Goal: Transaction & Acquisition: Subscribe to service/newsletter

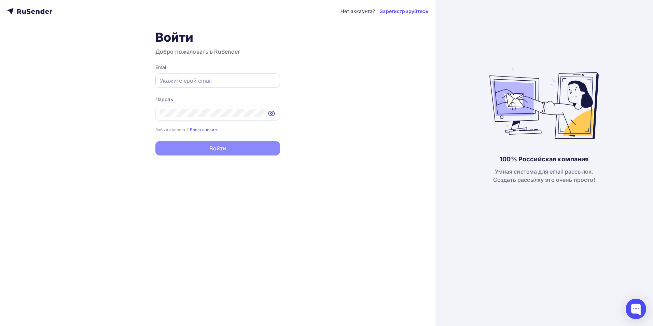
click at [194, 86] on div at bounding box center [217, 80] width 125 height 14
click at [207, 81] on input "text" at bounding box center [218, 81] width 116 height 8
paste input "[EMAIL_ADDRESS][DOMAIN_NAME]"
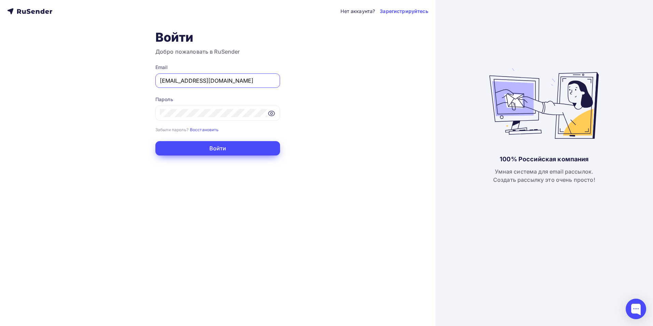
type input "[EMAIL_ADDRESS][DOMAIN_NAME]"
click at [208, 147] on button "Войти" at bounding box center [217, 148] width 125 height 14
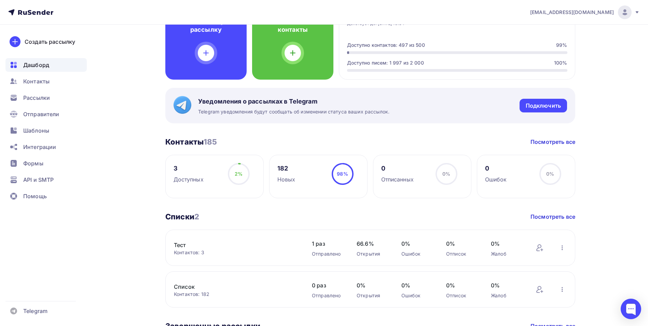
scroll to position [248, 0]
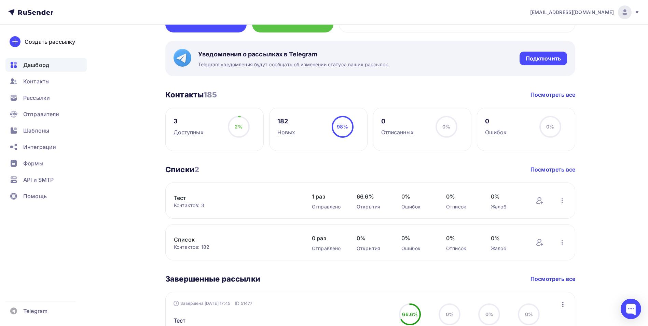
click at [185, 199] on link "Тест" at bounding box center [232, 198] width 116 height 8
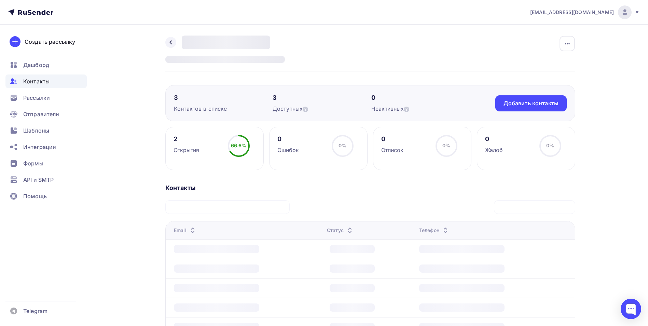
click at [38, 82] on span "Контакты" at bounding box center [36, 81] width 26 height 8
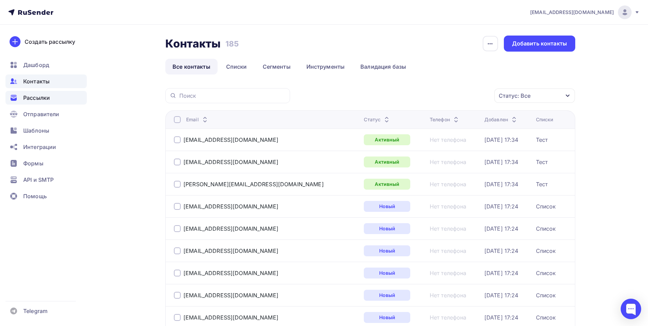
click at [48, 99] on span "Рассылки" at bounding box center [36, 98] width 27 height 8
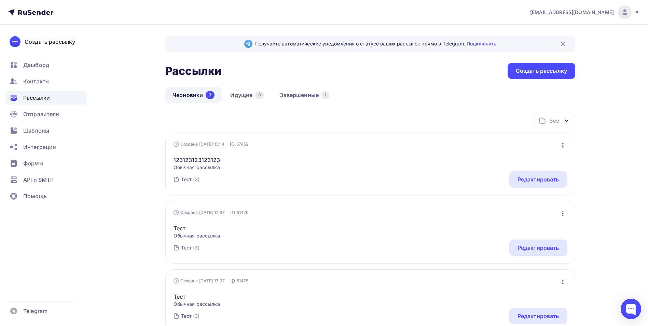
click at [561, 146] on icon "button" at bounding box center [563, 145] width 8 height 8
click at [382, 153] on div "123123123123123 Обычная рассылка Редактировать Копировать Добавить в папку Удал…" at bounding box center [371, 159] width 394 height 23
click at [186, 160] on link "123123123123123" at bounding box center [197, 160] width 47 height 8
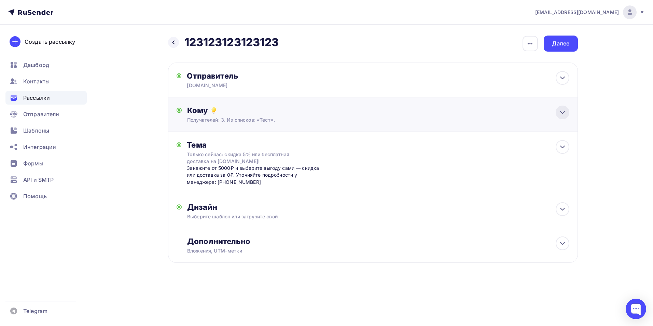
click at [563, 115] on icon at bounding box center [563, 112] width 8 height 8
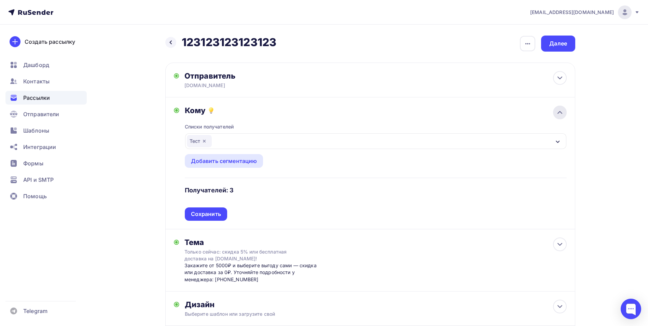
click at [563, 115] on icon at bounding box center [560, 112] width 8 height 8
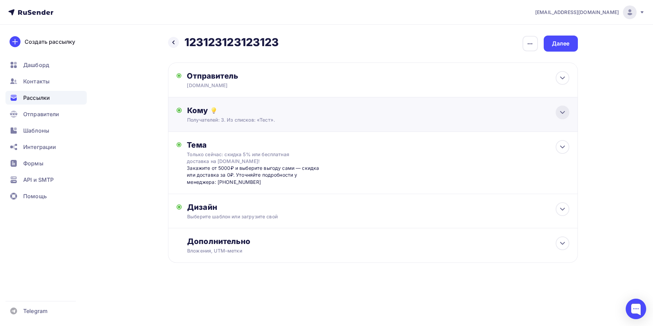
click at [563, 115] on icon at bounding box center [563, 112] width 8 height 8
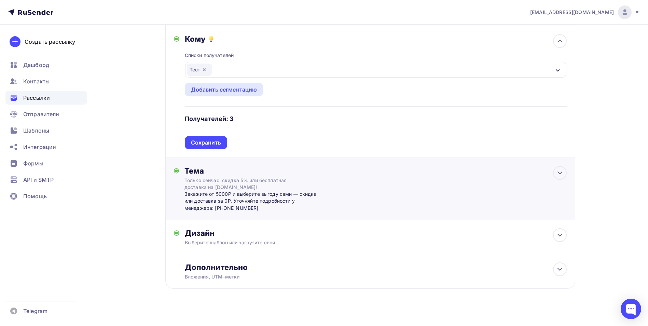
scroll to position [78, 0]
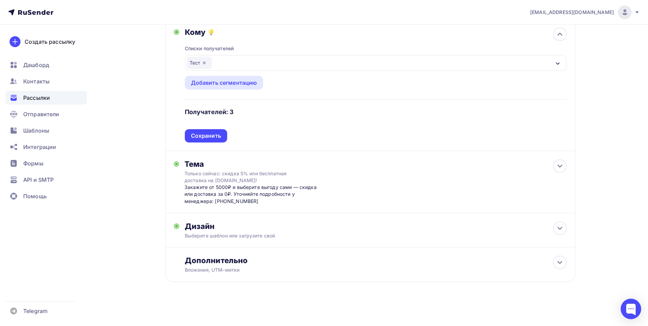
click at [235, 113] on div "Списки получателей Тест Все списки id Тест (3) #24536 Список (182) #24535 Добав…" at bounding box center [376, 90] width 382 height 106
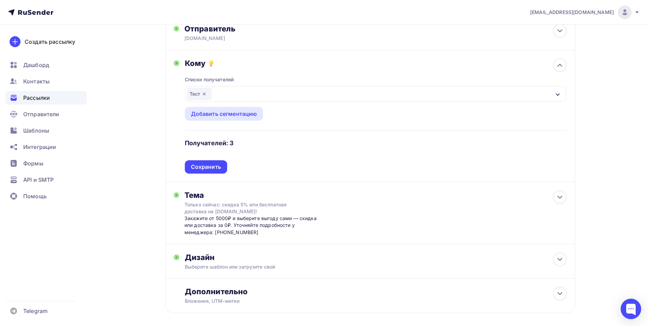
scroll to position [0, 0]
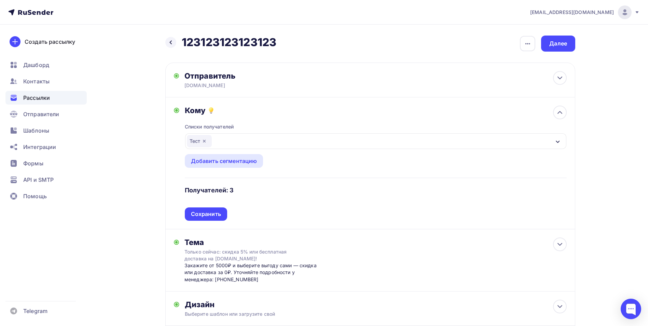
click at [630, 19] on nav "[EMAIL_ADDRESS][DOMAIN_NAME] Аккаунт Тарифы Выйти Создать рассылку [GEOGRAPHIC_…" at bounding box center [324, 12] width 648 height 25
click at [635, 15] on div "[EMAIL_ADDRESS][DOMAIN_NAME]" at bounding box center [585, 12] width 110 height 14
click at [641, 169] on div "[EMAIL_ADDRESS][DOMAIN_NAME] Аккаунт Тарифы Выйти Создать рассылку [GEOGRAPHIC_…" at bounding box center [324, 202] width 648 height 404
click at [171, 45] on icon at bounding box center [170, 42] width 5 height 5
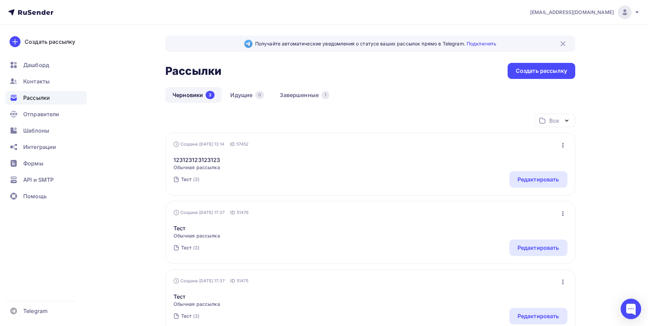
click at [638, 12] on icon at bounding box center [637, 12] width 3 height 2
click at [277, 173] on div "Тест (3) Редактировать" at bounding box center [371, 179] width 394 height 16
click at [211, 162] on link "123123123123123" at bounding box center [197, 160] width 47 height 8
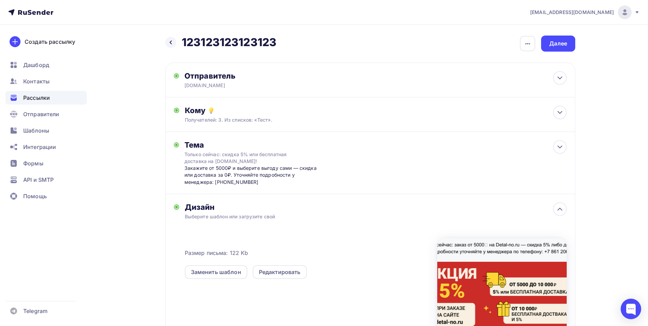
click at [31, 97] on span "Рассылки" at bounding box center [36, 98] width 27 height 8
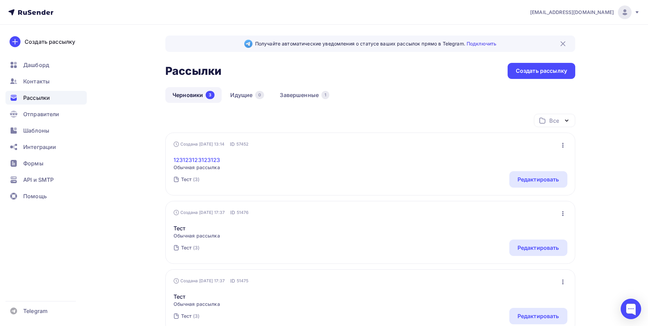
click at [201, 162] on link "123123123123123" at bounding box center [197, 160] width 47 height 8
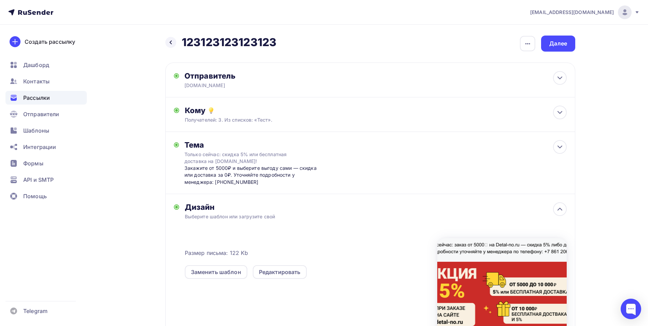
click at [413, 203] on div "Дизайн" at bounding box center [376, 207] width 382 height 10
click at [557, 112] on icon at bounding box center [560, 112] width 8 height 8
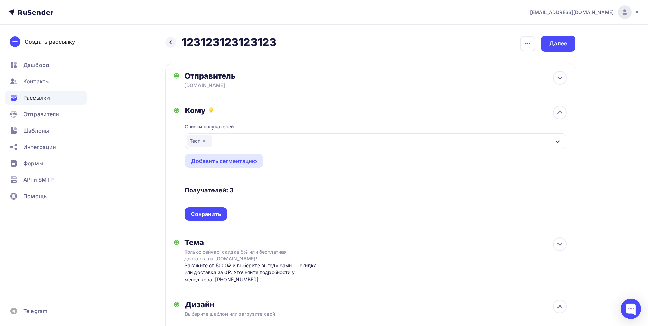
click at [220, 141] on div "Тест" at bounding box center [375, 141] width 381 height 16
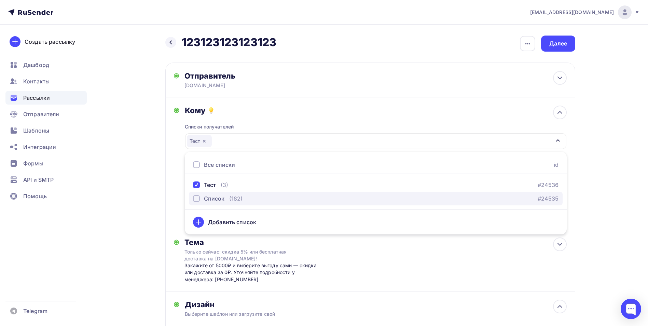
click at [197, 198] on div "button" at bounding box center [196, 198] width 7 height 7
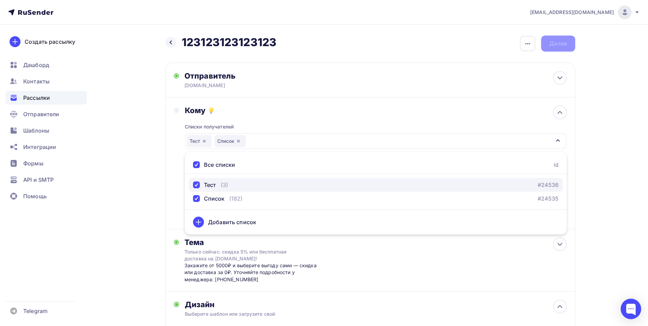
click at [194, 186] on div "button" at bounding box center [196, 184] width 7 height 7
click at [198, 184] on div "button" at bounding box center [196, 184] width 7 height 7
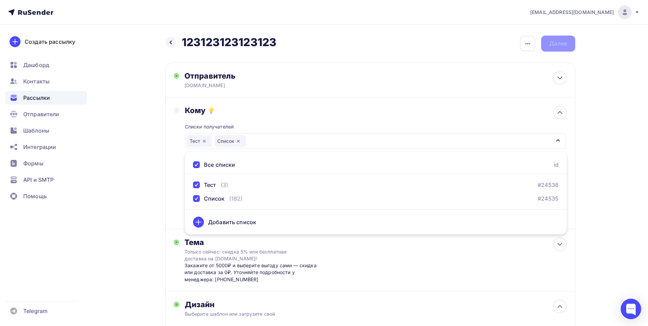
click at [164, 170] on div "Назад 123123123123123 123123123123123 Закончить позже Переименовать рассылку Уд…" at bounding box center [324, 273] width 560 height 496
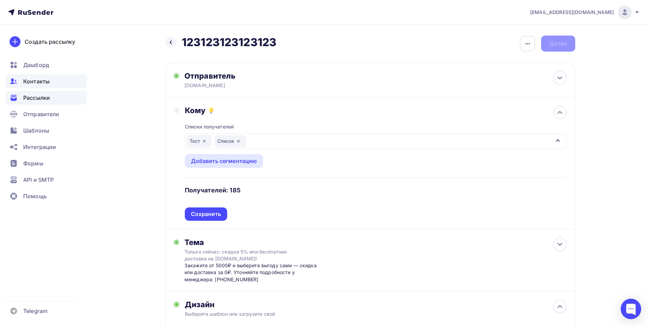
click at [45, 82] on span "Контакты" at bounding box center [36, 81] width 26 height 8
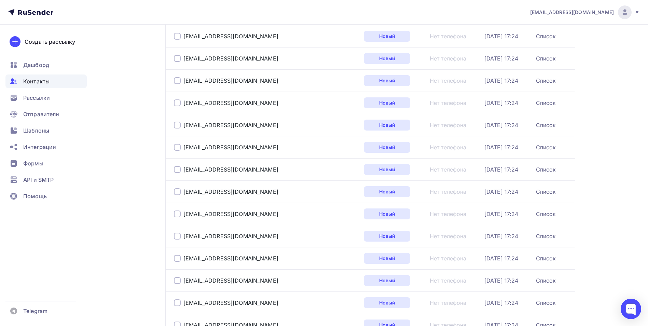
scroll to position [983, 0]
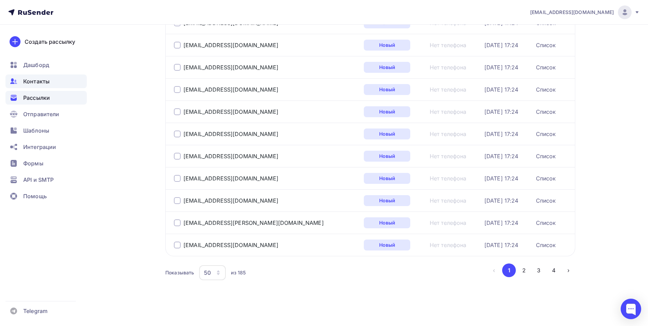
click at [41, 99] on span "Рассылки" at bounding box center [36, 98] width 27 height 8
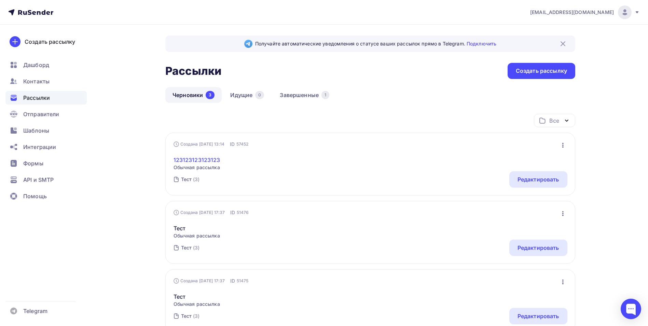
click at [208, 163] on link "123123123123123" at bounding box center [197, 160] width 47 height 8
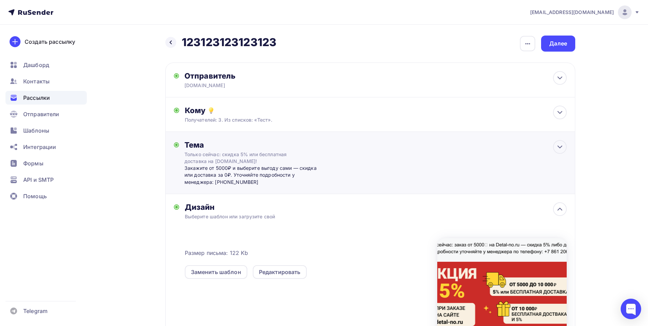
drag, startPoint x: 259, startPoint y: 180, endPoint x: 254, endPoint y: 189, distance: 9.9
click at [214, 182] on div "Закажите от 5000₽ и выберите выгоду сами — скидка или доставка за 0₽. Уточняйте…" at bounding box center [251, 175] width 135 height 21
copy div "[PHONE_NUMBER]"
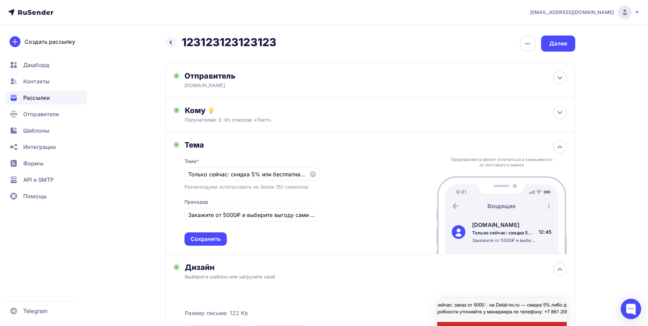
click at [27, 103] on div "Рассылки" at bounding box center [45, 98] width 81 height 14
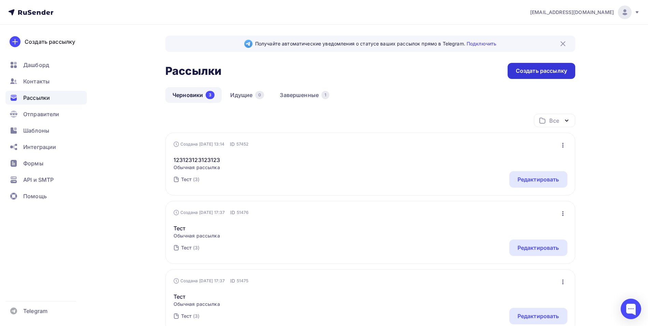
click at [536, 72] on div "Создать рассылку" at bounding box center [541, 71] width 51 height 8
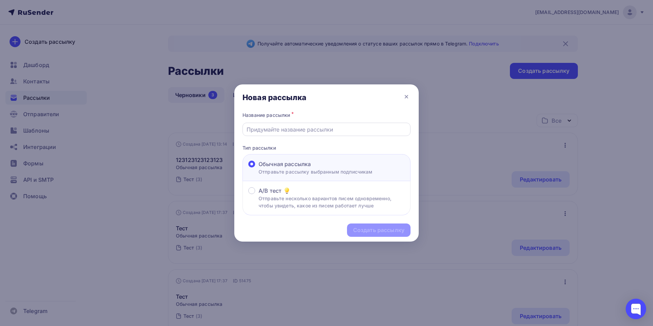
click at [277, 131] on input "text" at bounding box center [327, 129] width 160 height 8
type input "[PERSON_NAME]"
type input "Д"
type input "Детально"
click at [394, 228] on div "Создать рассылку" at bounding box center [378, 230] width 51 height 8
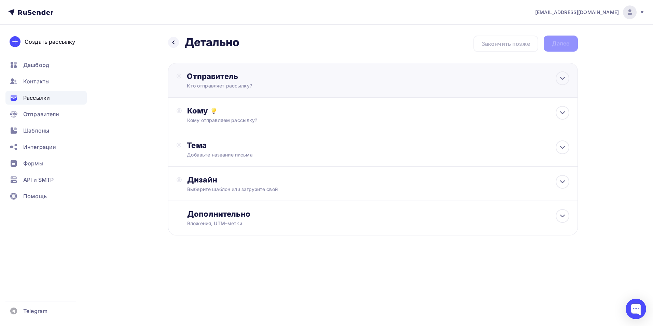
click at [227, 81] on div "Отправитель Кто отправляет рассылку? Email * [EMAIL_ADDRESS][DOMAIN_NAME] [EMAI…" at bounding box center [261, 80] width 148 height 18
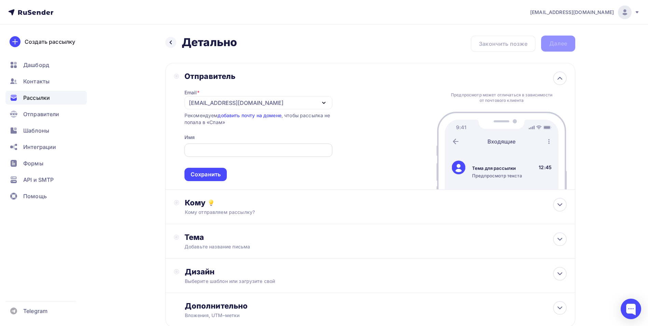
click at [217, 155] on div at bounding box center [258, 149] width 148 height 13
click at [243, 101] on div "[EMAIL_ADDRESS][DOMAIN_NAME]" at bounding box center [258, 102] width 148 height 13
drag, startPoint x: 396, startPoint y: 127, endPoint x: 390, endPoint y: 126, distance: 6.2
click at [395, 126] on div "Отправитель Email * [EMAIL_ADDRESS][DOMAIN_NAME] [EMAIL_ADDRESS][DOMAIN_NAME] Д…" at bounding box center [370, 126] width 410 height 127
click at [221, 206] on div "Кому" at bounding box center [376, 203] width 382 height 10
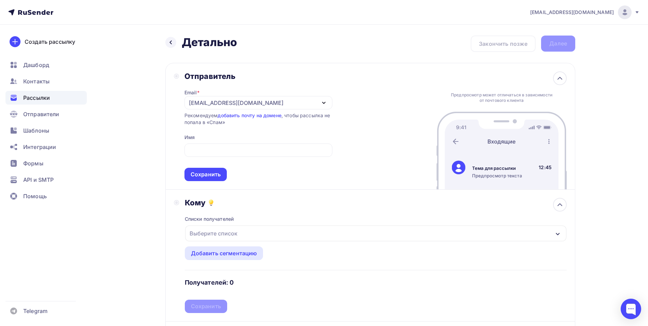
click at [236, 231] on div "Выберите список" at bounding box center [213, 233] width 53 height 12
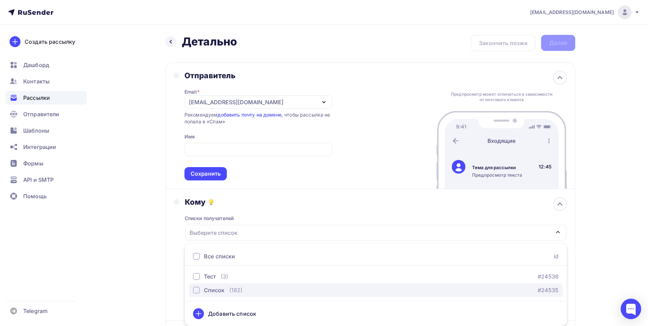
click at [196, 293] on div "button" at bounding box center [196, 290] width 7 height 7
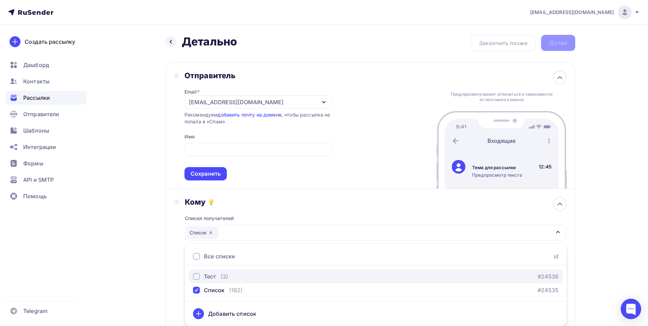
click at [197, 276] on div "button" at bounding box center [196, 276] width 7 height 7
click at [609, 228] on div "[EMAIL_ADDRESS][DOMAIN_NAME] Аккаунт Тарифы Выйти Создать рассылку [GEOGRAPHIC_…" at bounding box center [324, 233] width 648 height 469
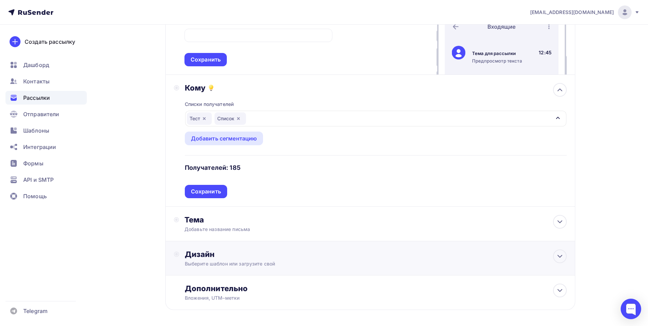
scroll to position [137, 0]
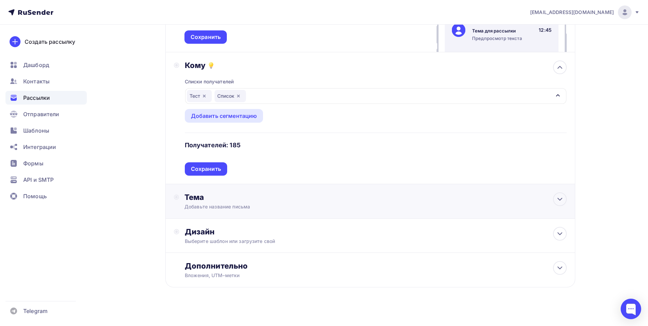
click at [220, 199] on div "Тема" at bounding box center [251, 197] width 135 height 10
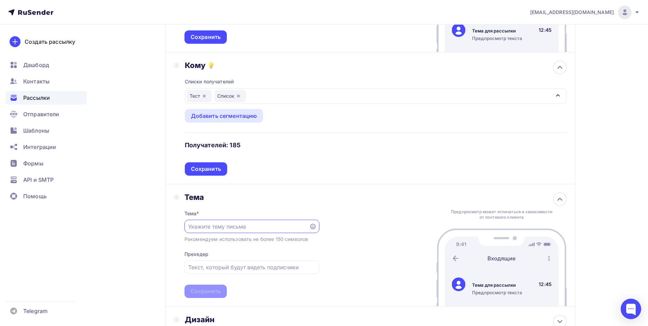
scroll to position [0, 0]
click at [52, 99] on div "Рассылки" at bounding box center [45, 98] width 81 height 14
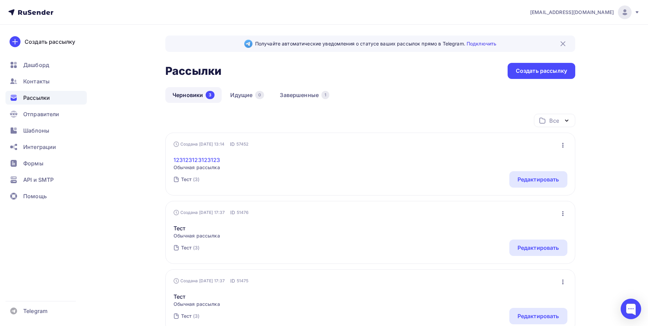
click at [209, 162] on link "123123123123123" at bounding box center [197, 160] width 47 height 8
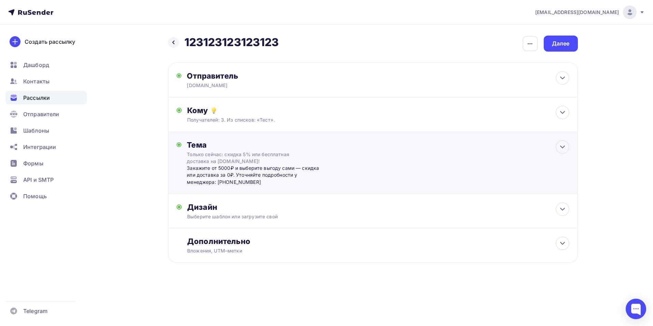
drag, startPoint x: 262, startPoint y: 183, endPoint x: 185, endPoint y: 155, distance: 82.0
click at [185, 155] on div "Тема Только сейчас: скидка 5% или бесплатная доставка на [DOMAIN_NAME]! Закажит…" at bounding box center [250, 162] width 146 height 45
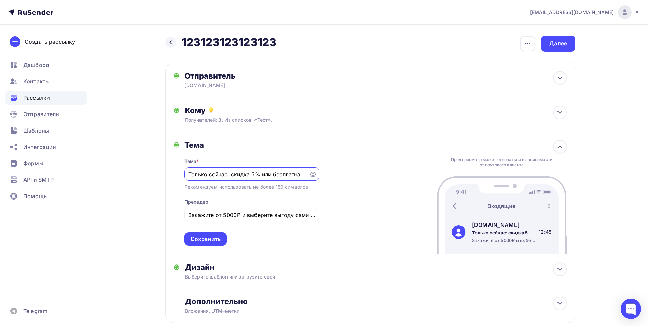
drag, startPoint x: 248, startPoint y: 176, endPoint x: 98, endPoint y: 162, distance: 150.6
click at [98, 162] on div "Назад 123123123123123 123123123123123 Закончить позже Переименовать рассылку Уд…" at bounding box center [324, 196] width 560 height 342
click at [254, 176] on input "Только сейчас: скидка 5% или бесплатная доставка на [DOMAIN_NAME]!" at bounding box center [246, 174] width 117 height 8
drag, startPoint x: 189, startPoint y: 174, endPoint x: 329, endPoint y: 178, distance: 139.8
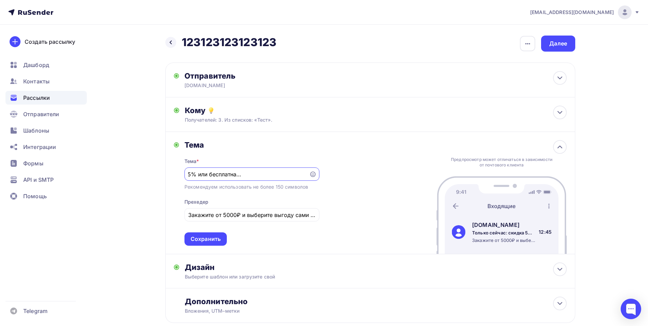
click at [329, 178] on div "Тема Тема * Только сейчас: скидка 5% или бесплатная доставка на [DOMAIN_NAME]! …" at bounding box center [370, 193] width 410 height 122
drag, startPoint x: 188, startPoint y: 216, endPoint x: 369, endPoint y: 222, distance: 181.5
click at [369, 222] on div "Тема Тема * Только сейчас: скидка 5% или бесплатная доставка на [DOMAIN_NAME]! …" at bounding box center [370, 193] width 410 height 122
copy div
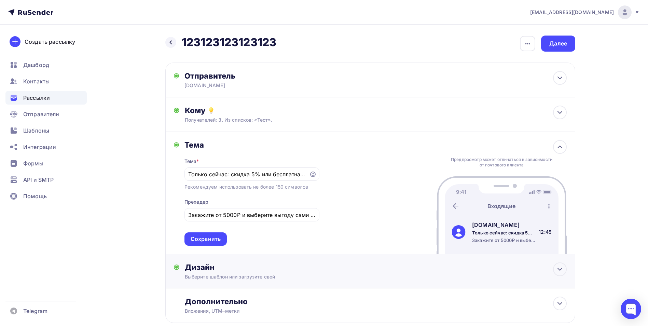
click at [313, 263] on div "Дизайн" at bounding box center [376, 267] width 382 height 10
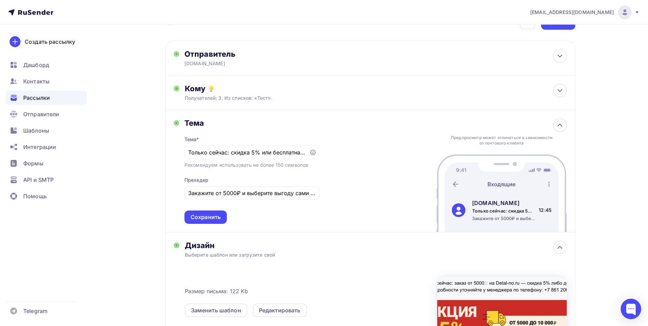
scroll to position [102, 0]
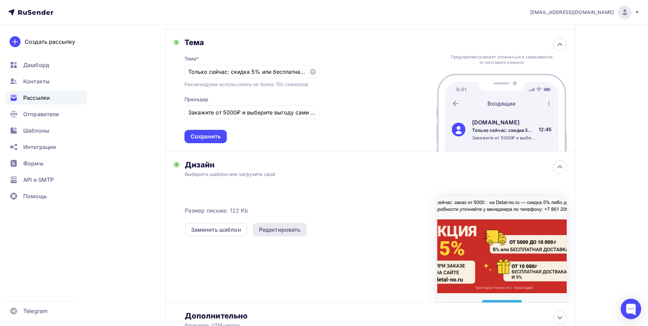
click at [278, 231] on div "Редактировать" at bounding box center [280, 229] width 42 height 8
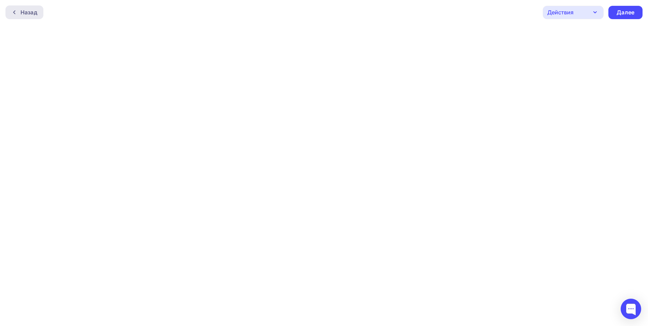
click at [40, 13] on div "Назад" at bounding box center [24, 12] width 38 height 14
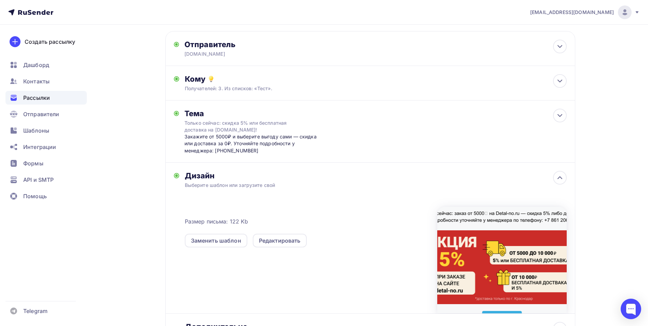
scroll to position [98, 0]
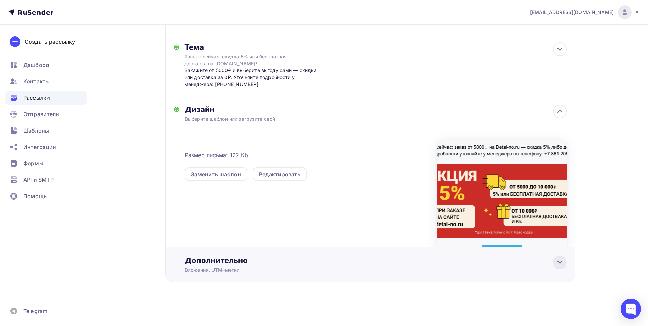
click at [566, 263] on div at bounding box center [560, 263] width 14 height 14
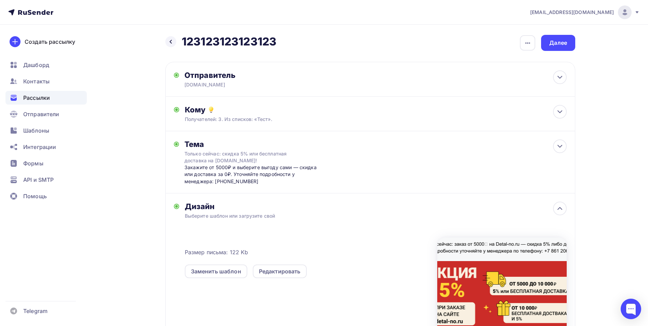
scroll to position [0, 0]
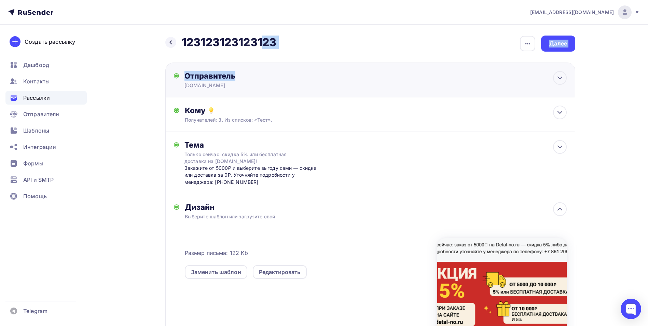
drag, startPoint x: 174, startPoint y: 42, endPoint x: 281, endPoint y: 77, distance: 112.6
click at [281, 77] on div "Назад 123123123123123 123123123123123 Закончить позже Переименовать рассылку Уд…" at bounding box center [370, 270] width 410 height 469
drag, startPoint x: 281, startPoint y: 77, endPoint x: 337, endPoint y: 80, distance: 55.8
click at [337, 80] on div "Отправитель [DOMAIN_NAME] Email * [EMAIL_ADDRESS][DOMAIN_NAME] [EMAIL_ADDRESS][…" at bounding box center [370, 80] width 410 height 35
type input "[DOMAIN_NAME]"
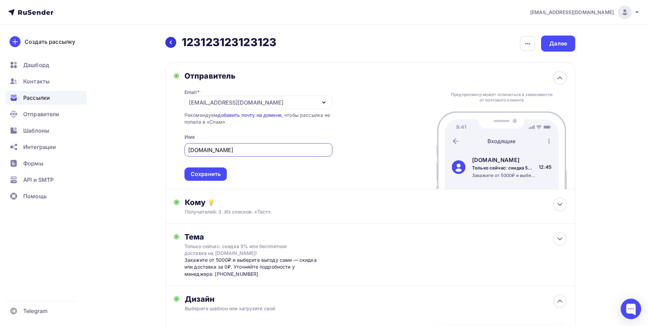
click at [172, 41] on icon at bounding box center [171, 43] width 2 height 4
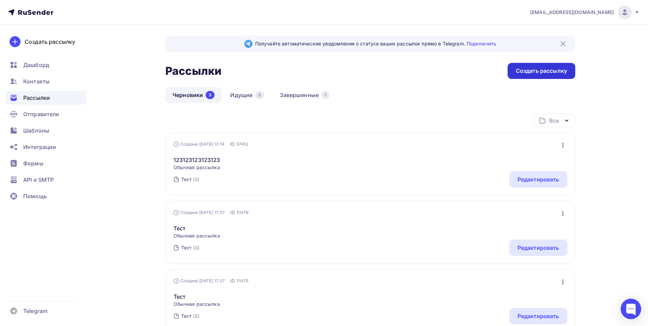
click at [525, 73] on div "Создать рассылку" at bounding box center [541, 71] width 51 height 8
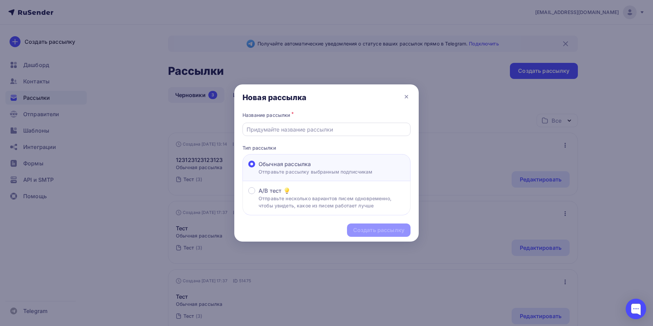
click at [292, 129] on input "text" at bounding box center [327, 129] width 160 height 8
type input "Детально"
click at [377, 237] on div "Создать рассылку" at bounding box center [326, 230] width 184 height 30
click at [381, 228] on div "Создать рассылку" at bounding box center [378, 230] width 51 height 8
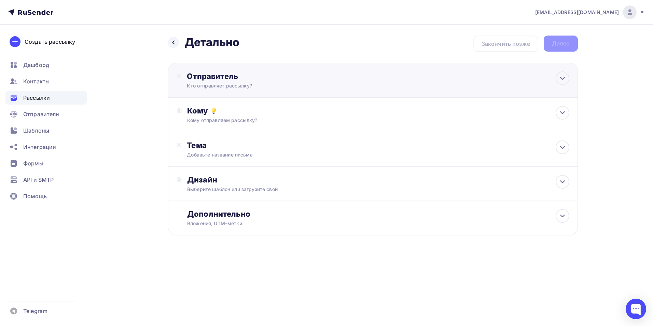
click at [218, 69] on div "Отправитель Кто отправляет рассылку? Email * [EMAIL_ADDRESS][DOMAIN_NAME] [EMAI…" at bounding box center [373, 80] width 410 height 35
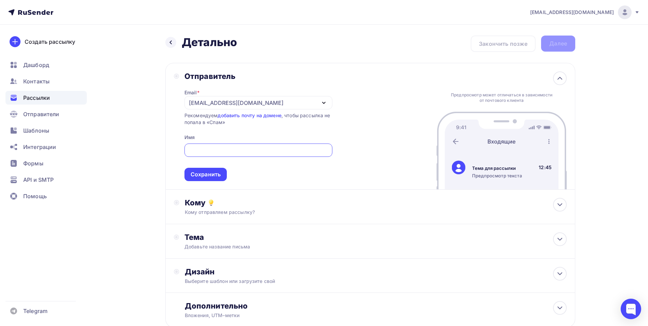
type input "K"
type input "Детально"
click at [290, 212] on div "Кому отправляем рассылку?" at bounding box center [357, 212] width 344 height 7
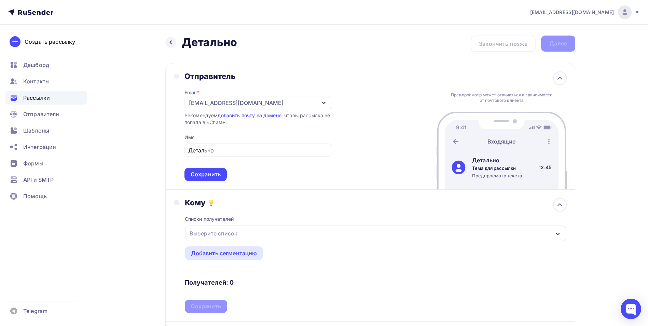
click at [242, 233] on div "Выберите список" at bounding box center [375, 233] width 381 height 16
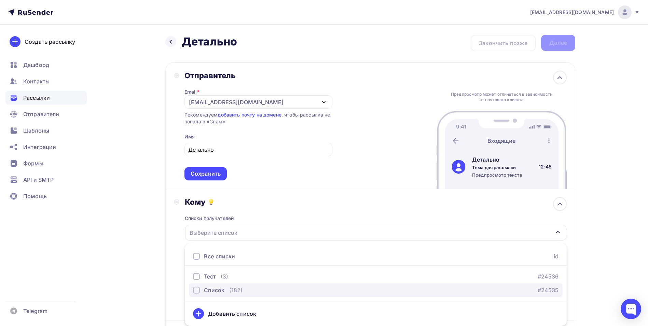
click at [196, 293] on div "button" at bounding box center [196, 290] width 7 height 7
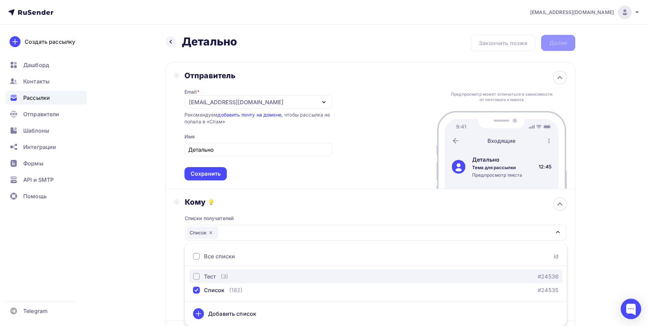
click at [195, 277] on div "button" at bounding box center [196, 276] width 7 height 7
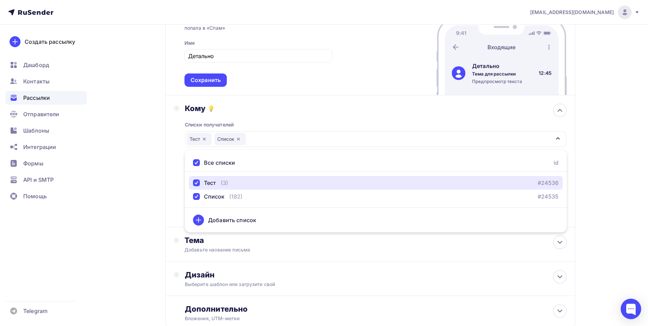
scroll to position [103, 0]
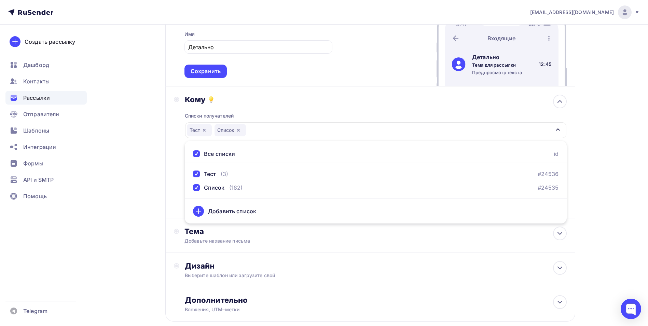
click at [204, 212] on div "Добавить список" at bounding box center [376, 211] width 366 height 16
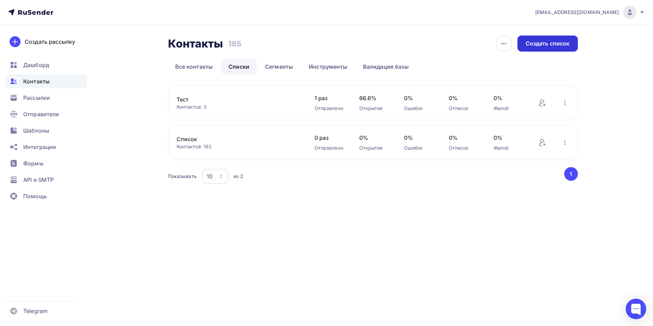
click at [536, 43] on div "Создать список" at bounding box center [548, 44] width 44 height 8
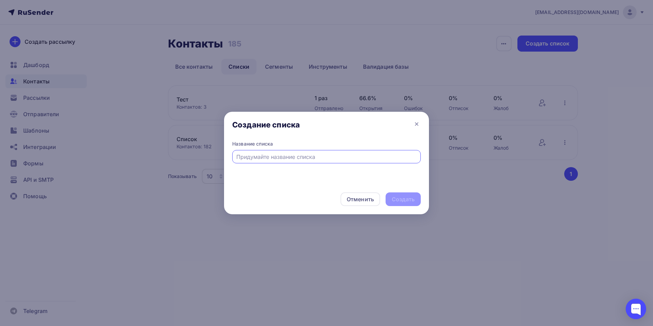
click at [269, 156] on input "text" at bounding box center [326, 157] width 181 height 8
type input "Детально База 01.09"
click at [397, 197] on div "Создать" at bounding box center [403, 199] width 23 height 8
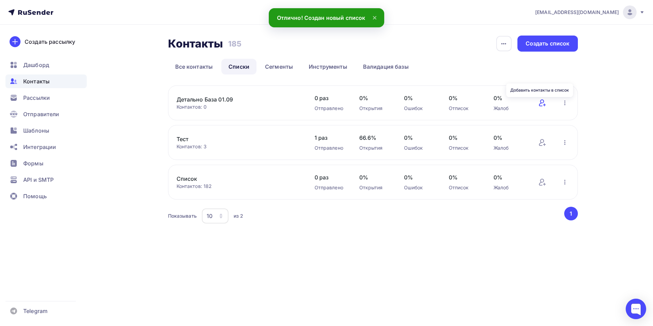
click at [541, 104] on icon at bounding box center [542, 103] width 8 height 8
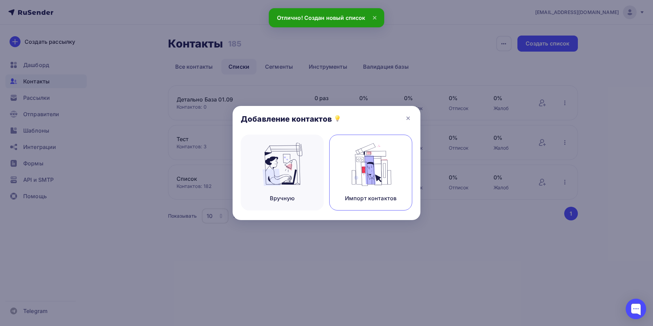
click at [382, 186] on div "Импорт контактов" at bounding box center [370, 173] width 83 height 76
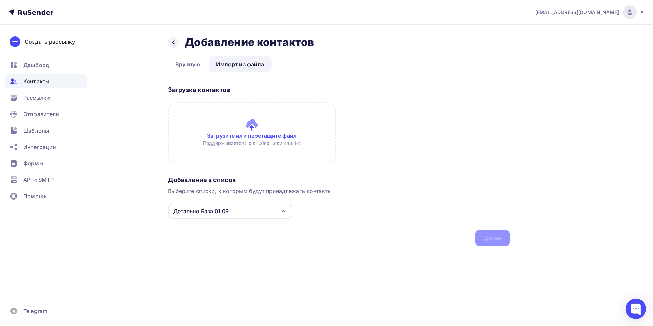
click at [261, 134] on input "file" at bounding box center [252, 132] width 168 height 60
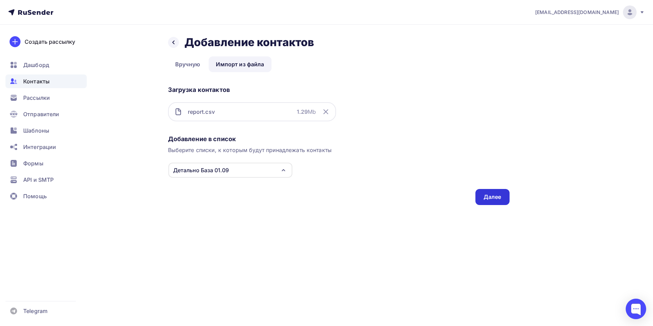
click at [489, 197] on div "Далее" at bounding box center [493, 197] width 18 height 8
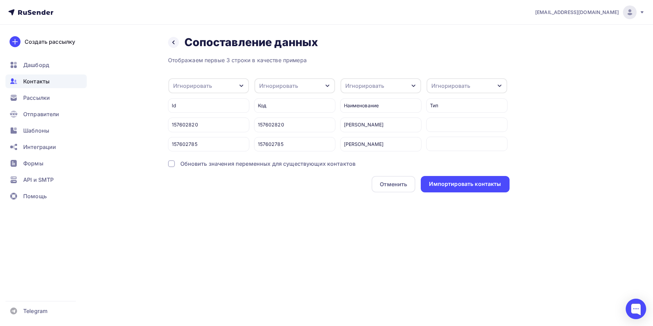
click at [230, 91] on div "Игнорировать" at bounding box center [208, 85] width 81 height 15
click at [288, 88] on div "Игнорировать" at bounding box center [278, 86] width 39 height 8
click at [379, 100] on div "Наименование" at bounding box center [380, 105] width 81 height 14
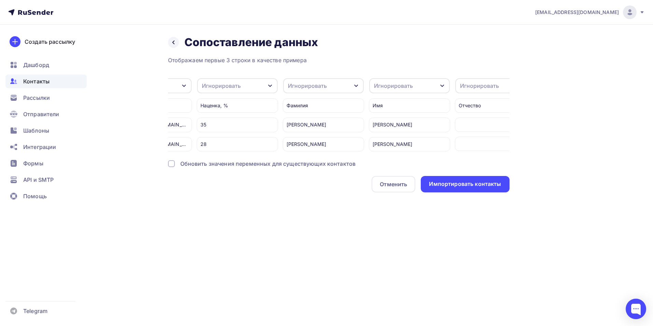
scroll to position [0, 472]
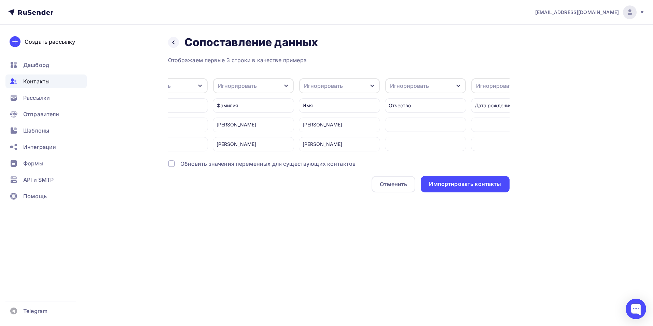
click at [260, 107] on div "Фамилия" at bounding box center [253, 105] width 81 height 14
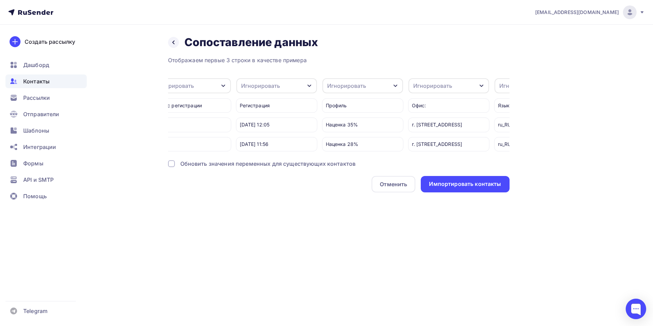
click at [347, 109] on div "Профиль" at bounding box center [362, 105] width 81 height 14
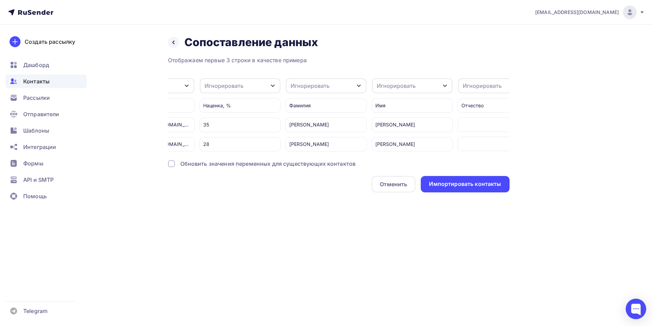
scroll to position [0, 472]
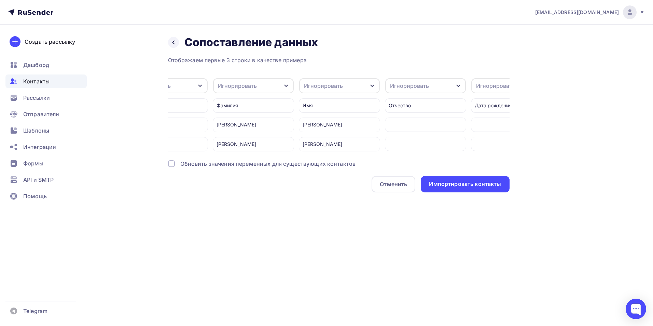
click at [335, 88] on div "Игнорировать" at bounding box center [323, 86] width 39 height 8
click at [324, 123] on div "Имя" at bounding box center [327, 122] width 40 height 8
drag, startPoint x: 266, startPoint y: 158, endPoint x: 292, endPoint y: 158, distance: 26.0
click at [292, 158] on div "Отображаем первые 3 строки в качестве примера Игнорировать Игнорировать Телефон…" at bounding box center [339, 124] width 342 height 136
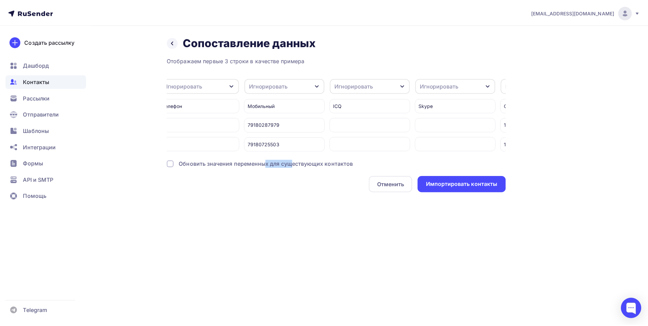
scroll to position [0, 1044]
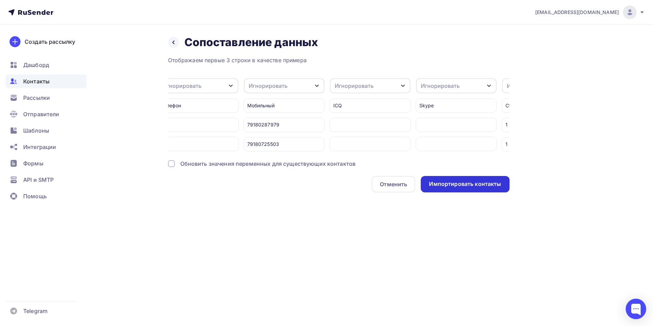
click at [455, 186] on div "Импортировать контакты" at bounding box center [465, 184] width 72 height 8
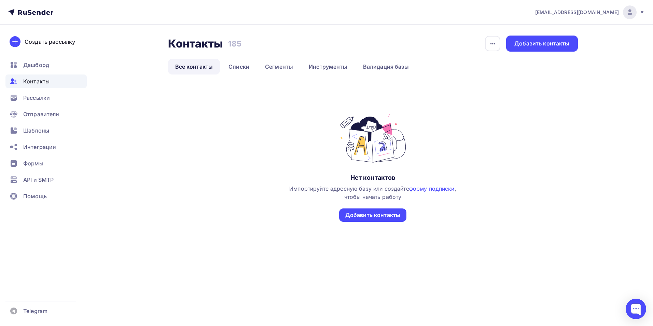
click at [46, 83] on span "Контакты" at bounding box center [36, 81] width 26 height 8
click at [42, 98] on span "Рассылки" at bounding box center [36, 98] width 27 height 8
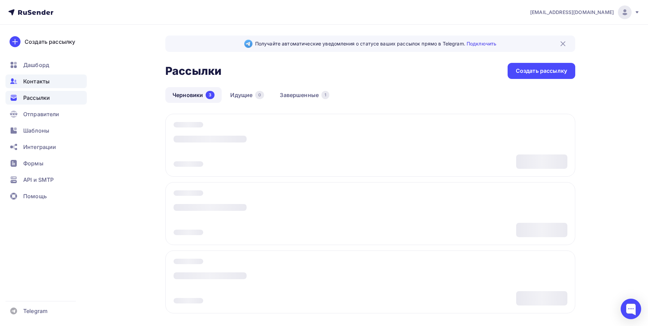
click at [45, 84] on span "Контакты" at bounding box center [36, 81] width 26 height 8
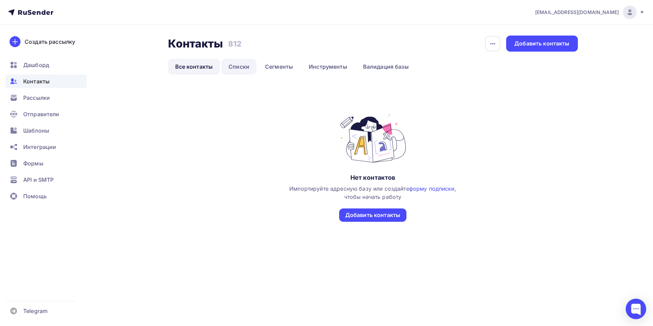
click at [244, 61] on link "Списки" at bounding box center [238, 67] width 35 height 16
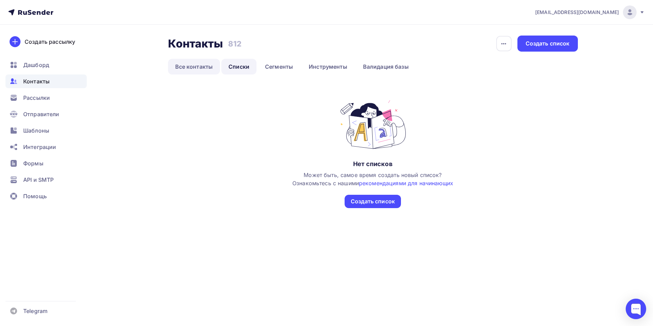
click at [185, 72] on link "Все контакты" at bounding box center [194, 67] width 52 height 16
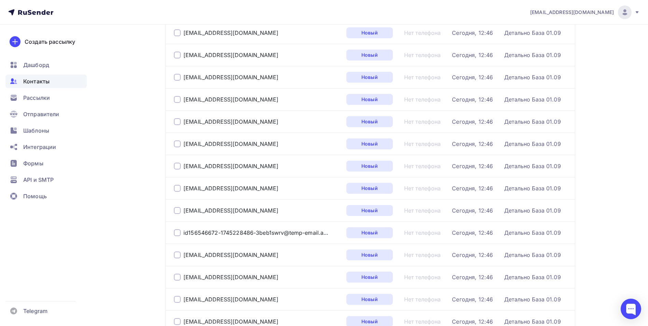
scroll to position [983, 0]
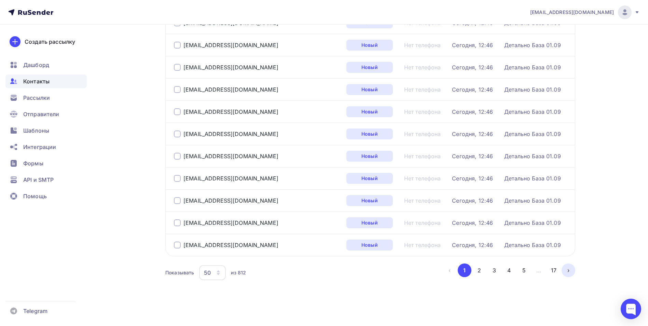
click at [572, 272] on button "›" at bounding box center [569, 270] width 14 height 14
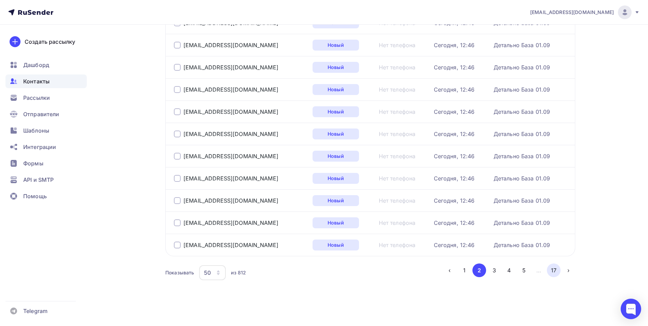
click at [550, 268] on button "17" at bounding box center [554, 270] width 14 height 14
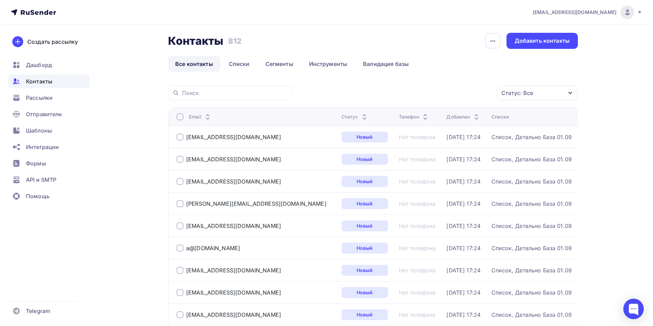
scroll to position [0, 0]
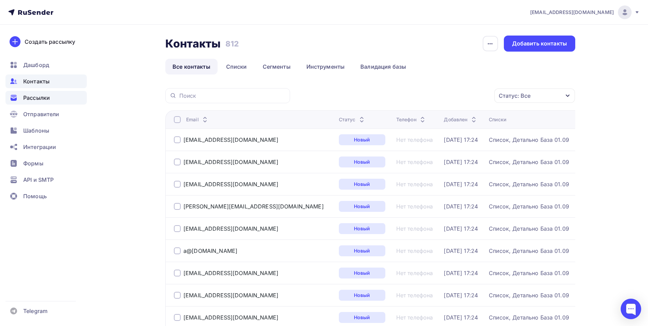
click at [34, 97] on span "Рассылки" at bounding box center [36, 98] width 27 height 8
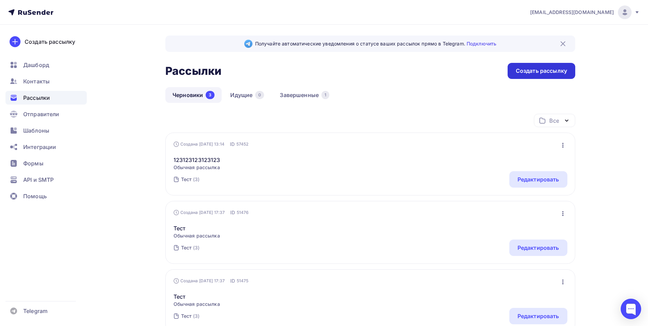
click at [522, 77] on div "Создать рассылку" at bounding box center [542, 71] width 68 height 16
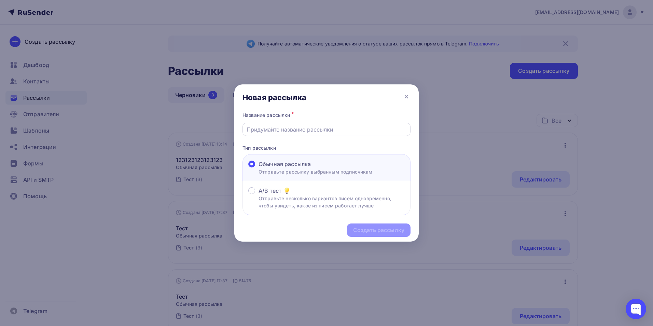
click at [279, 133] on input "text" at bounding box center [327, 129] width 160 height 8
type input "Детально"
click at [384, 232] on div "Создать рассылку" at bounding box center [378, 230] width 51 height 8
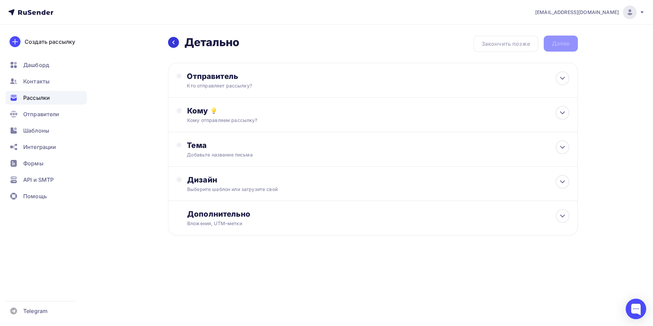
click at [174, 44] on icon at bounding box center [173, 42] width 5 height 5
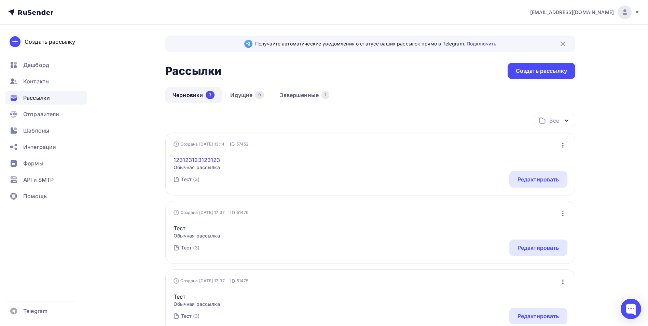
click at [203, 161] on link "123123123123123" at bounding box center [197, 160] width 47 height 8
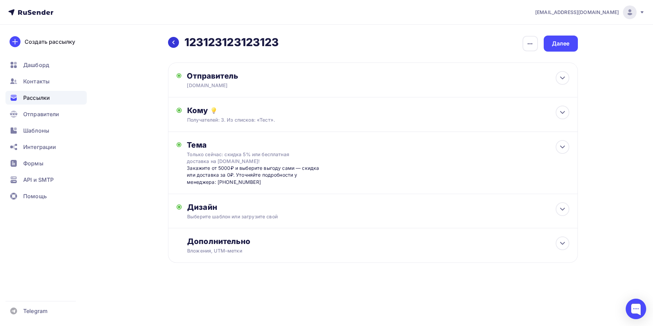
click at [170, 41] on div at bounding box center [173, 42] width 11 height 11
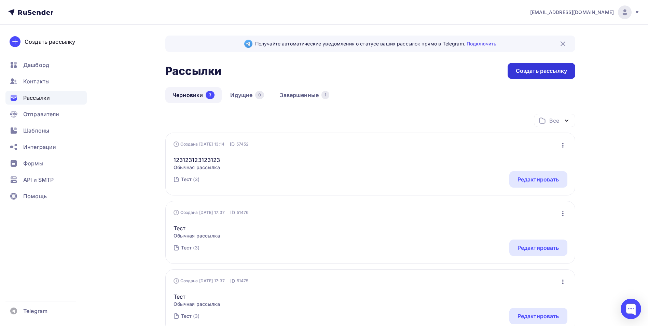
click at [544, 76] on div "Создать рассылку" at bounding box center [542, 71] width 68 height 16
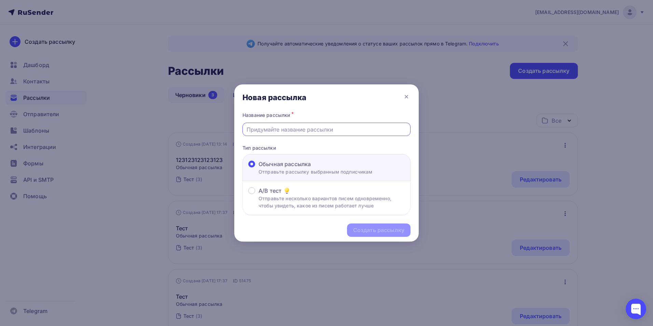
click at [284, 133] on input "text" at bounding box center [327, 129] width 160 height 8
type input "Детально"
click at [372, 227] on div "Создать рассылку" at bounding box center [378, 230] width 51 height 8
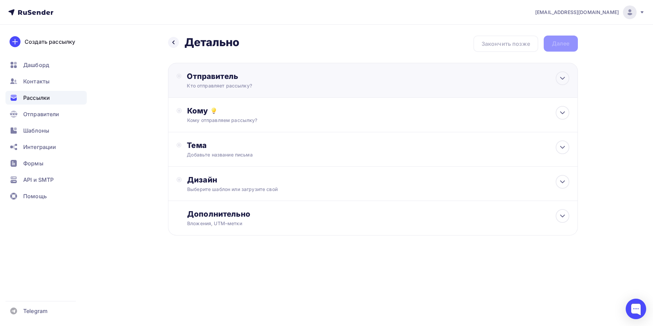
click at [234, 85] on div "Кто отправляет рассылку?" at bounding box center [253, 85] width 133 height 7
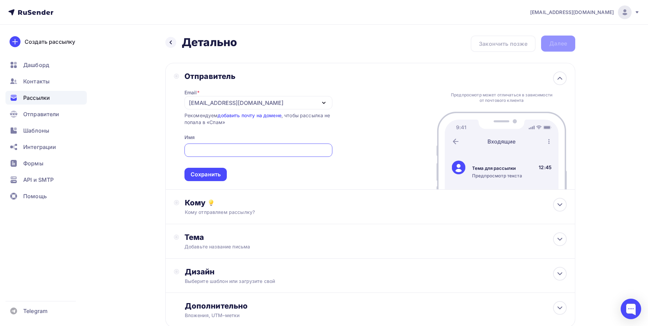
click at [219, 149] on input "text" at bounding box center [258, 150] width 140 height 8
type input "Детально"
click at [202, 168] on div "Сохранить" at bounding box center [205, 174] width 42 height 13
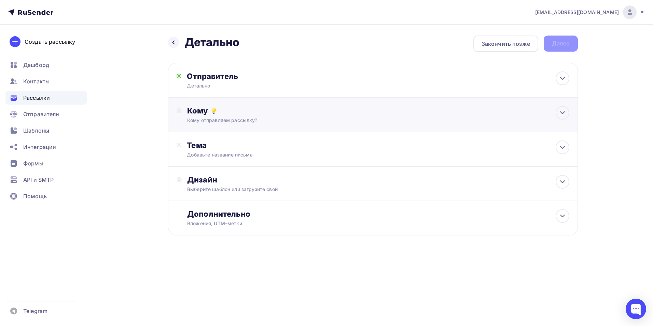
drag, startPoint x: 209, startPoint y: 123, endPoint x: 213, endPoint y: 129, distance: 7.0
click at [210, 123] on div "Кому отправляем рассылку?" at bounding box center [359, 120] width 344 height 7
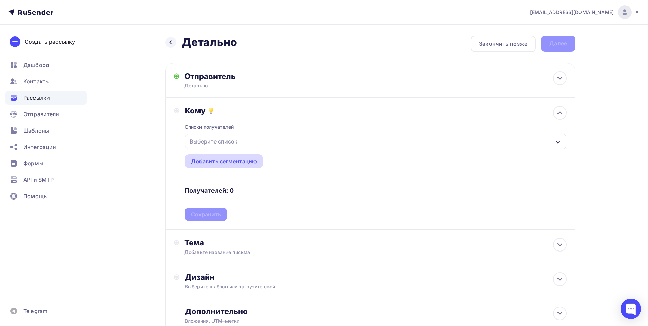
click at [224, 162] on div "Добавить сегментацию" at bounding box center [224, 161] width 66 height 8
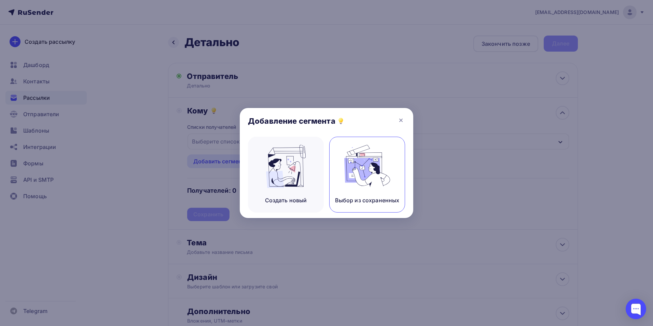
click at [354, 180] on img at bounding box center [367, 166] width 46 height 43
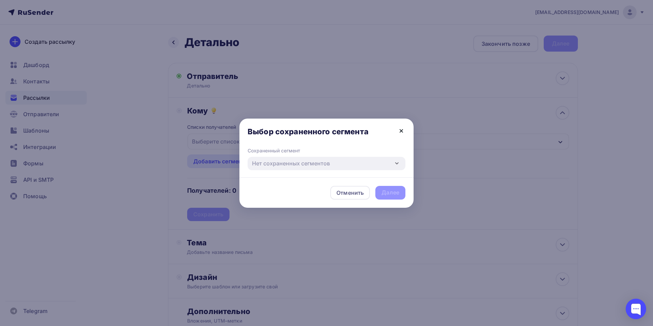
drag, startPoint x: 396, startPoint y: 126, endPoint x: 400, endPoint y: 127, distance: 4.9
click at [396, 126] on div "Выбор сохраненного сегмента" at bounding box center [327, 133] width 174 height 29
click at [402, 127] on icon at bounding box center [401, 131] width 8 height 8
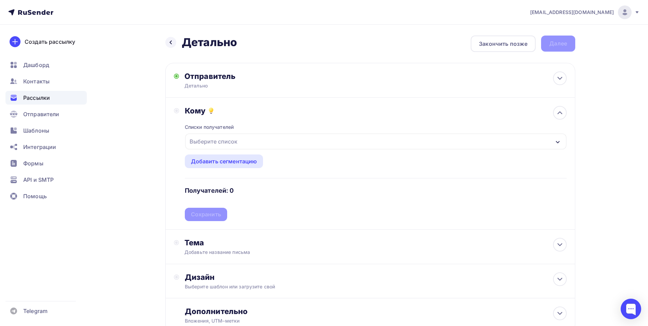
click at [41, 102] on div "Рассылки" at bounding box center [45, 98] width 81 height 14
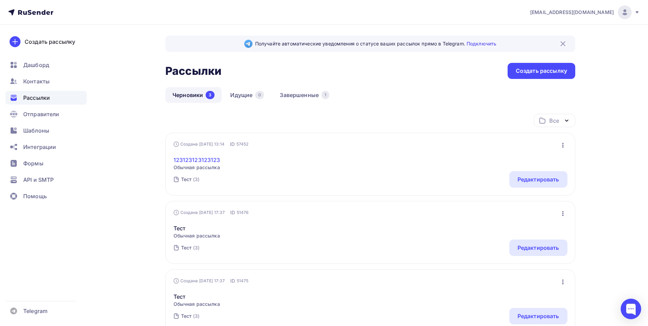
click at [211, 162] on link "123123123123123" at bounding box center [197, 160] width 47 height 8
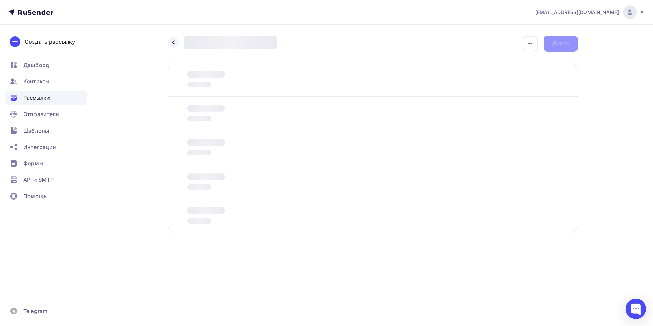
type input "Только сейчас: скидка 5% или бесплатная доставка на [DOMAIN_NAME]!"
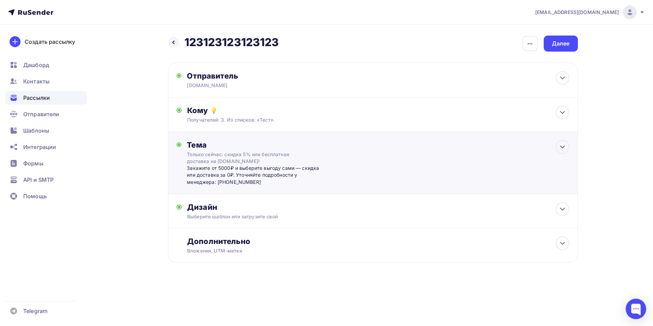
click at [491, 158] on div "Тема Только сейчас: скидка 5% или бесплатная доставка на [DOMAIN_NAME]! Закажит…" at bounding box center [373, 163] width 410 height 62
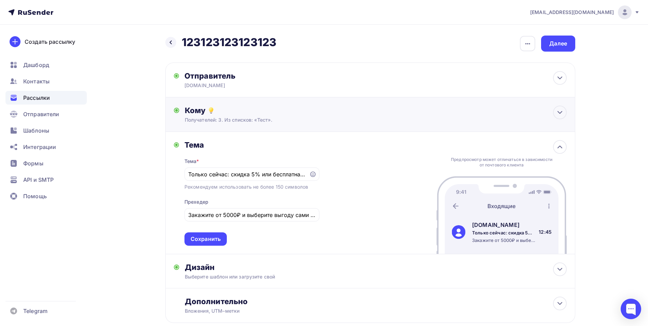
click at [205, 112] on div "Кому" at bounding box center [376, 111] width 382 height 10
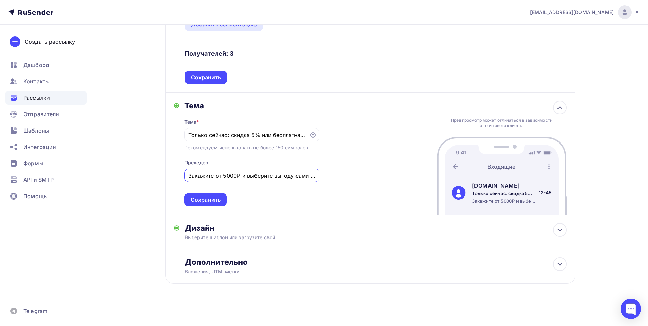
scroll to position [0, 227]
drag, startPoint x: 350, startPoint y: 185, endPoint x: 383, endPoint y: 185, distance: 33.1
click at [383, 185] on div "Тема Тема * Только сейчас: скидка 5% или бесплатная доставка на [DOMAIN_NAME]! …" at bounding box center [370, 154] width 410 height 122
click at [268, 176] on input "Закажите от 5000₽ и выберите выгоду сами — скидка или доставка за 0₽. Уточняйте…" at bounding box center [251, 176] width 127 height 8
click at [271, 176] on input "Закажите от 5000₽ и выберите выгоду сами — скидка или доставка за 0₽. Уточняйте…" at bounding box center [251, 176] width 127 height 8
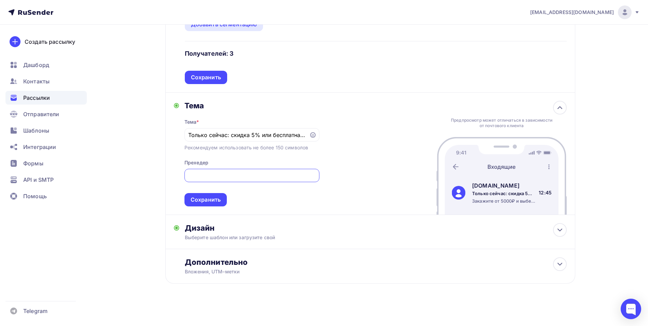
click at [271, 176] on input "Закажите от 5000₽ и выберите выгоду сами — скидка или доставка за 0₽. Уточняйте…" at bounding box center [251, 176] width 127 height 8
type input "Закажите от 5000₽ и выберите выгоду сами — скидка или доставка за 0₽. Уточняйте…"
click at [278, 180] on div "Закажите от 5000₽ и выберите выгоду сами — скидка или доставка за 0₽. Уточняйте…" at bounding box center [251, 175] width 135 height 13
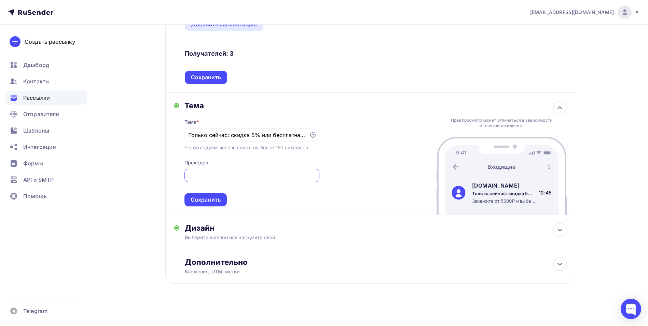
drag, startPoint x: 297, startPoint y: 178, endPoint x: 364, endPoint y: 174, distance: 66.4
click at [364, 174] on div "Тема Тема * Только сейчас: скидка 5% или бесплатная доставка на [DOMAIN_NAME]! …" at bounding box center [370, 154] width 410 height 122
click at [270, 178] on input "Закажите от 5000₽ и выберите выгоду сами — скидка или доставка за 0₽. Уточняйте…" at bounding box center [251, 176] width 127 height 8
drag, startPoint x: 271, startPoint y: 177, endPoint x: 324, endPoint y: 176, distance: 53.3
click at [318, 175] on div "Закажите от 5000₽ и выберите выгоду сами — скидка или доставка за 0₽. Уточняйте…" at bounding box center [251, 175] width 135 height 13
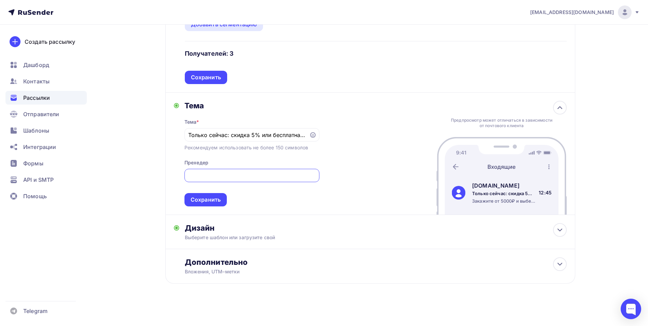
drag, startPoint x: 258, startPoint y: 174, endPoint x: 377, endPoint y: 173, distance: 118.2
click at [377, 173] on div "Тема Тема * Только сейчас: скидка 5% или бесплатная доставка на [DOMAIN_NAME]! …" at bounding box center [370, 154] width 410 height 122
click at [260, 180] on div "Закажите от 5000₽ и выберите выгоду сами — скидка или доставка за 0₽. Уточняйте…" at bounding box center [251, 175] width 135 height 13
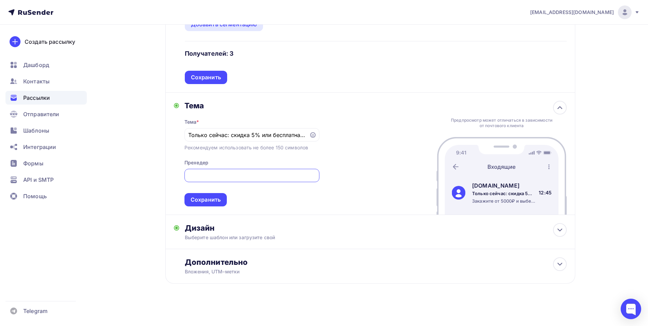
drag, startPoint x: 296, startPoint y: 174, endPoint x: 344, endPoint y: 172, distance: 48.6
click at [344, 172] on div "Тема Тема * Только сейчас: скидка 5% или бесплатная доставка на [DOMAIN_NAME]! …" at bounding box center [370, 154] width 410 height 122
click at [269, 177] on input "Закажите от 5000₽ и выберите выгоду сами — скидка или доставка за 0₽. Уточняйте…" at bounding box center [251, 176] width 127 height 8
drag, startPoint x: 225, startPoint y: 136, endPoint x: 332, endPoint y: 137, distance: 106.6
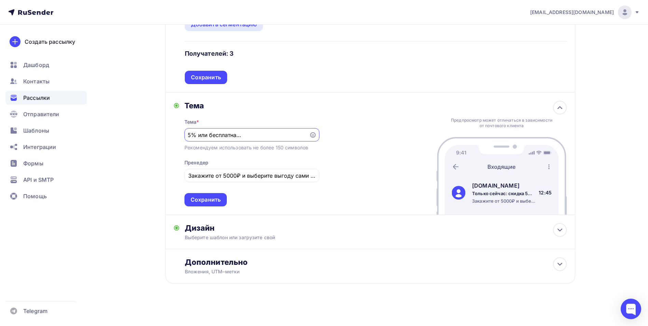
click at [332, 137] on div "Тема Тема * Только сейчас: скидка 5% или бесплатная доставка на [DOMAIN_NAME]! …" at bounding box center [370, 154] width 410 height 122
click at [273, 137] on input "Только сейчас: скидка 5% или бесплатная доставка на [DOMAIN_NAME]!" at bounding box center [246, 135] width 117 height 8
click at [271, 236] on div "Выберите шаблон или загрузите свой" at bounding box center [357, 237] width 344 height 7
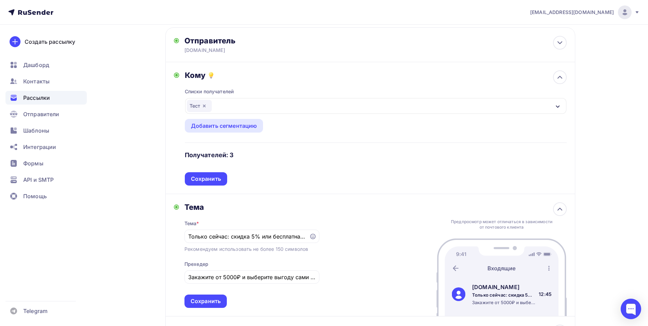
scroll to position [34, 0]
click at [205, 107] on icon "button" at bounding box center [204, 106] width 5 height 5
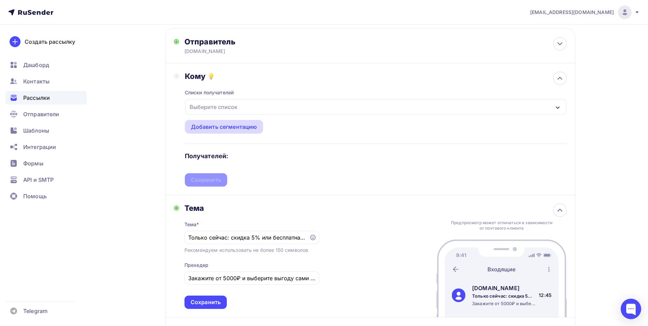
click at [217, 125] on div "Добавить сегментацию" at bounding box center [224, 127] width 66 height 8
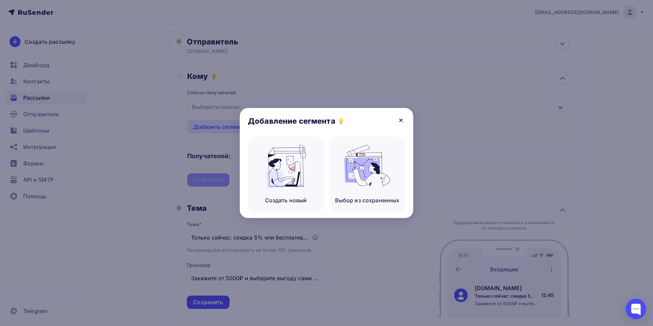
click at [403, 120] on icon at bounding box center [401, 120] width 8 height 8
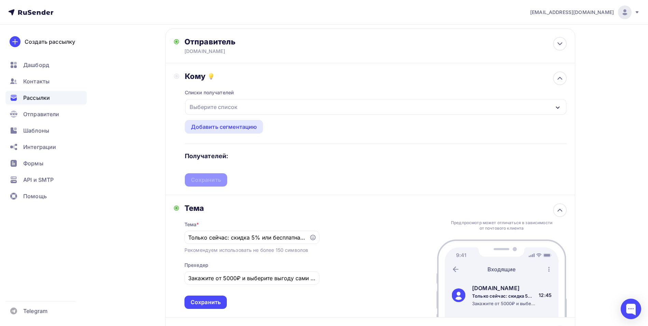
click at [353, 110] on div "Добавление сегмента" at bounding box center [324, 122] width 174 height 29
click at [362, 107] on div "Выберите список" at bounding box center [375, 107] width 381 height 16
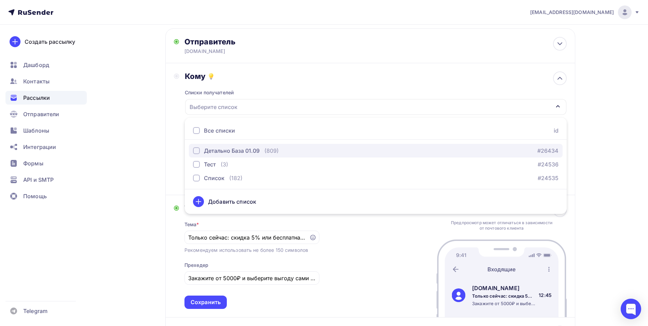
click at [197, 150] on div "button" at bounding box center [196, 150] width 7 height 7
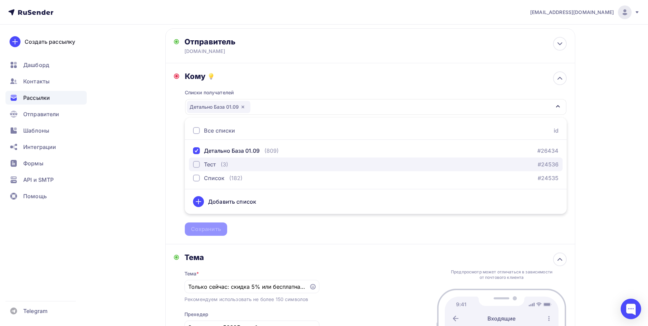
click at [196, 166] on div "button" at bounding box center [196, 164] width 7 height 7
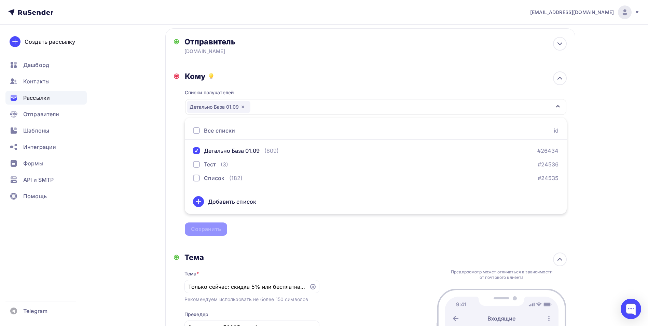
click at [617, 115] on div "[EMAIL_ADDRESS][DOMAIN_NAME] Аккаунт Тарифы Выйти Создать рассылку [GEOGRAPHIC_…" at bounding box center [324, 281] width 648 height 630
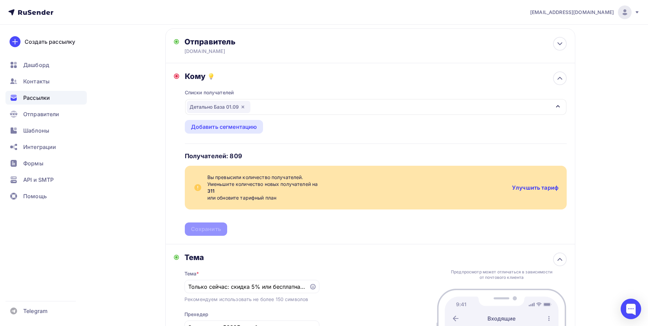
click at [527, 188] on link "Улучшить тариф" at bounding box center [535, 187] width 46 height 7
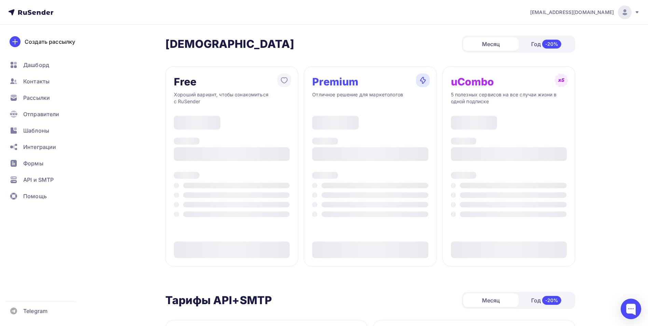
type input "500"
type input "100"
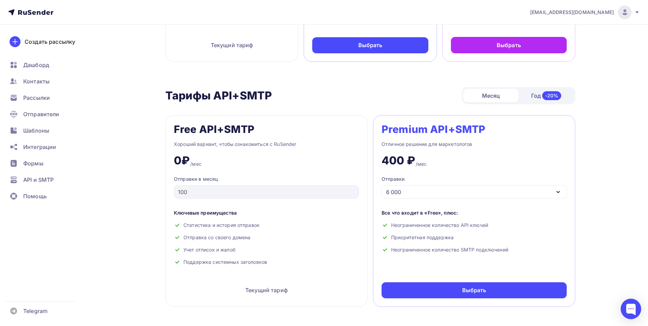
scroll to position [205, 0]
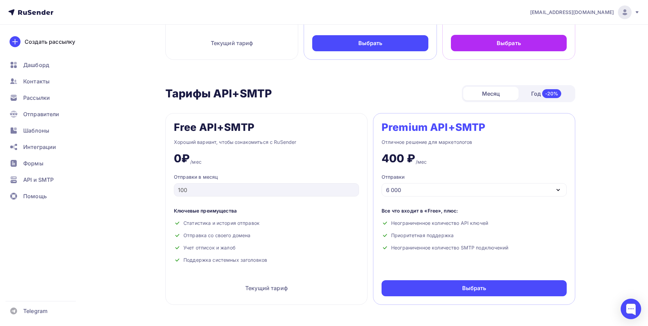
click at [447, 186] on div "6 000" at bounding box center [474, 189] width 185 height 13
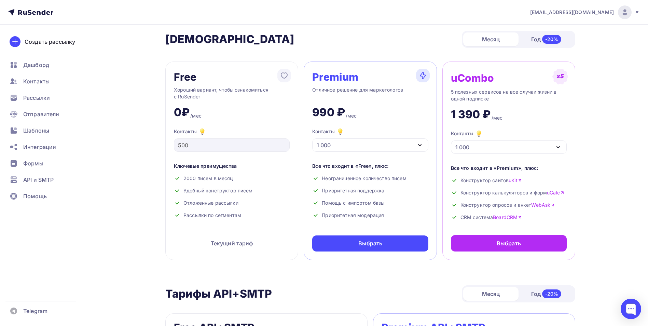
scroll to position [0, 0]
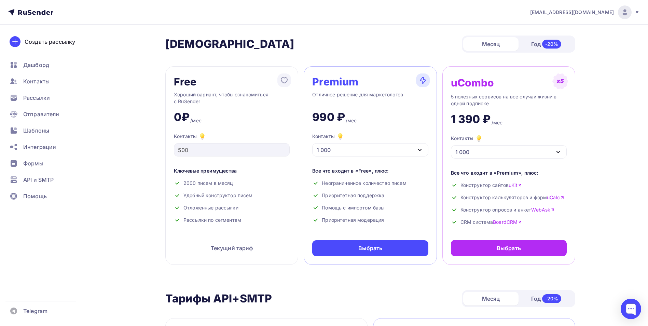
click at [421, 146] on div "1 000" at bounding box center [370, 149] width 116 height 13
click at [28, 98] on span "Рассылки" at bounding box center [36, 98] width 27 height 8
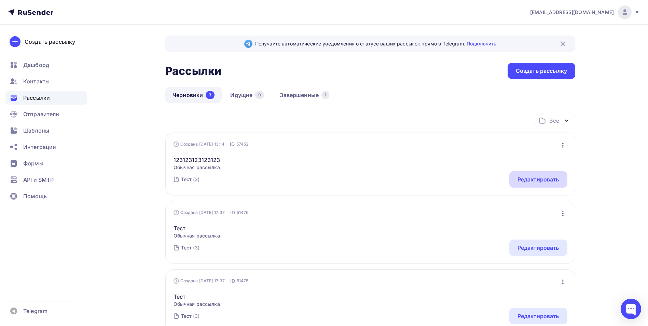
click at [531, 181] on div "Редактировать" at bounding box center [539, 179] width 42 height 8
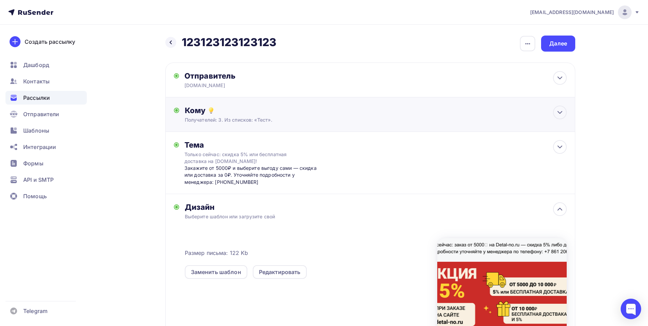
click at [379, 123] on div "Получателей: 3. Из списков: «Тест»." at bounding box center [357, 120] width 344 height 7
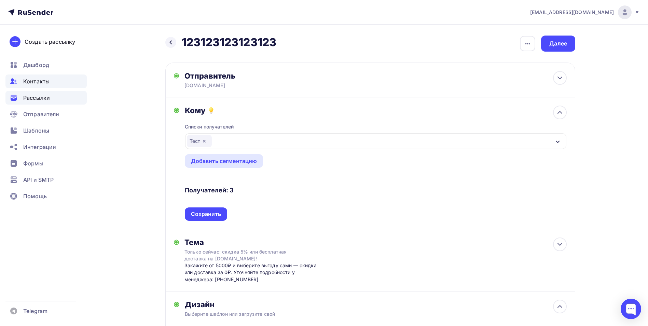
click at [49, 80] on span "Контакты" at bounding box center [36, 81] width 26 height 8
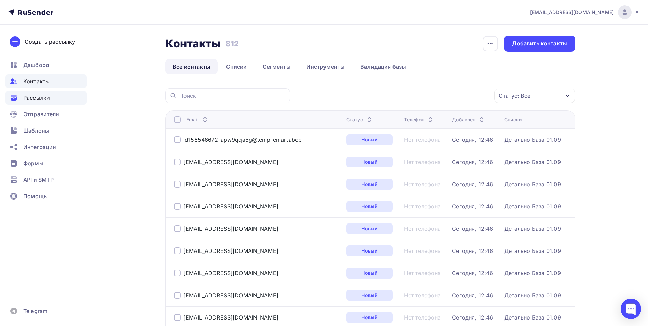
click at [41, 100] on span "Рассылки" at bounding box center [36, 98] width 27 height 8
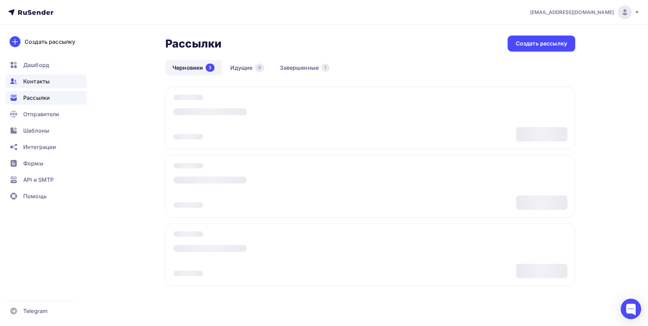
click at [40, 79] on span "Контакты" at bounding box center [36, 81] width 26 height 8
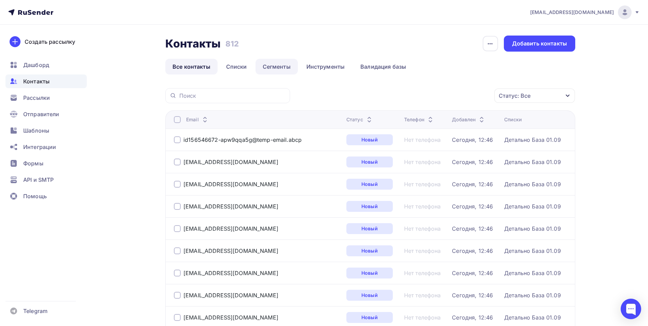
click at [265, 70] on link "Сегменты" at bounding box center [277, 67] width 42 height 16
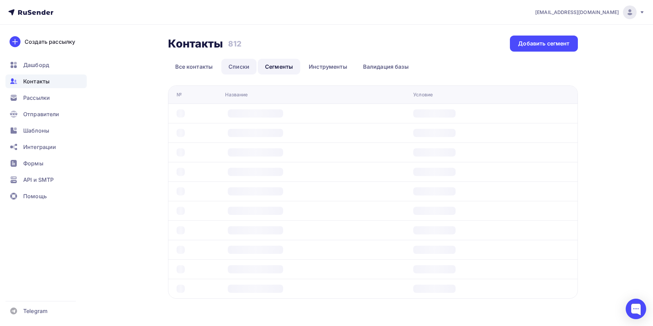
click at [231, 65] on link "Списки" at bounding box center [238, 67] width 35 height 16
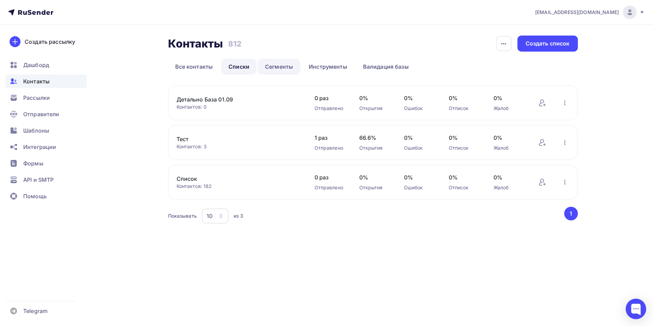
click at [269, 68] on link "Сегменты" at bounding box center [279, 67] width 42 height 16
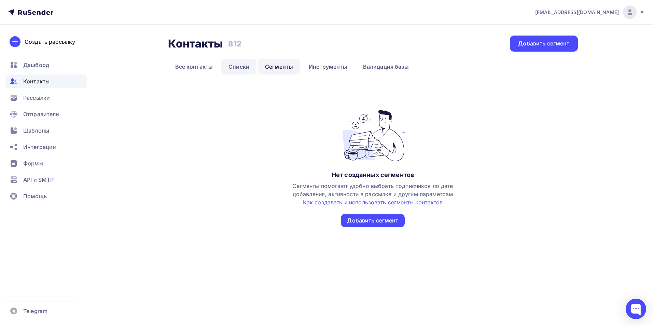
click at [235, 69] on link "Списки" at bounding box center [238, 67] width 35 height 16
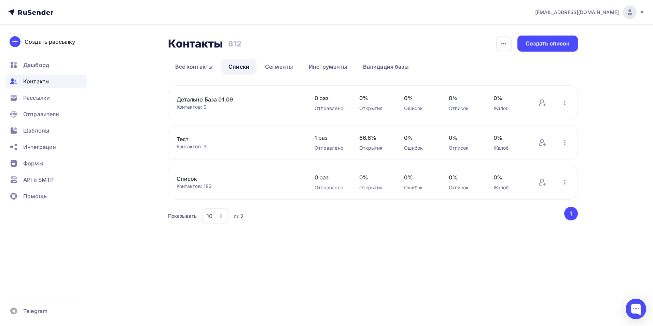
click at [217, 101] on link "Детально База 01.09" at bounding box center [235, 99] width 116 height 8
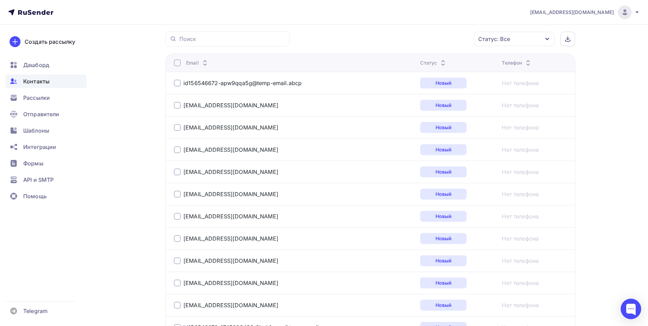
scroll to position [171, 0]
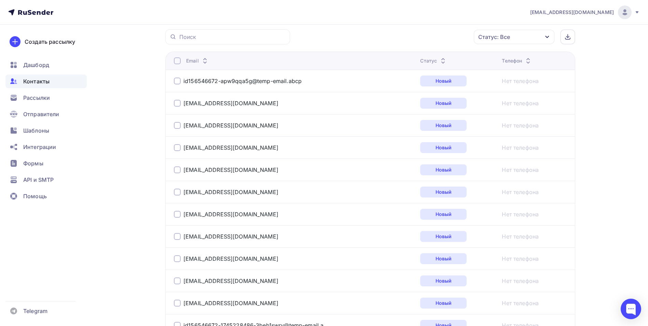
click at [178, 167] on div at bounding box center [177, 169] width 7 height 7
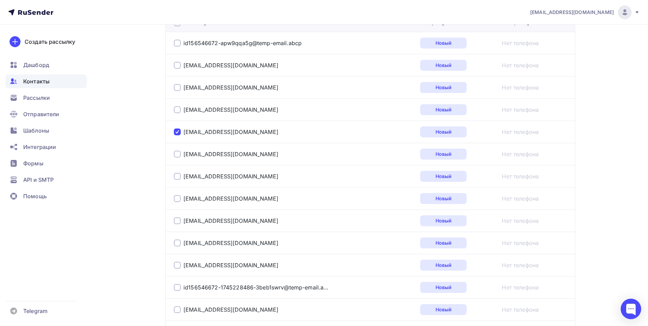
scroll to position [239, 0]
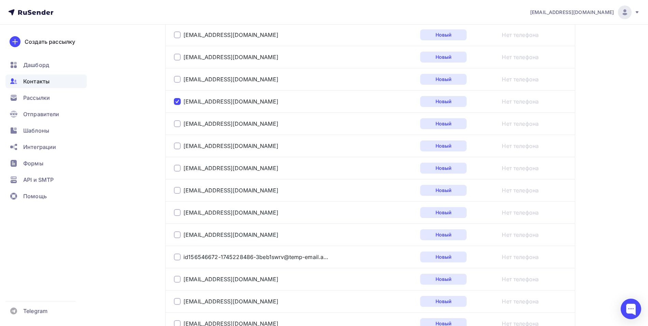
click at [179, 211] on div at bounding box center [177, 212] width 7 height 7
click at [176, 233] on div at bounding box center [177, 234] width 7 height 7
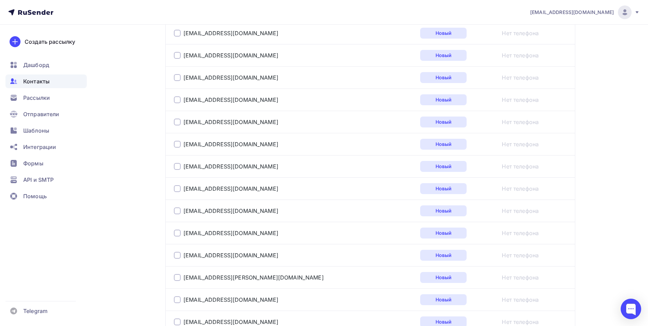
scroll to position [1095, 0]
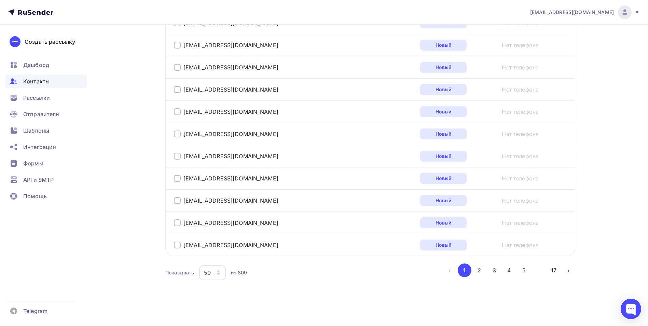
click at [174, 243] on div at bounding box center [177, 245] width 7 height 7
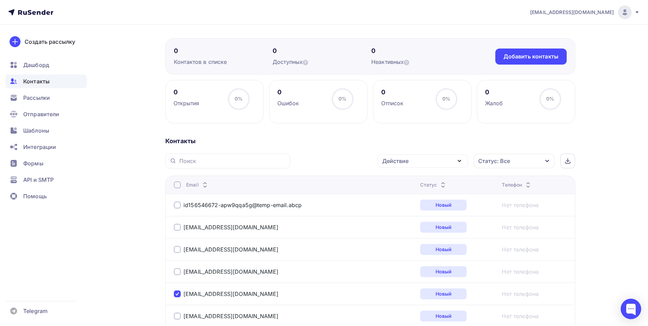
scroll to position [0, 0]
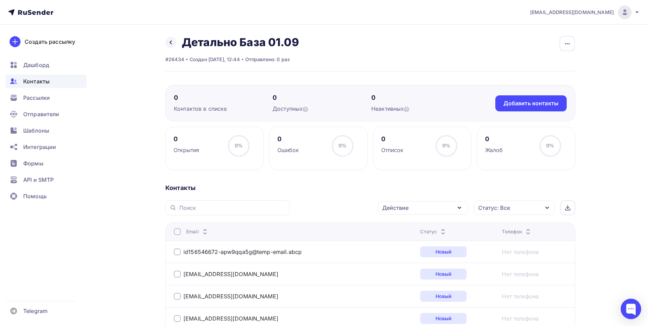
click at [179, 233] on div at bounding box center [177, 231] width 7 height 7
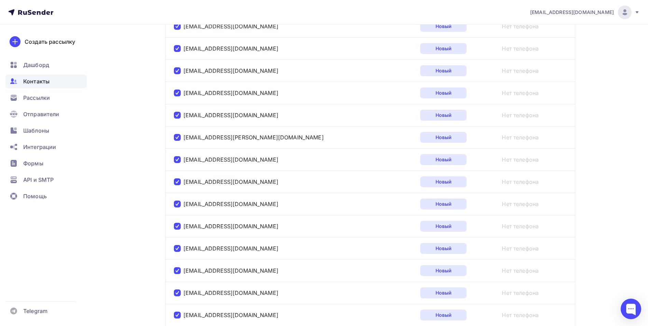
scroll to position [1095, 0]
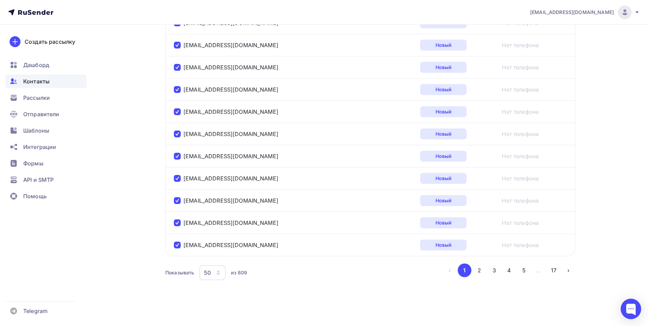
click at [220, 273] on icon "button" at bounding box center [218, 272] width 5 height 5
click at [220, 253] on div "100" at bounding box center [240, 251] width 66 height 8
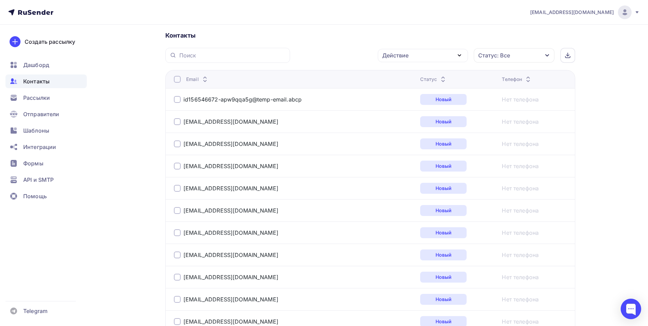
scroll to position [16, 0]
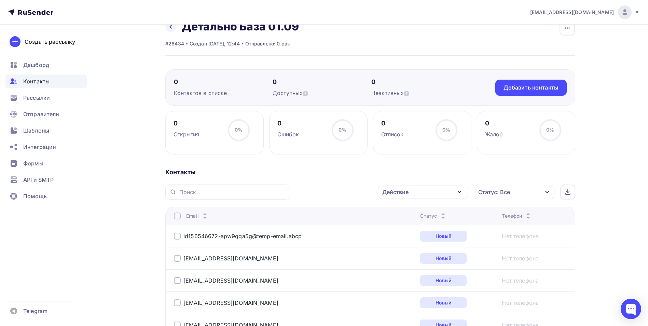
click at [179, 219] on div at bounding box center [177, 216] width 7 height 7
click at [178, 215] on div at bounding box center [177, 216] width 7 height 7
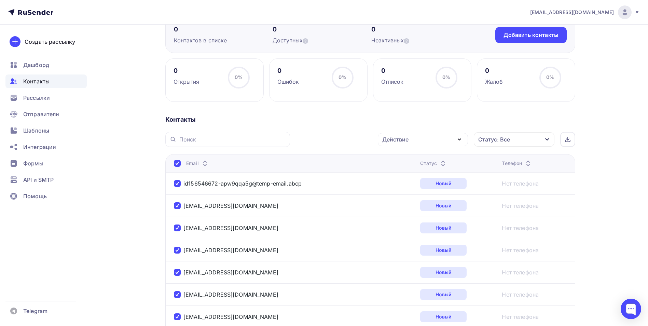
scroll to position [0, 0]
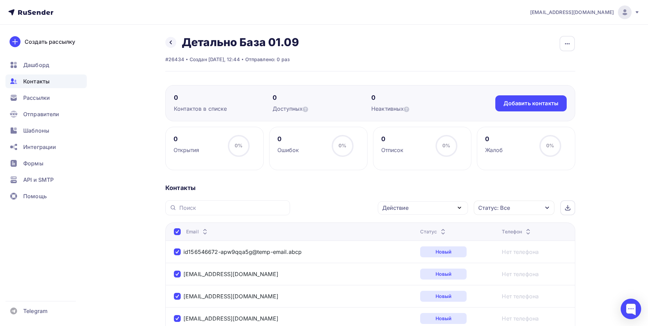
click at [409, 214] on div "Действие" at bounding box center [423, 207] width 90 height 13
click at [395, 255] on div "Удалить" at bounding box center [397, 255] width 23 height 8
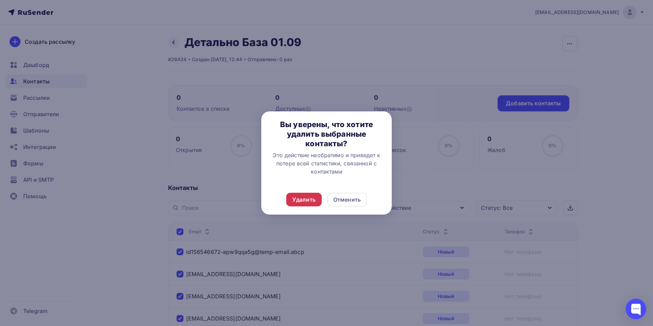
click at [302, 202] on div "Удалить" at bounding box center [303, 199] width 23 height 8
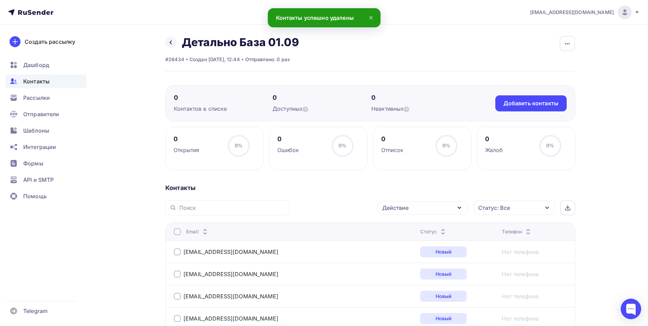
click at [176, 231] on div at bounding box center [177, 231] width 7 height 7
click at [176, 232] on div at bounding box center [177, 231] width 7 height 7
click at [423, 210] on div "Действие" at bounding box center [423, 207] width 90 height 13
click at [399, 253] on div "Удалить" at bounding box center [397, 255] width 23 height 8
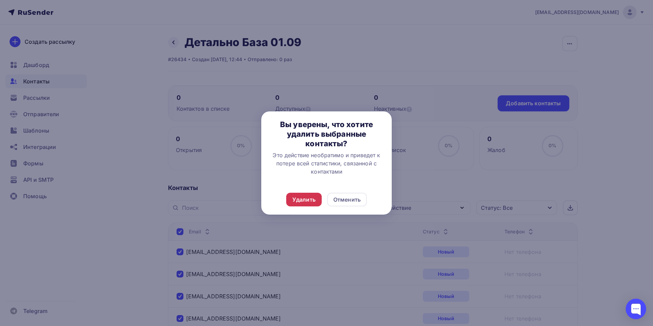
click at [305, 197] on div "Удалить" at bounding box center [303, 199] width 23 height 8
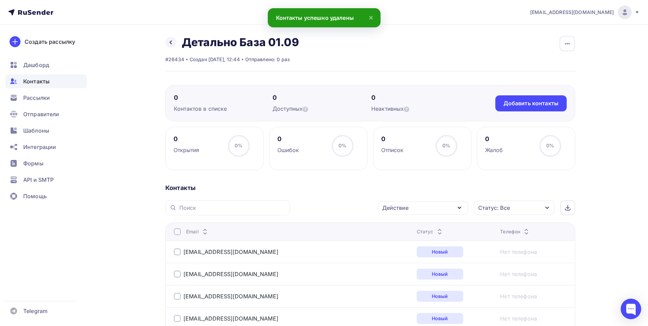
click at [179, 232] on div at bounding box center [177, 231] width 7 height 7
click at [174, 230] on th "Email" at bounding box center [289, 231] width 249 height 18
click at [178, 231] on div at bounding box center [177, 231] width 7 height 7
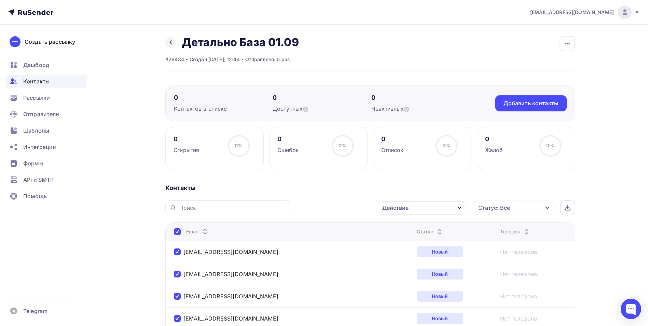
click at [400, 209] on div "Действие" at bounding box center [395, 208] width 26 height 8
click at [392, 254] on div "Удалить" at bounding box center [397, 255] width 23 height 8
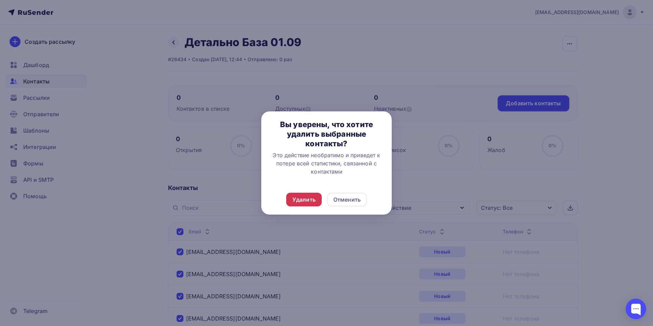
click at [309, 201] on div "Удалить" at bounding box center [303, 199] width 23 height 8
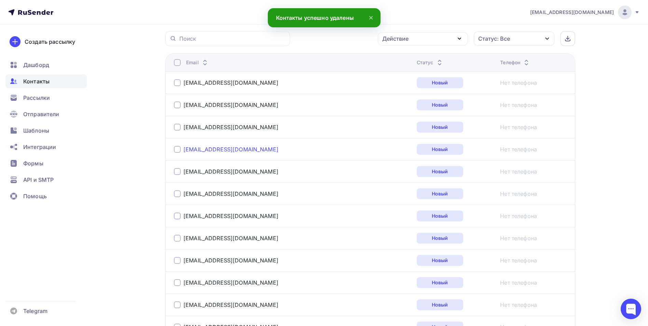
scroll to position [171, 0]
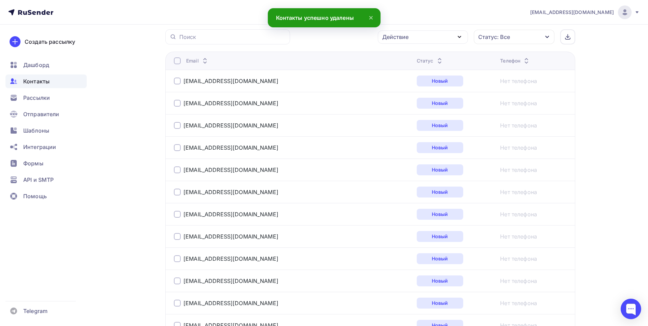
drag, startPoint x: 174, startPoint y: 81, endPoint x: 177, endPoint y: 83, distance: 3.6
click at [175, 81] on div at bounding box center [177, 81] width 7 height 7
drag, startPoint x: 176, startPoint y: 102, endPoint x: 178, endPoint y: 106, distance: 4.3
click at [177, 103] on div at bounding box center [177, 103] width 7 height 7
drag, startPoint x: 176, startPoint y: 122, endPoint x: 177, endPoint y: 128, distance: 6.2
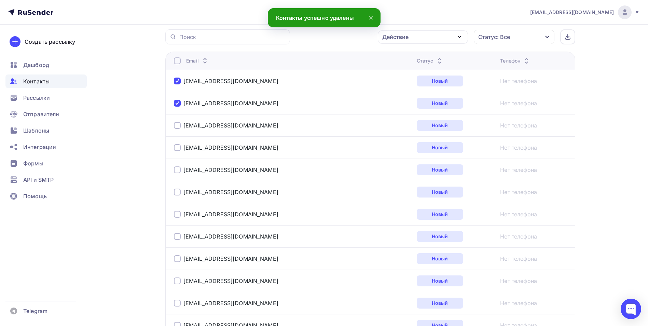
click at [176, 123] on div at bounding box center [177, 125] width 7 height 7
click at [179, 145] on div at bounding box center [177, 147] width 7 height 7
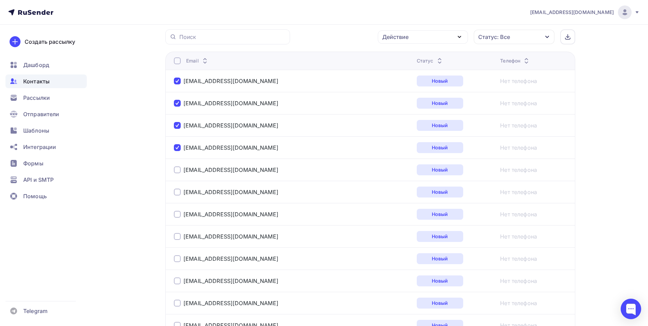
click at [176, 169] on div at bounding box center [177, 169] width 7 height 7
click at [176, 220] on td "[EMAIL_ADDRESS][DOMAIN_NAME]" at bounding box center [289, 214] width 249 height 22
click at [177, 215] on div at bounding box center [177, 214] width 7 height 7
click at [175, 241] on div "[EMAIL_ADDRESS][DOMAIN_NAME]" at bounding box center [259, 236] width 171 height 11
click at [177, 259] on div at bounding box center [177, 258] width 7 height 7
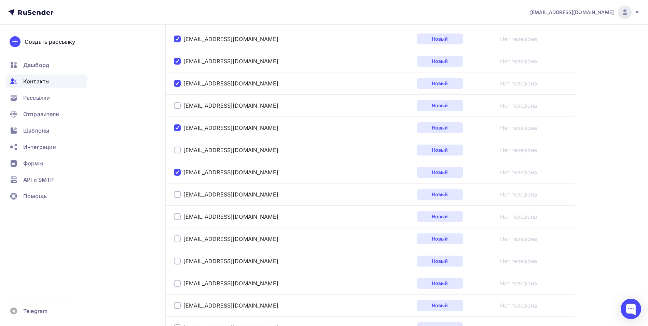
scroll to position [307, 0]
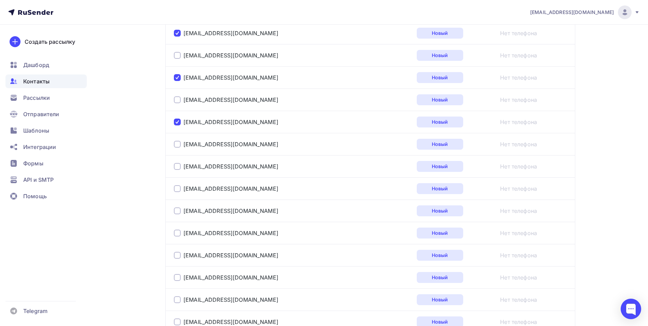
click at [179, 191] on div at bounding box center [177, 188] width 7 height 7
click at [179, 211] on div at bounding box center [177, 210] width 7 height 7
click at [179, 233] on div at bounding box center [177, 233] width 7 height 7
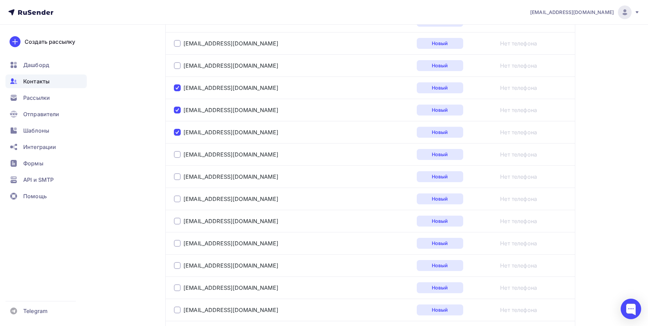
scroll to position [410, 0]
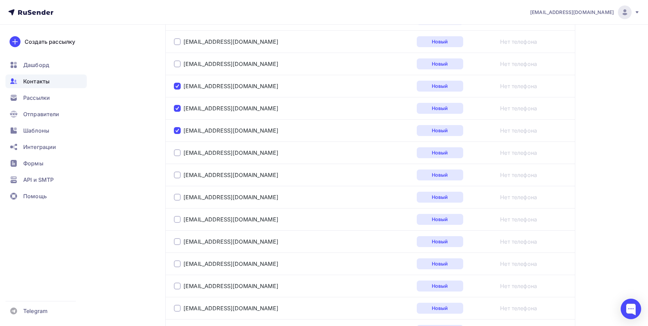
click at [176, 196] on div at bounding box center [177, 197] width 7 height 7
click at [177, 219] on div at bounding box center [177, 219] width 7 height 7
click at [179, 240] on div at bounding box center [177, 241] width 7 height 7
drag, startPoint x: 175, startPoint y: 262, endPoint x: 178, endPoint y: 268, distance: 6.4
click at [176, 262] on div at bounding box center [177, 263] width 7 height 7
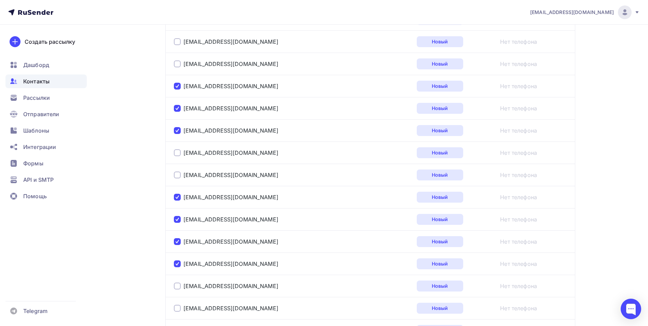
click at [177, 286] on div at bounding box center [177, 286] width 7 height 7
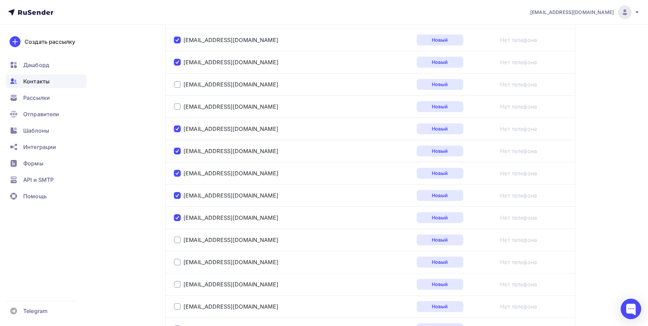
click at [178, 241] on div at bounding box center [177, 239] width 7 height 7
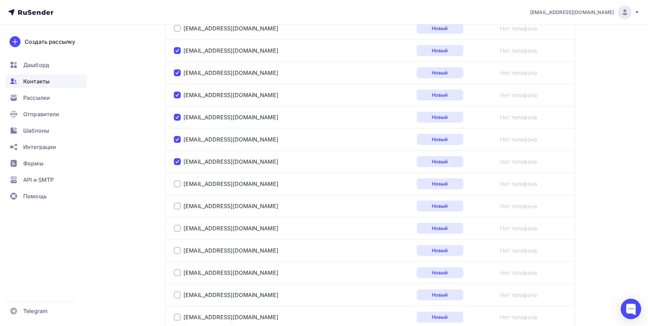
scroll to position [581, 0]
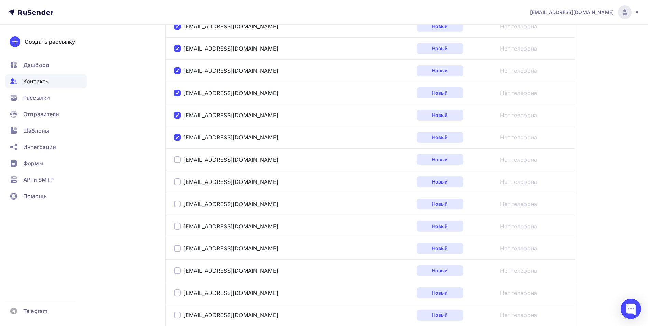
click at [177, 206] on div at bounding box center [177, 204] width 7 height 7
click at [176, 227] on div at bounding box center [177, 226] width 7 height 7
click at [176, 180] on div at bounding box center [177, 181] width 7 height 7
click at [176, 247] on div at bounding box center [177, 248] width 7 height 7
click at [175, 293] on div at bounding box center [177, 292] width 7 height 7
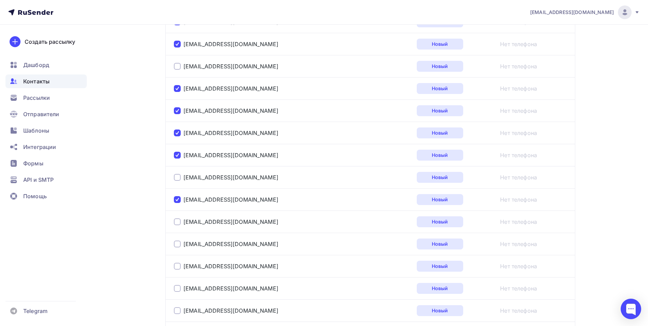
scroll to position [683, 0]
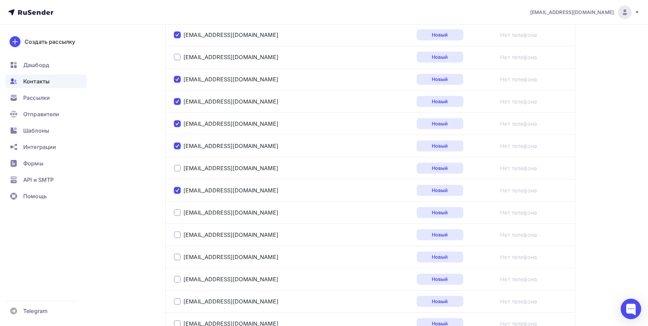
click at [177, 216] on div at bounding box center [177, 212] width 7 height 7
click at [179, 240] on div "[EMAIL_ADDRESS][DOMAIN_NAME]" at bounding box center [259, 234] width 171 height 11
drag, startPoint x: 177, startPoint y: 236, endPoint x: 178, endPoint y: 241, distance: 5.2
click at [177, 236] on div at bounding box center [177, 234] width 7 height 7
click at [178, 253] on div "[EMAIL_ADDRESS][DOMAIN_NAME]" at bounding box center [259, 256] width 171 height 11
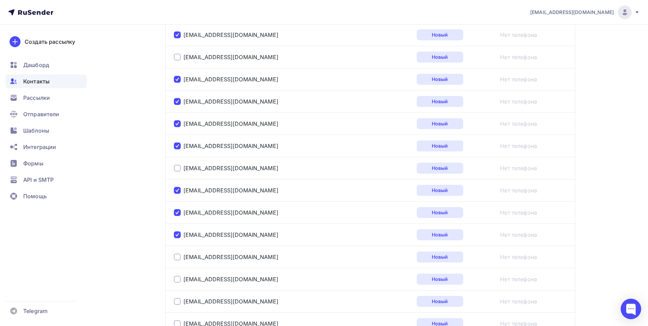
click at [178, 255] on div at bounding box center [177, 257] width 7 height 7
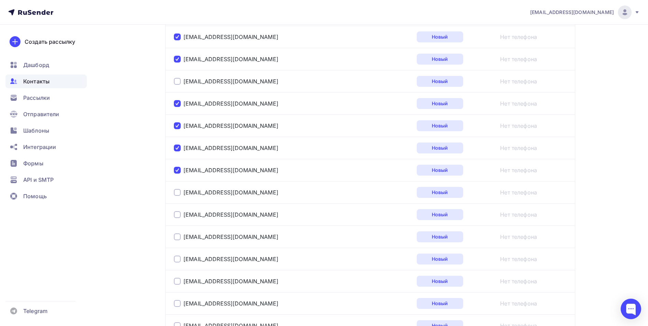
scroll to position [786, 0]
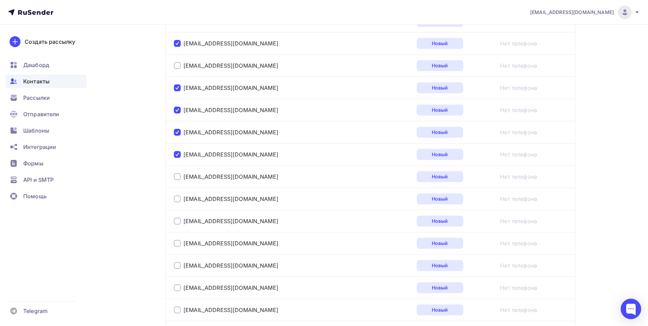
drag, startPoint x: 177, startPoint y: 177, endPoint x: 177, endPoint y: 182, distance: 4.5
click at [177, 177] on div at bounding box center [177, 176] width 7 height 7
click at [179, 203] on div "[EMAIL_ADDRESS][DOMAIN_NAME]" at bounding box center [259, 198] width 171 height 11
click at [179, 202] on div at bounding box center [177, 198] width 7 height 7
click at [178, 220] on div at bounding box center [177, 221] width 7 height 7
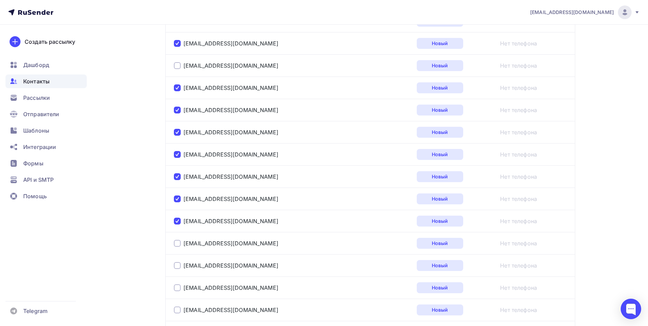
click at [178, 241] on div at bounding box center [177, 243] width 7 height 7
click at [177, 266] on div at bounding box center [177, 265] width 7 height 7
click at [178, 284] on div "[EMAIL_ADDRESS][DOMAIN_NAME]" at bounding box center [259, 287] width 171 height 11
click at [178, 287] on div at bounding box center [177, 287] width 7 height 7
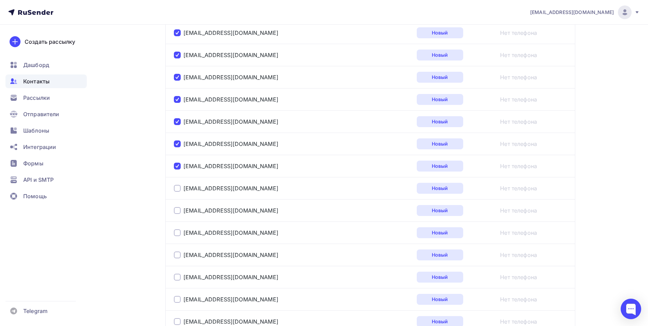
scroll to position [922, 0]
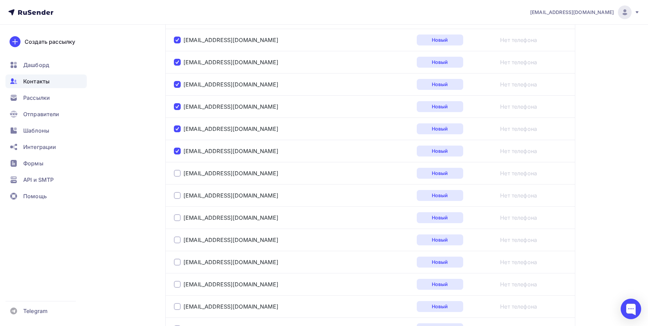
click at [178, 175] on div at bounding box center [177, 173] width 7 height 7
click at [175, 198] on div at bounding box center [177, 195] width 7 height 7
click at [174, 220] on td "[EMAIL_ADDRESS][DOMAIN_NAME]" at bounding box center [289, 217] width 249 height 22
click at [177, 216] on div at bounding box center [177, 217] width 7 height 7
click at [175, 240] on div at bounding box center [177, 239] width 7 height 7
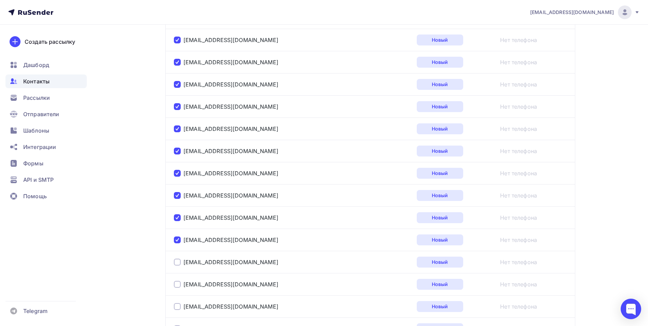
click at [177, 262] on div at bounding box center [177, 262] width 7 height 7
click at [178, 282] on div at bounding box center [177, 284] width 7 height 7
click at [177, 310] on div "[EMAIL_ADDRESS][DOMAIN_NAME]" at bounding box center [259, 306] width 171 height 11
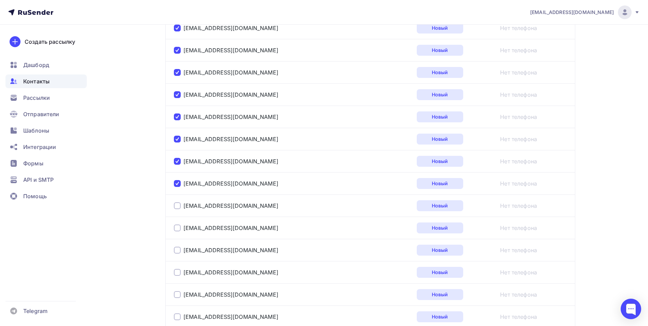
scroll to position [1025, 0]
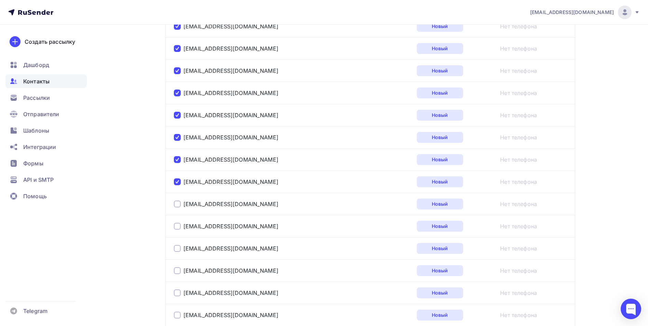
click at [177, 207] on div at bounding box center [177, 204] width 7 height 7
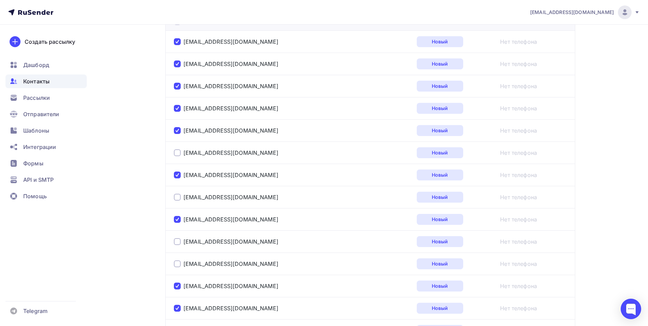
scroll to position [0, 0]
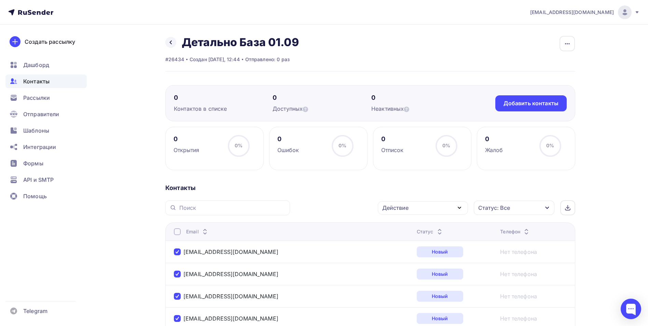
click at [195, 235] on div "Email" at bounding box center [197, 231] width 23 height 7
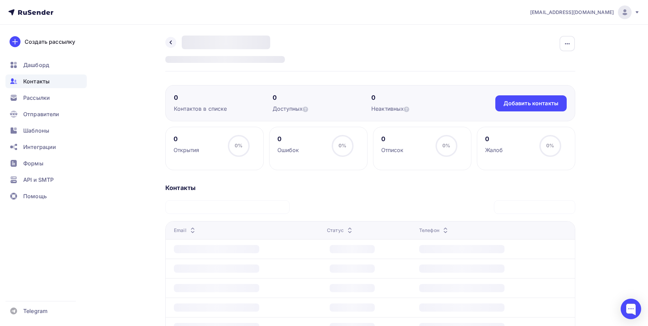
click at [207, 232] on div "Email" at bounding box center [248, 230] width 148 height 7
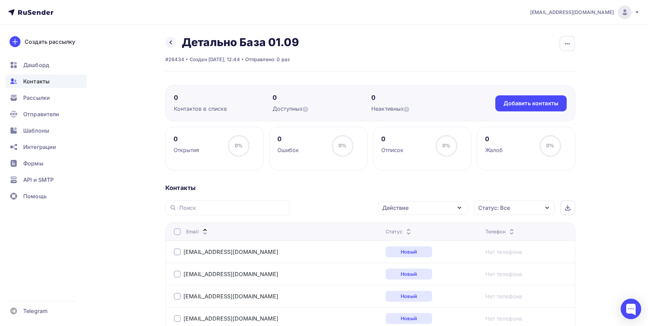
click at [206, 232] on icon at bounding box center [205, 233] width 8 height 8
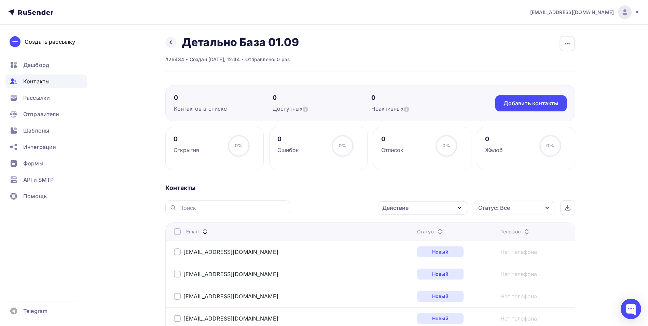
click at [204, 233] on icon at bounding box center [205, 233] width 3 height 1
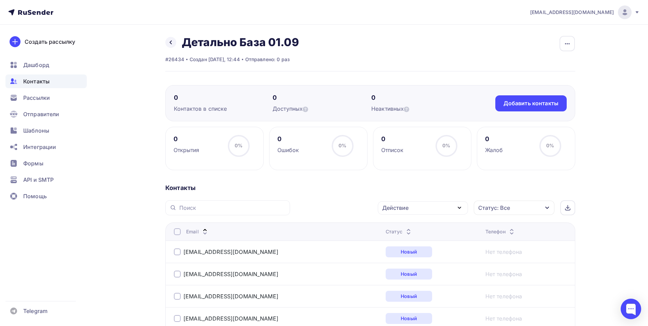
click at [175, 231] on div at bounding box center [177, 231] width 7 height 7
click at [178, 233] on div at bounding box center [177, 231] width 7 height 7
click at [439, 208] on div "Действие" at bounding box center [423, 207] width 90 height 13
click at [403, 257] on div "Удалить" at bounding box center [397, 255] width 23 height 8
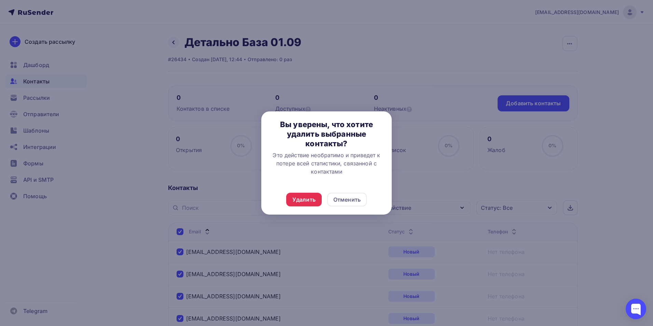
click at [304, 191] on div "Удалить Отменить" at bounding box center [326, 199] width 131 height 30
click at [303, 201] on div "Удалить" at bounding box center [303, 199] width 23 height 8
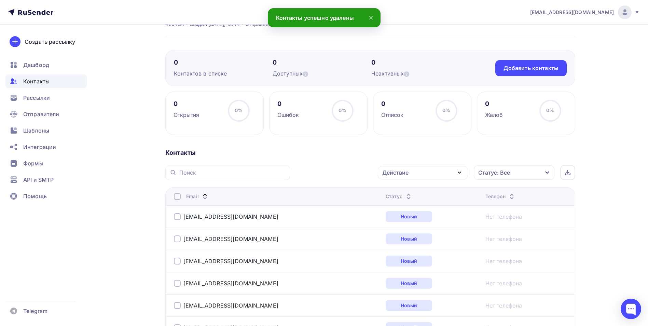
scroll to position [34, 0]
click at [176, 202] on th "Email" at bounding box center [274, 197] width 218 height 18
click at [180, 198] on div at bounding box center [177, 197] width 7 height 7
click at [175, 197] on div at bounding box center [177, 197] width 7 height 7
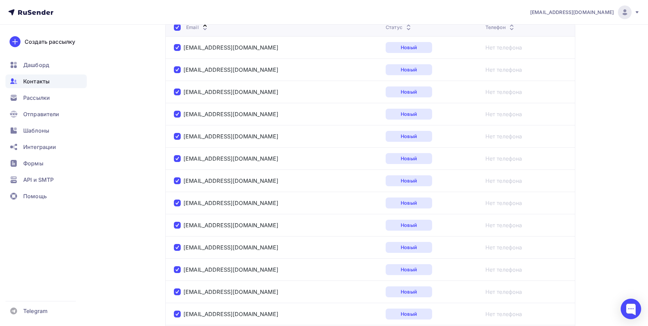
scroll to position [0, 0]
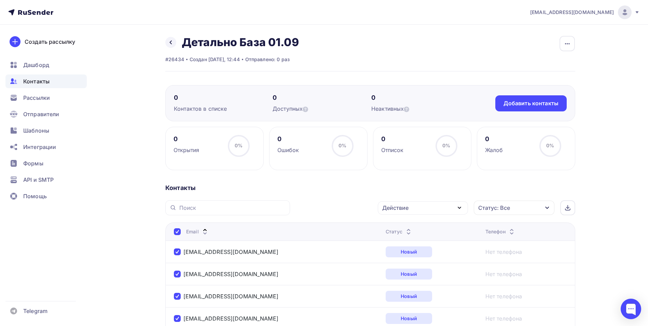
click at [424, 208] on div "Действие" at bounding box center [423, 207] width 90 height 13
click at [395, 253] on div "Удалить" at bounding box center [397, 255] width 23 height 8
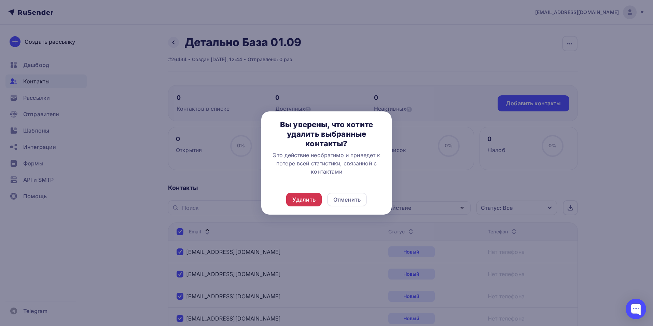
click at [301, 197] on div "Удалить" at bounding box center [303, 199] width 23 height 8
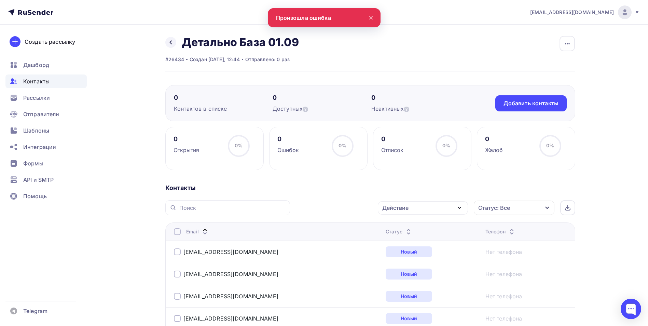
click at [180, 232] on div at bounding box center [177, 231] width 7 height 7
click at [178, 232] on div at bounding box center [177, 231] width 7 height 7
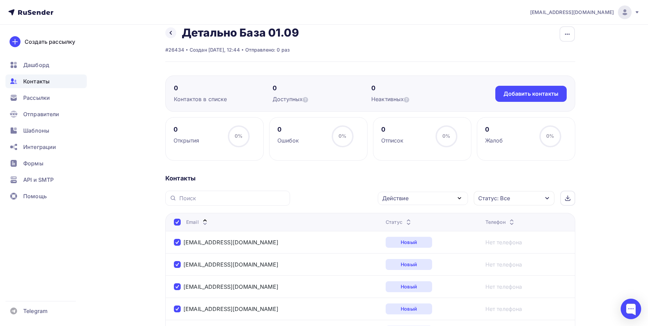
scroll to position [8, 0]
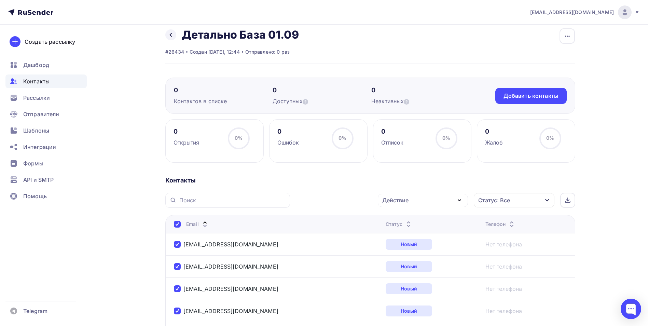
click at [434, 201] on div "Действие" at bounding box center [423, 200] width 90 height 13
click at [395, 245] on div "Удалить" at bounding box center [397, 248] width 23 height 8
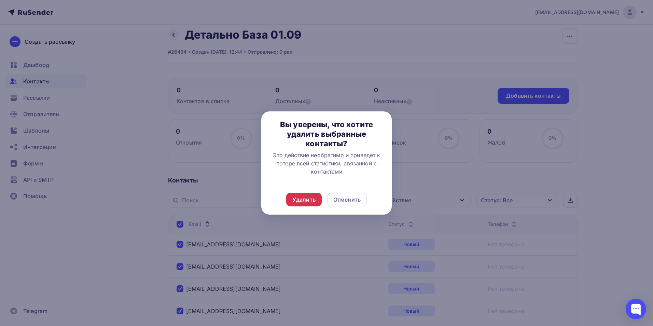
click at [296, 197] on div "Удалить" at bounding box center [303, 199] width 23 height 8
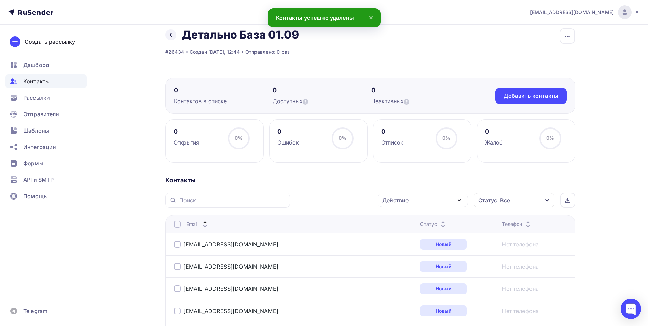
click at [176, 267] on div at bounding box center [177, 266] width 7 height 7
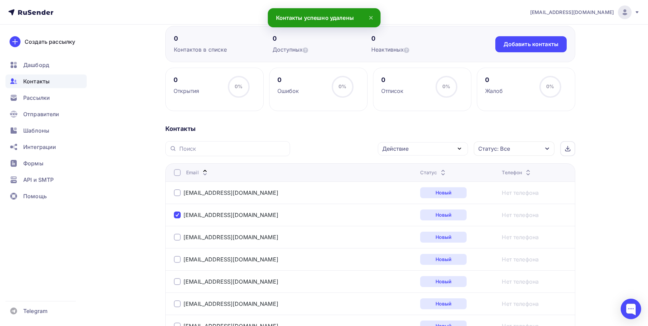
scroll to position [76, 0]
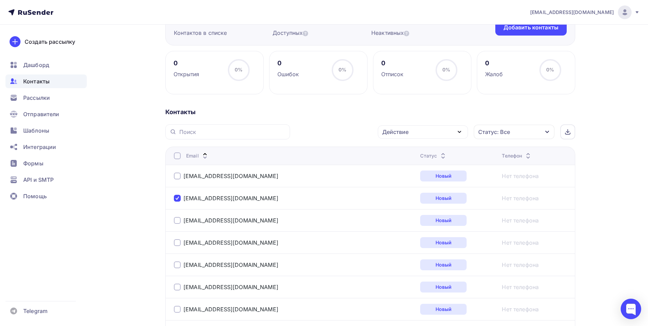
drag, startPoint x: 179, startPoint y: 220, endPoint x: 181, endPoint y: 232, distance: 12.5
click at [179, 220] on div at bounding box center [177, 220] width 7 height 7
click at [177, 245] on div at bounding box center [177, 242] width 7 height 7
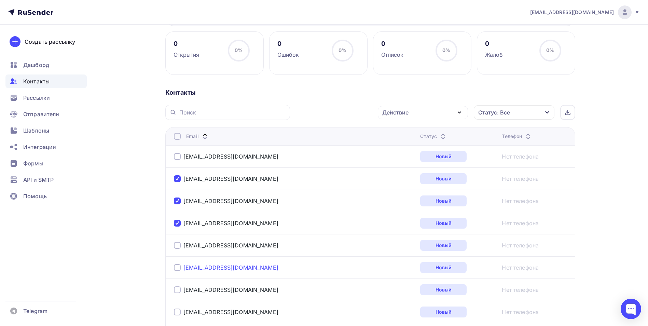
scroll to position [144, 0]
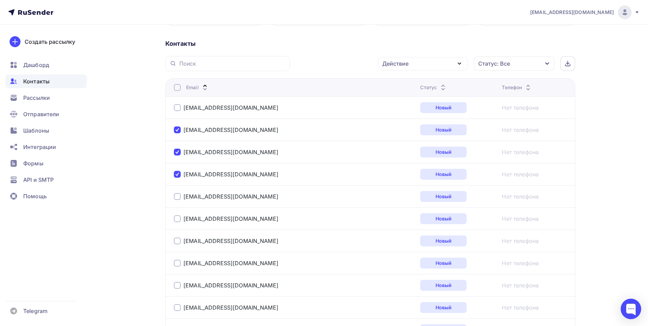
click at [178, 174] on div at bounding box center [177, 174] width 7 height 7
click at [175, 152] on div at bounding box center [177, 152] width 7 height 7
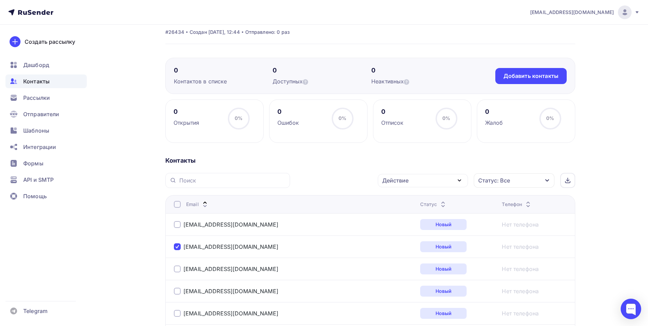
scroll to position [5, 0]
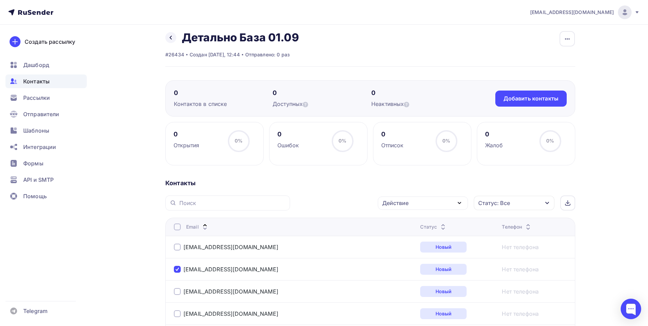
click at [199, 208] on div at bounding box center [227, 202] width 125 height 15
click at [201, 206] on input "text" at bounding box center [232, 203] width 107 height 8
click at [530, 99] on div "Добавить контакты" at bounding box center [531, 99] width 55 height 8
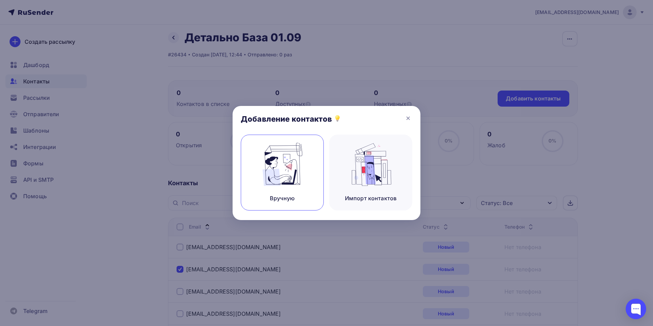
click at [287, 176] on img at bounding box center [283, 164] width 46 height 43
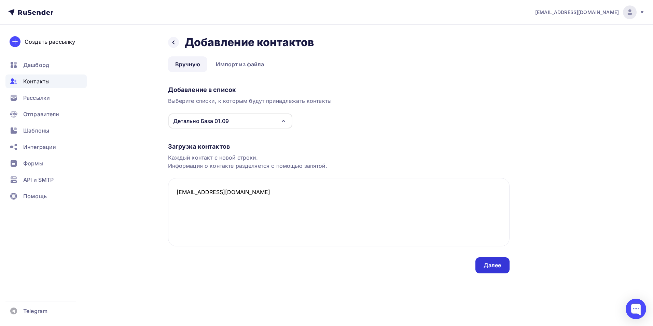
type textarea "[EMAIL_ADDRESS][DOMAIN_NAME]"
click at [500, 262] on div "Далее" at bounding box center [493, 265] width 18 height 8
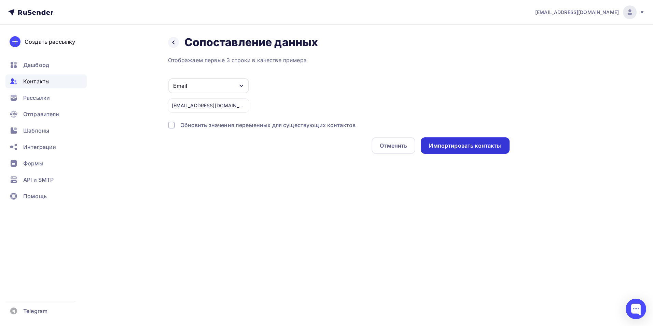
click at [466, 148] on div "Импортировать контакты" at bounding box center [465, 146] width 72 height 8
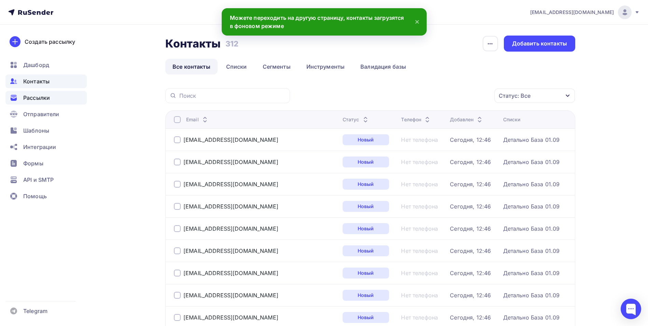
click at [41, 96] on span "Рассылки" at bounding box center [36, 98] width 27 height 8
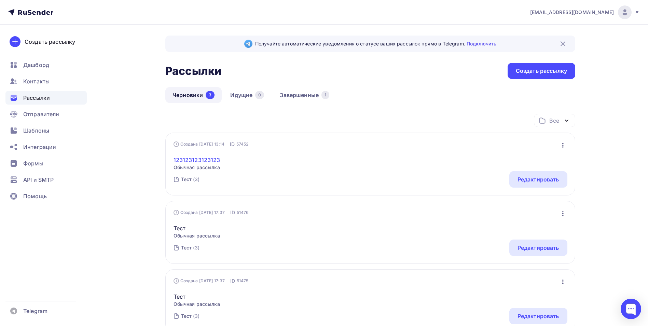
click at [198, 160] on link "123123123123123" at bounding box center [197, 160] width 47 height 8
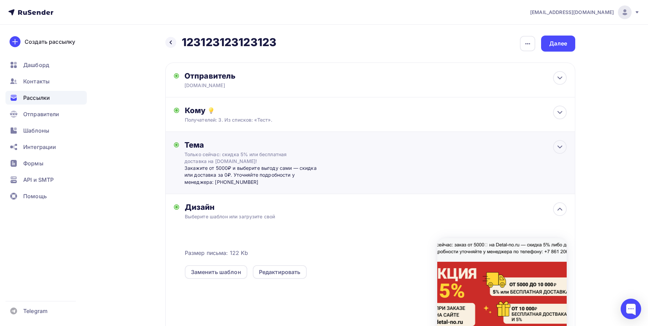
click at [207, 145] on div "Тема" at bounding box center [251, 145] width 135 height 10
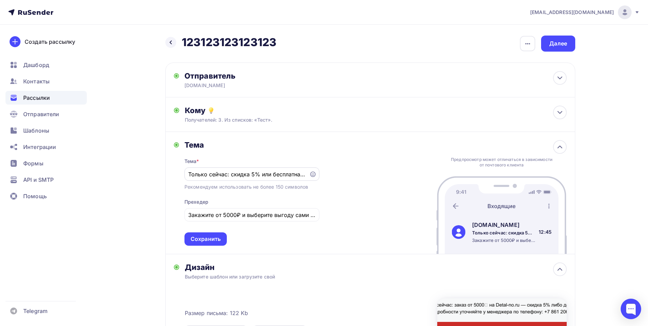
click at [216, 176] on input "Только сейчас: скидка 5% или бесплатная доставка на [DOMAIN_NAME]!" at bounding box center [246, 174] width 117 height 8
drag, startPoint x: 188, startPoint y: 173, endPoint x: 378, endPoint y: 175, distance: 190.0
click at [378, 175] on div "Тема Тема * Только сейчас: скидка 5% или бесплатная доставка на [DOMAIN_NAME]! …" at bounding box center [370, 193] width 410 height 122
paste input "заказ от 5000₽ на [DOMAIN_NAME] — скидка 5% либо доставка 0₽"
drag, startPoint x: 269, startPoint y: 177, endPoint x: 189, endPoint y: 168, distance: 80.8
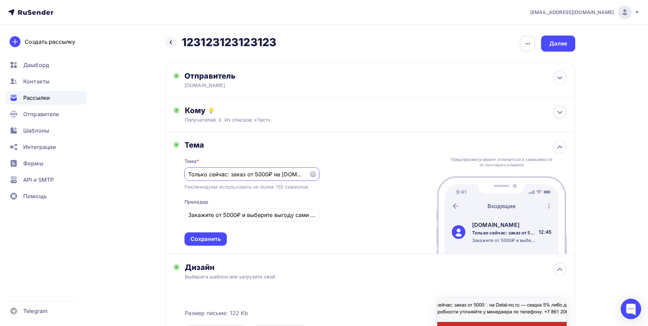
click at [189, 168] on div "Только сейчас: заказ от 5000₽ на [DOMAIN_NAME] — скидка 5% либо доставка 0₽" at bounding box center [251, 173] width 135 height 13
type input "Только сейчас: заказ от 5000₽ на [DOMAIN_NAME] — скидка 5% либо доставка 0₽"
click at [227, 210] on div "Закажите от 5000₽ и выберите выгоду сами — скидка или доставка за 0₽. Уточняйте…" at bounding box center [251, 214] width 135 height 13
drag, startPoint x: 208, startPoint y: 214, endPoint x: 312, endPoint y: 213, distance: 103.5
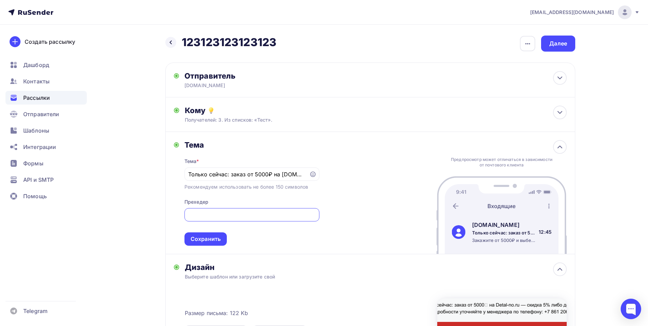
click at [325, 214] on div "Тема Тема * Только сейчас: заказ от 5000₽ на [DOMAIN_NAME] — скидка 5% либо дос…" at bounding box center [370, 193] width 410 height 122
click at [237, 214] on input "Закажите от 5000₽ и выберите выгоду сами — скидка или доставка за 0₽. Уточняйте…" at bounding box center [251, 215] width 127 height 8
drag, startPoint x: 194, startPoint y: 215, endPoint x: 153, endPoint y: 213, distance: 40.7
click at [149, 213] on div "Назад 123123123123123 123123123123123 Закончить позже Переименовать рассылку Уд…" at bounding box center [324, 254] width 560 height 459
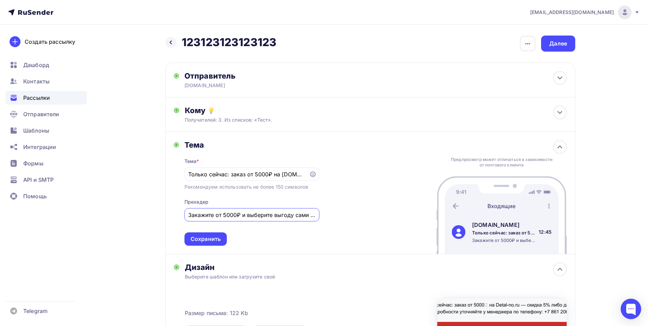
click at [257, 209] on div "Закажите от 5000₽ и выберите выгоду сами — скидка или доставка за 0₽. Уточняйте…" at bounding box center [251, 214] width 135 height 13
drag, startPoint x: 274, startPoint y: 215, endPoint x: 256, endPoint y: 215, distance: 18.8
click at [256, 215] on input "Закажите от 5000₽ и выберите выгоду сами — скидка или доставка за 0₽. Уточняйте…" at bounding box center [251, 215] width 127 height 8
click at [226, 214] on input "Закажите от 5000₽ и выберите выгоду сами — скидка или доставка за 0₽. Уточняйте…" at bounding box center [251, 215] width 127 height 8
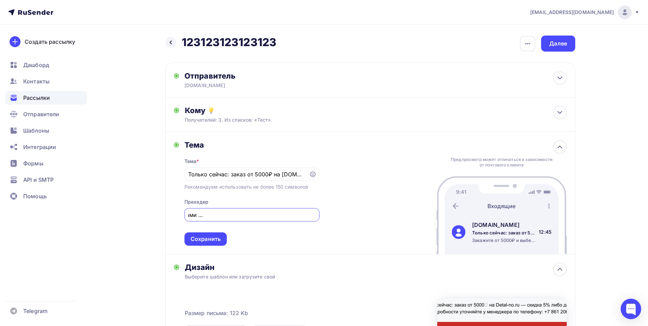
scroll to position [0, 0]
drag, startPoint x: 194, startPoint y: 214, endPoint x: 61, endPoint y: 208, distance: 132.7
click at [57, 208] on div "[EMAIL_ADDRESS][DOMAIN_NAME] Аккаунт Тарифы Выйти Создать рассылку [GEOGRAPHIC_…" at bounding box center [324, 242] width 648 height 484
paste input "одробности уточняйте у менеджера по телефону"
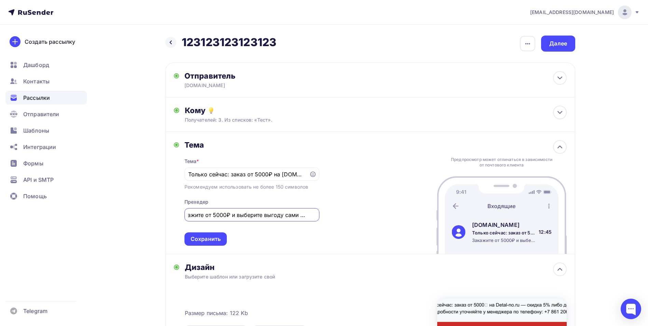
click at [230, 218] on input "Закажите от 5000₽ и выберите выгоду сами — скидка или доставка за 0₽. Уточняйте…" at bounding box center [251, 215] width 127 height 8
click at [254, 218] on input "Закажите от 5000₽ и выберите выгоду сами — скидка или доставка за 0₽. Уточняйте…" at bounding box center [251, 215] width 127 height 8
drag, startPoint x: 291, startPoint y: 213, endPoint x: 277, endPoint y: 210, distance: 14.3
click at [277, 210] on div "Закажите от 5000₽ и выберите выгоду сами — скидка или доставка за 0₽. Уточняйте…" at bounding box center [251, 214] width 135 height 13
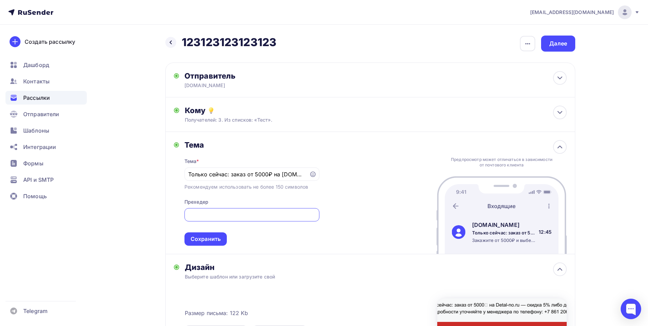
click at [208, 214] on input "Закажите от 5000₽ и выберите выгоду сами — скидка или доставка за 0₽. Уточняйте…" at bounding box center [251, 215] width 127 height 8
drag, startPoint x: 194, startPoint y: 214, endPoint x: 109, endPoint y: 205, distance: 85.9
click at [109, 205] on div "Назад 123123123123123 123123123123123 Закончить позже Переименовать рассылку Уд…" at bounding box center [324, 254] width 560 height 459
click at [192, 215] on input "подробности у менеджера: [PHONE_NUMBER]" at bounding box center [251, 215] width 127 height 8
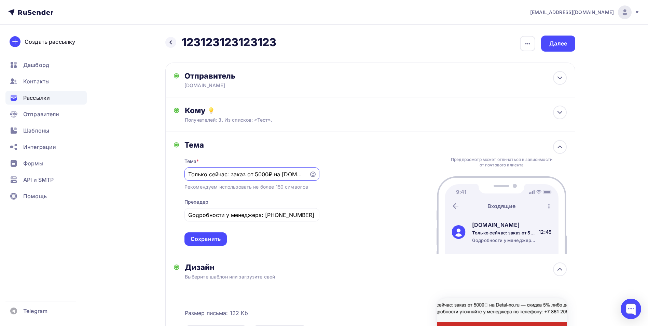
scroll to position [0, 92]
drag, startPoint x: 257, startPoint y: 175, endPoint x: 340, endPoint y: 170, distance: 83.2
click at [340, 170] on div "Тема Тема * Только сейчас: заказ от 5000₽ на [DOMAIN_NAME] — скидка 5% либо дос…" at bounding box center [370, 193] width 410 height 122
click at [191, 215] on input "Gодробности у менеджера: [PHONE_NUMBER]" at bounding box center [251, 215] width 127 height 8
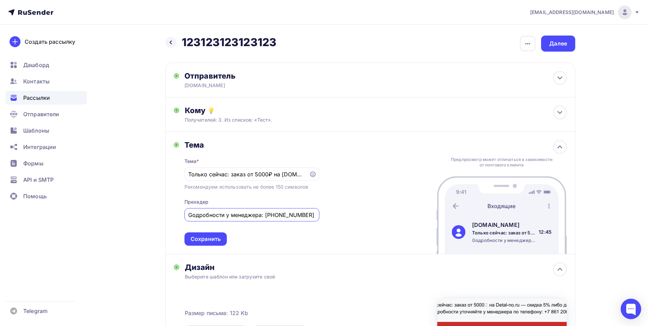
click at [192, 215] on input "Gодробности у менеджера: [PHONE_NUMBER]" at bounding box center [251, 215] width 127 height 8
type input "Подробности у менеджера: [PHONE_NUMBER]"
click at [213, 239] on div "Сохранить" at bounding box center [206, 239] width 30 height 8
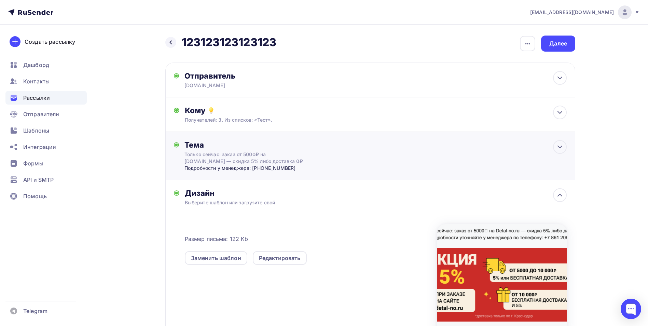
click at [269, 155] on div "Только сейчас: заказ от 5000₽ на [DOMAIN_NAME] — скидка 5% либо доставка 0₽" at bounding box center [245, 158] width 122 height 14
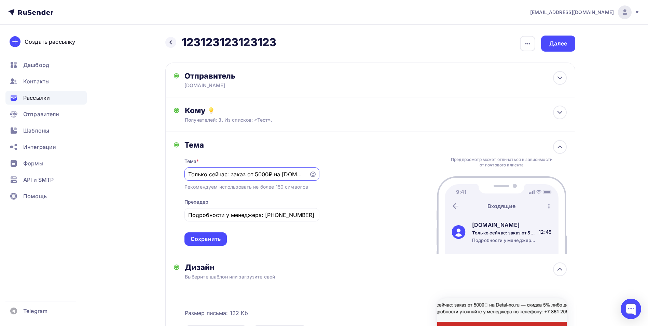
click at [281, 275] on div "Выберите шаблон или загрузите свой" at bounding box center [357, 276] width 344 height 7
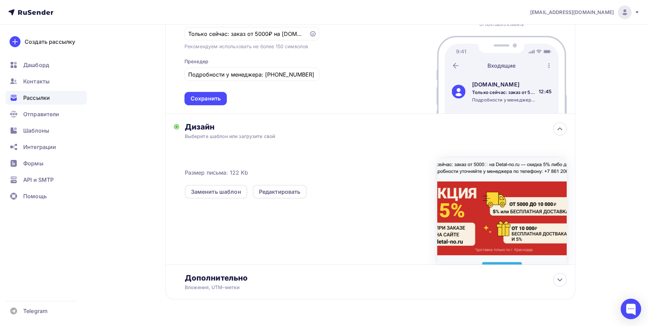
scroll to position [158, 0]
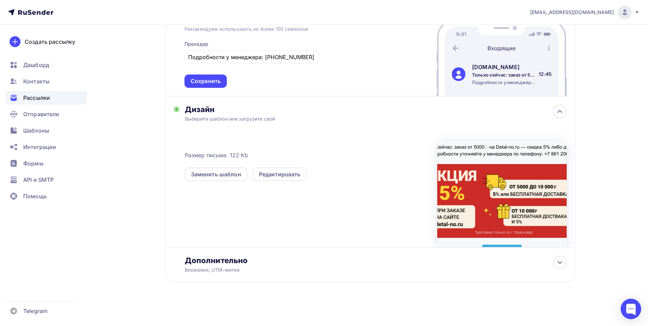
click at [468, 191] on div at bounding box center [501, 193] width 129 height 107
click at [499, 149] on div at bounding box center [501, 193] width 129 height 107
click at [561, 261] on icon at bounding box center [560, 262] width 8 height 8
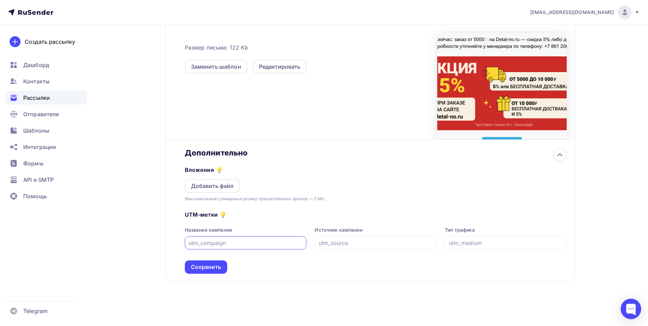
scroll to position [266, 0]
click at [235, 245] on input "text" at bounding box center [246, 242] width 114 height 8
click at [208, 240] on input "text" at bounding box center [246, 242] width 114 height 8
paste input "[URL][DOMAIN_NAME]"
type input "[URL][DOMAIN_NAME]"
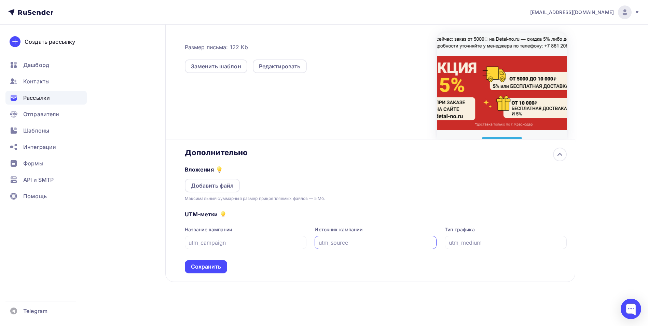
click at [347, 240] on input "text" at bounding box center [376, 242] width 114 height 8
paste input "[URL][DOMAIN_NAME]"
drag, startPoint x: 404, startPoint y: 243, endPoint x: 313, endPoint y: 241, distance: 91.2
click at [313, 241] on div "Название кампании Источник кампании [URL][DOMAIN_NAME] Тип трафика" at bounding box center [376, 237] width 382 height 23
type input "mail"
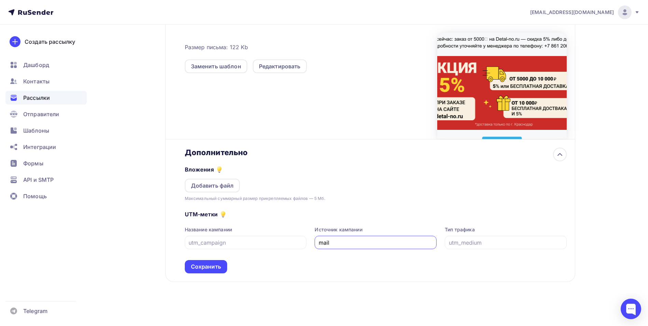
click at [317, 267] on div "UTM-метки Название кампании Источник кампании mail Тип трафика Сохранить" at bounding box center [376, 237] width 382 height 71
click at [214, 266] on div "Сохранить" at bounding box center [206, 267] width 30 height 8
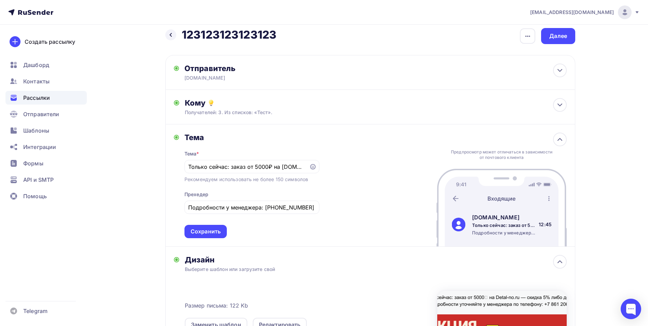
scroll to position [0, 0]
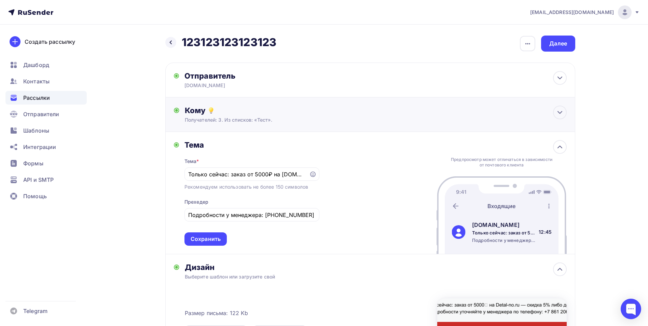
click at [323, 113] on div "Кому" at bounding box center [376, 111] width 382 height 10
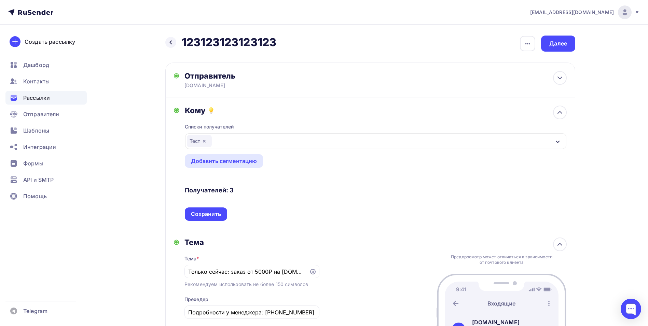
click at [282, 141] on div "Тест" at bounding box center [375, 141] width 381 height 16
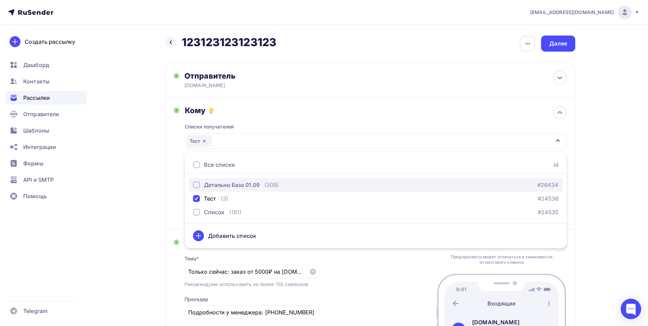
click at [195, 185] on div "button" at bounding box center [196, 184] width 7 height 7
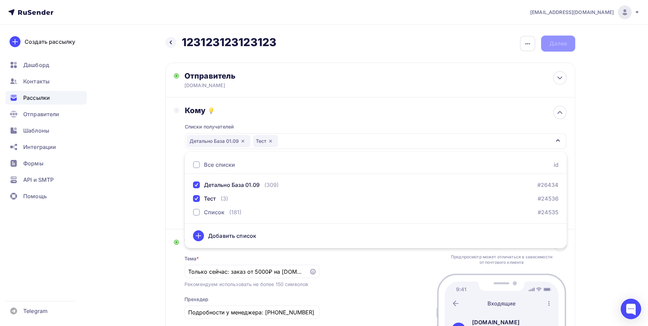
click at [595, 127] on div "Назад 123123123123123 123123123123123 Закончить позже Переименовать рассылку Уд…" at bounding box center [324, 303] width 560 height 557
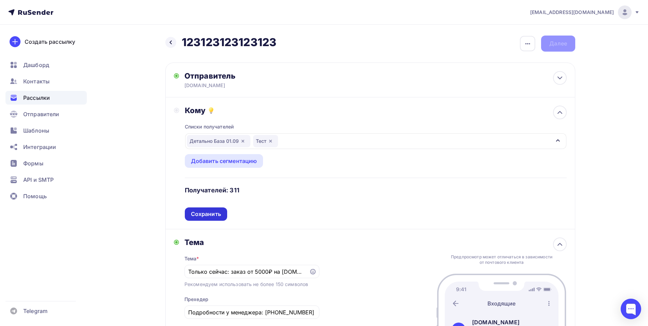
click at [216, 214] on div "Сохранить" at bounding box center [206, 214] width 30 height 8
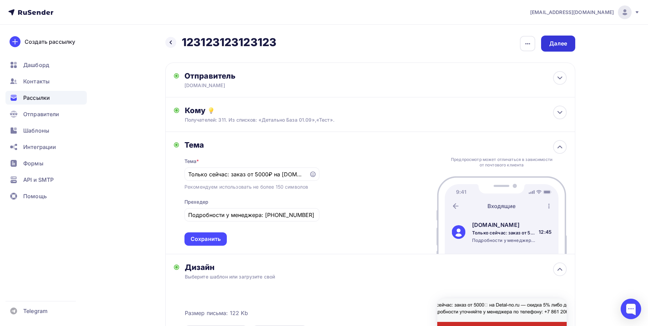
click at [562, 44] on div "Далее" at bounding box center [558, 44] width 18 height 8
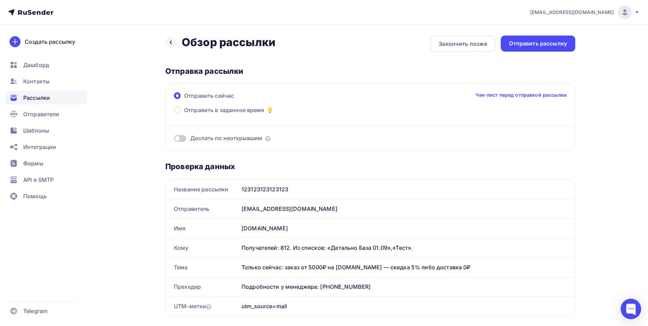
click at [180, 140] on span at bounding box center [180, 138] width 12 height 7
click at [174, 139] on input "checkbox" at bounding box center [174, 139] width 0 height 0
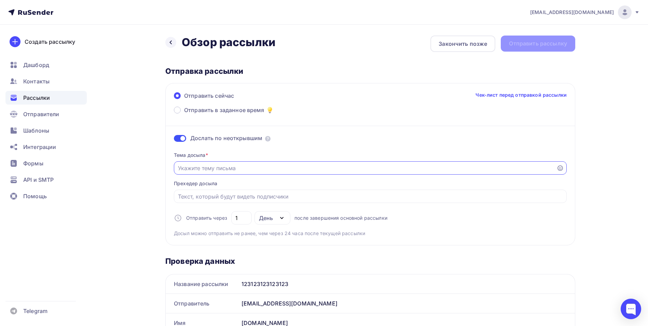
click at [214, 170] on input "Отправить в заданное время" at bounding box center [365, 168] width 375 height 8
click at [207, 170] on input "Отправить в заданное время" at bounding box center [365, 168] width 375 height 8
click at [202, 166] on input "Отправить в заданное время" at bounding box center [365, 168] width 375 height 8
click at [180, 138] on span at bounding box center [180, 138] width 12 height 7
click at [174, 139] on input "checkbox" at bounding box center [174, 139] width 0 height 0
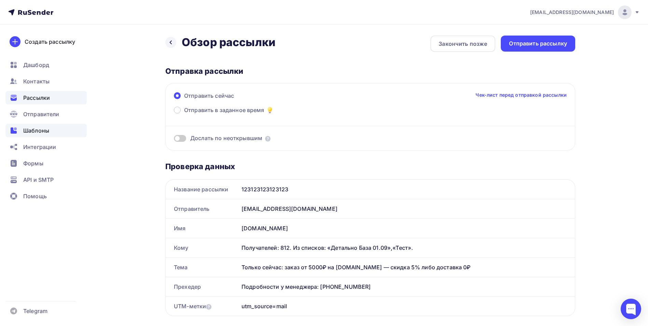
click at [42, 132] on span "Шаблоны" at bounding box center [36, 130] width 26 height 8
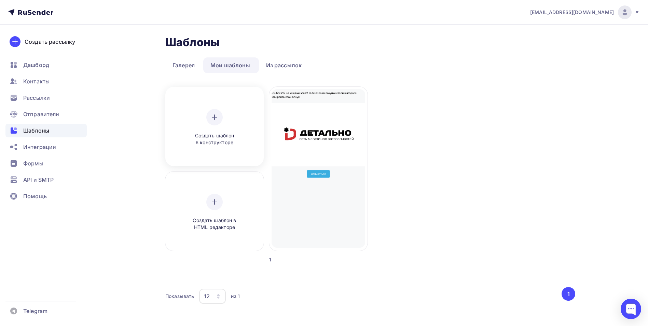
click at [215, 117] on icon at bounding box center [215, 117] width 0 height 5
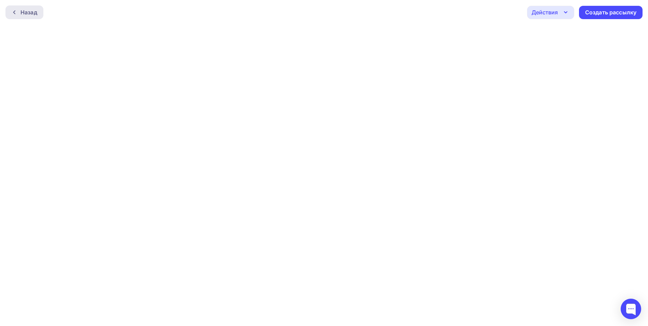
click at [39, 18] on div "Назад" at bounding box center [24, 12] width 38 height 14
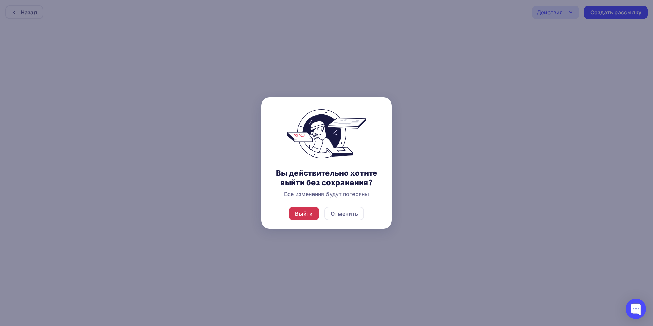
click at [305, 215] on div "Выйти" at bounding box center [304, 213] width 18 height 8
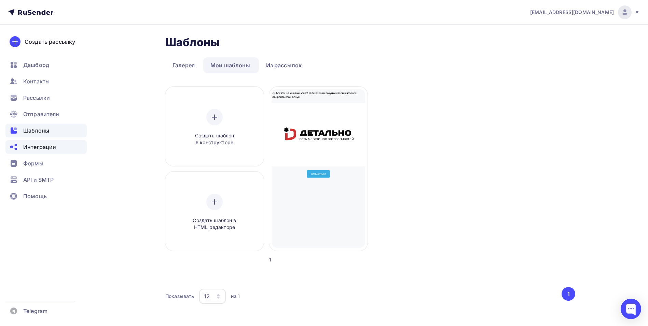
click at [46, 146] on span "Интеграции" at bounding box center [39, 147] width 33 height 8
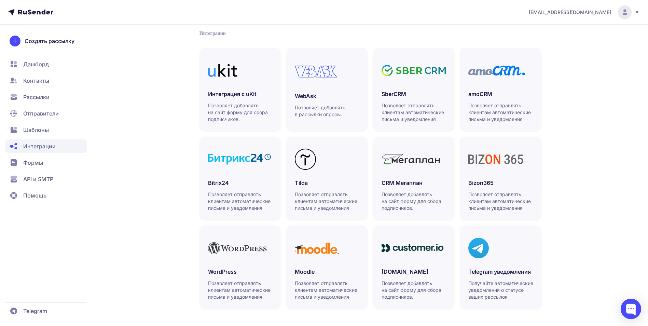
scroll to position [144, 0]
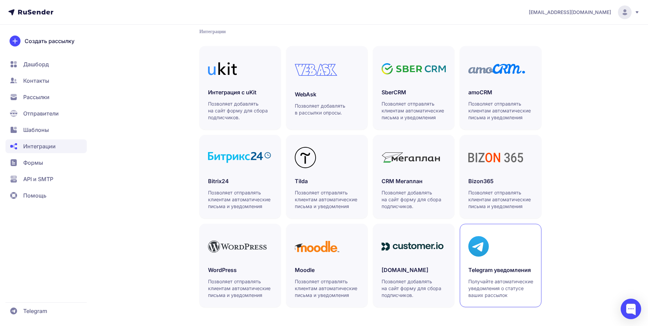
click at [507, 264] on link "Telegram уведомления Получайте автоматические уведомления о статусе ваших рассы…" at bounding box center [500, 265] width 81 height 83
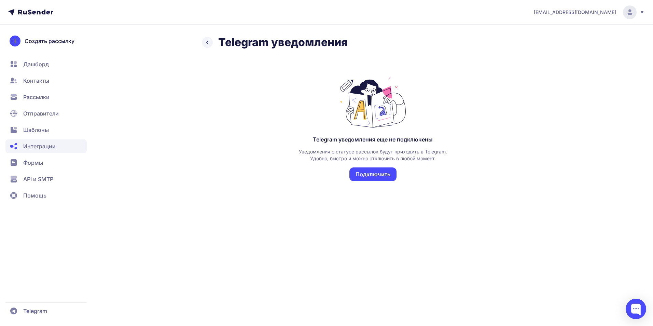
click at [376, 176] on button "Подключить" at bounding box center [373, 174] width 47 height 14
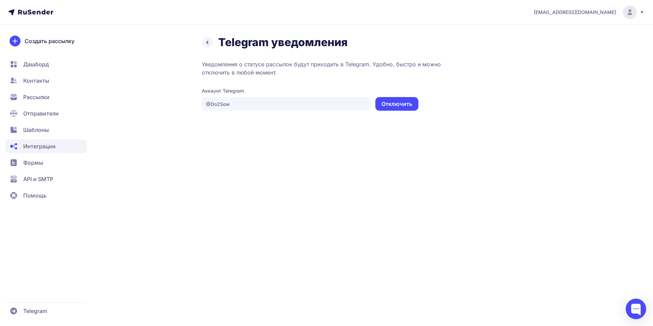
click at [47, 60] on span "Дашборд" at bounding box center [36, 64] width 26 height 8
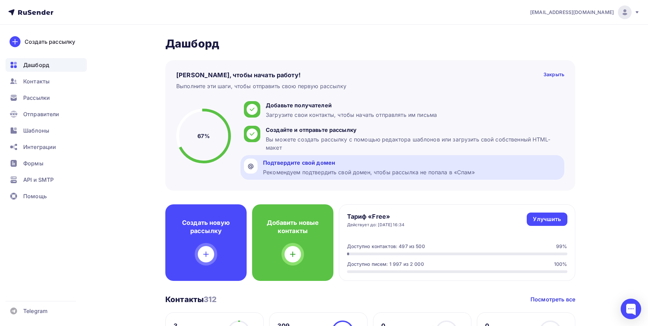
click at [303, 175] on div "Рекомендуем подтвердить свой домен, чтобы рассылка не попала в «Спам»" at bounding box center [369, 172] width 212 height 8
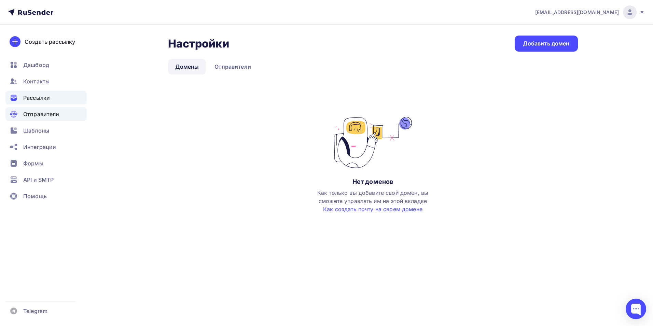
click at [51, 99] on div "Рассылки" at bounding box center [45, 98] width 81 height 14
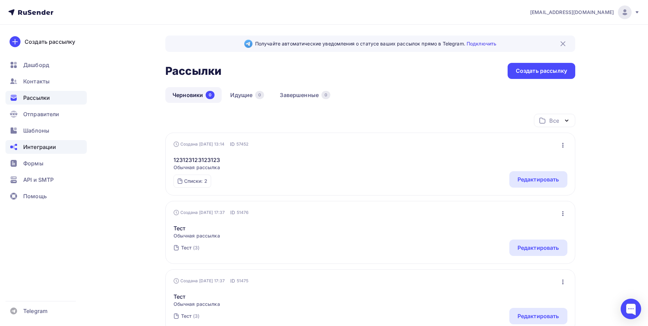
click at [41, 146] on span "Интеграции" at bounding box center [39, 147] width 33 height 8
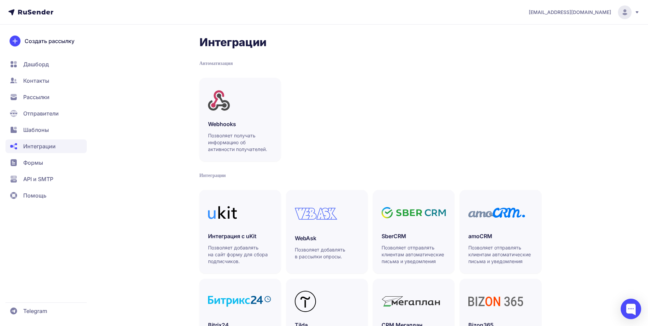
click at [45, 133] on span "Шаблоны" at bounding box center [36, 130] width 26 height 8
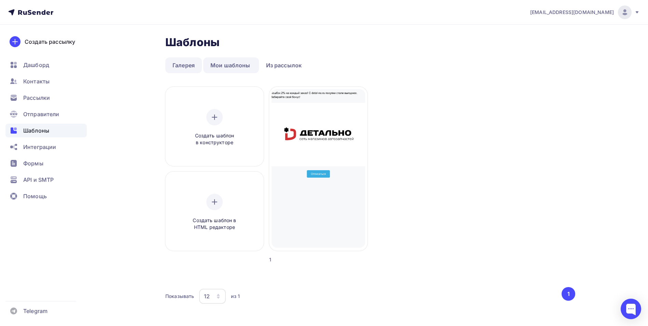
click at [186, 64] on link "Галерея" at bounding box center [183, 65] width 37 height 16
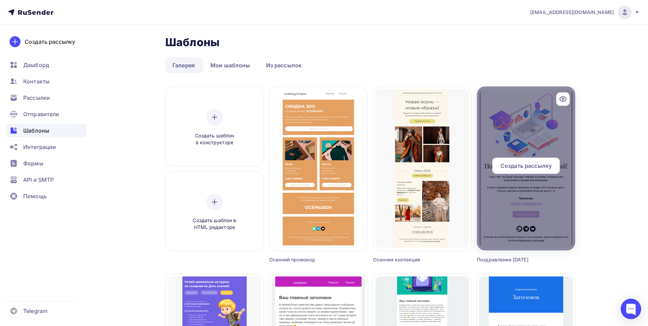
click at [517, 137] on div at bounding box center [526, 168] width 98 height 164
click at [508, 160] on div "Создать рассылку" at bounding box center [526, 166] width 68 height 16
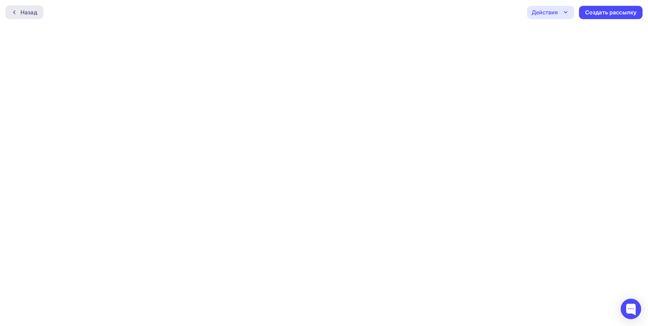
click at [17, 6] on div "Назад" at bounding box center [24, 12] width 38 height 14
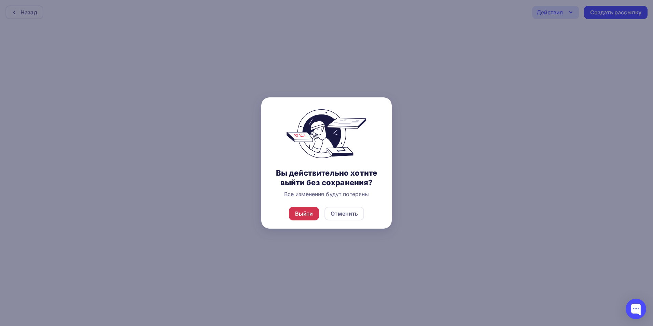
click at [303, 209] on div "Выйти" at bounding box center [304, 213] width 18 height 8
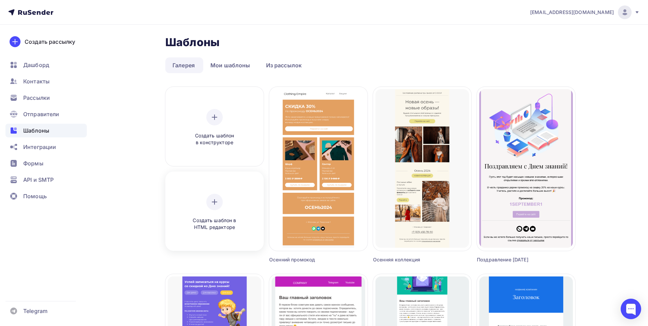
click at [215, 201] on icon at bounding box center [214, 202] width 8 height 8
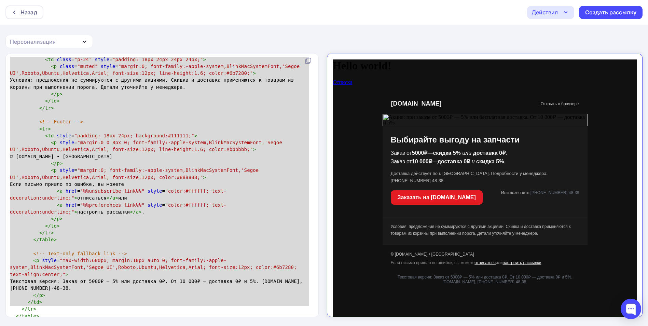
type textarea "<!DOCTYPE html> <html lang="ru"> <head> <meta charset="utf-8"> <meta http-equiv…"
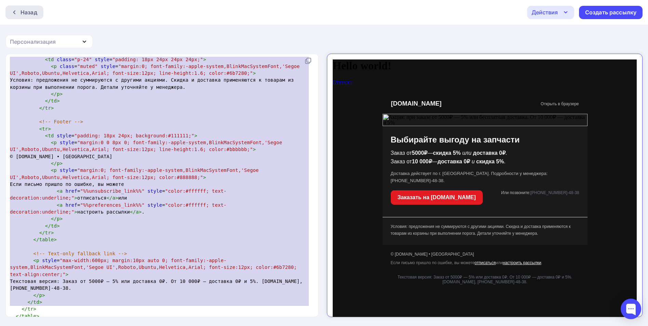
click at [27, 17] on div "Назад" at bounding box center [24, 12] width 38 height 14
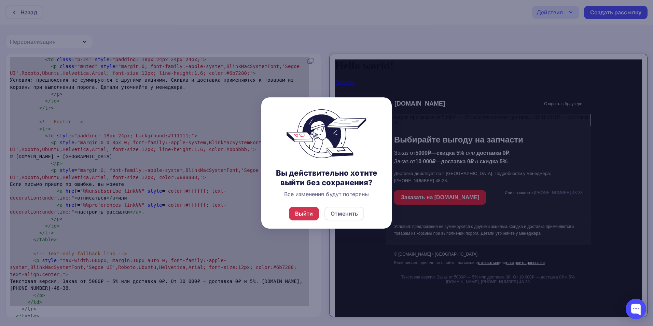
click at [310, 216] on div "Выйти" at bounding box center [304, 213] width 18 height 8
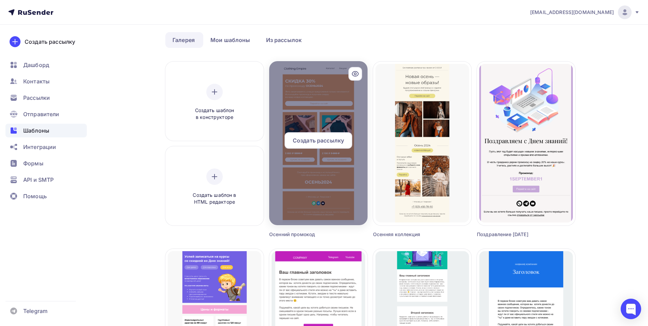
scroll to position [13, 0]
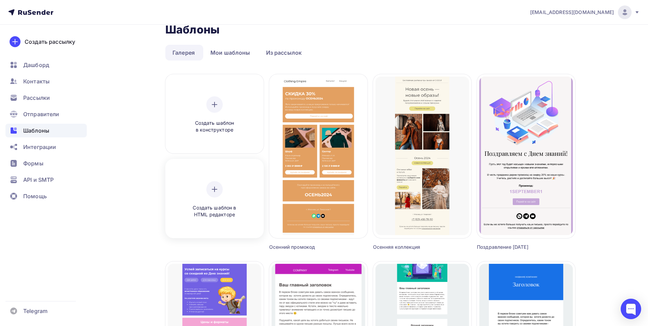
click at [218, 191] on icon at bounding box center [214, 189] width 8 height 8
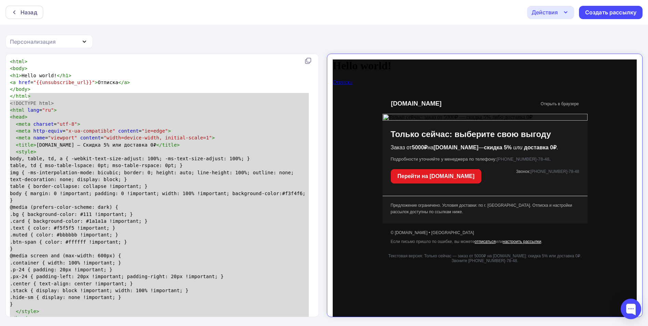
type textarea "<!DOCTYPE html> <html lang="ru"> <head> <meta charset="utf-8"> <meta http-equiv…"
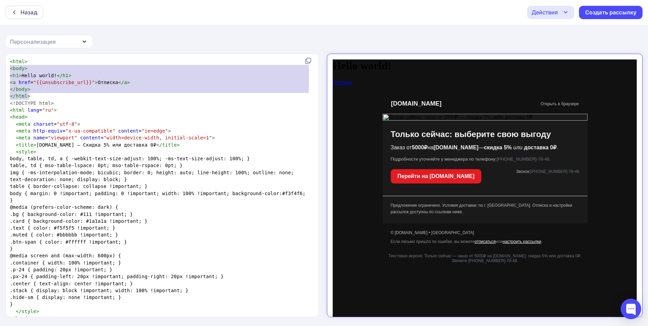
type textarea "<html> <body> <h1>Hello world!</h1> <a href="{{unsubscribe_url}}">Отписка</a> <…"
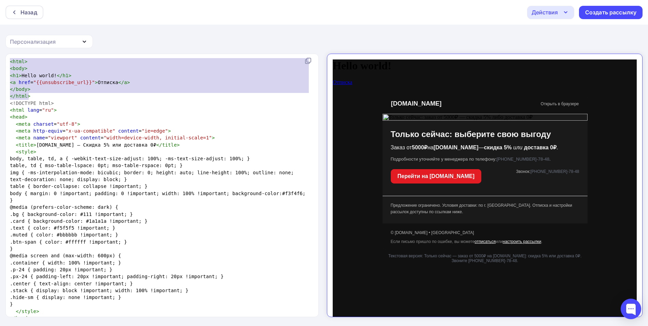
drag, startPoint x: 28, startPoint y: 95, endPoint x: -1, endPoint y: 61, distance: 44.4
click at [0, 61] on html "Назад Действия Отправить тестовое письмо Сохранить в Мои шаблоны Выйти без сохр…" at bounding box center [324, 163] width 648 height 326
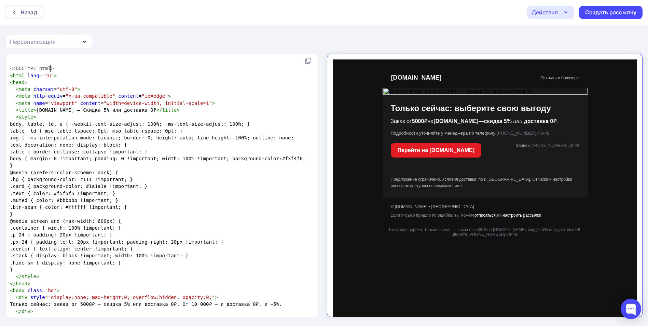
type textarea "<!DOCTYPE html>"
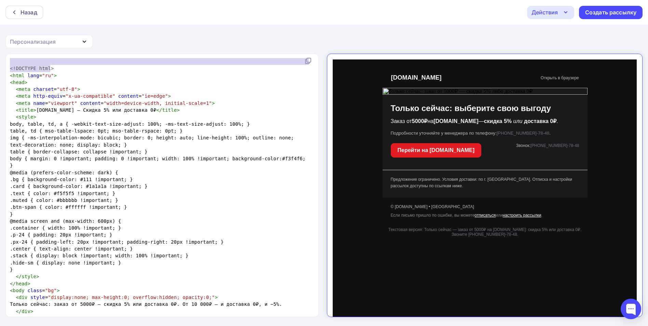
drag, startPoint x: 54, startPoint y: 66, endPoint x: 3, endPoint y: 63, distance: 50.7
click at [3, 63] on div "<!DOCTYPE html> xxxxxxxxxx ​ <!DOCTYPE html> < html lang = "ru" > < head > < me…" at bounding box center [324, 190] width 648 height 273
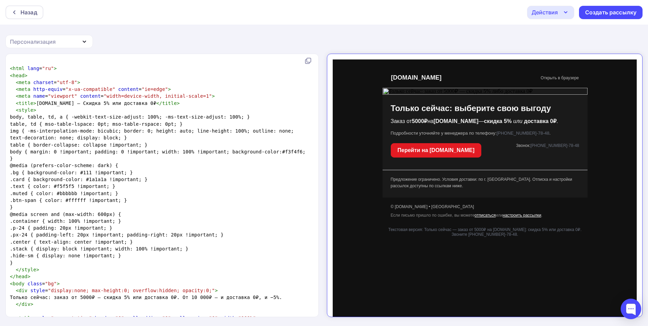
click at [10, 70] on span "<" at bounding box center [11, 68] width 3 height 5
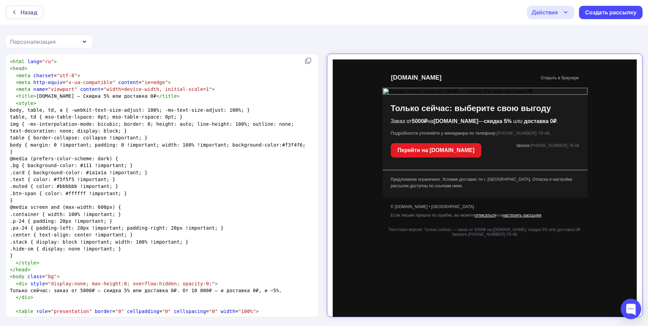
click at [532, 118] on strong "доставка 0₽" at bounding box center [534, 115] width 32 height 6
click at [565, 73] on link "Открыть в браузере" at bounding box center [554, 72] width 38 height 5
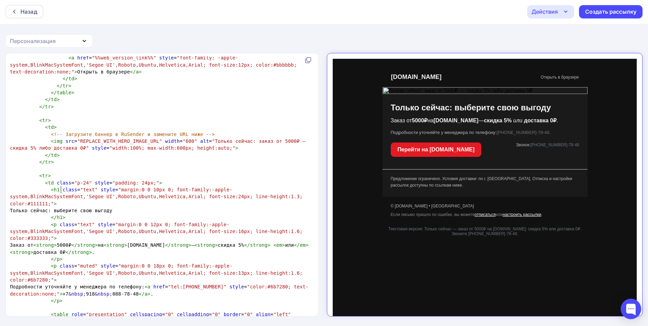
click at [316, 190] on div "xxxxxxxxxx < html lang = "ru" > < head > < meta charset = "utf-8" > < meta http…" at bounding box center [170, 277] width 322 height 1168
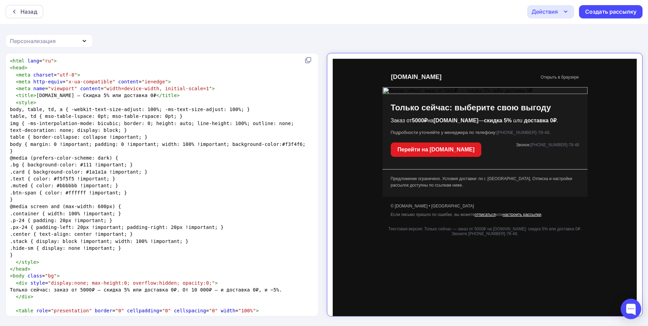
drag, startPoint x: 137, startPoint y: 110, endPoint x: 128, endPoint y: 125, distance: 17.7
click at [136, 110] on span "body, table, td, a { -webkit-text-size-adjust: 100%; -ms-text-size-adjust: 100%…" at bounding box center [130, 109] width 240 height 5
click at [75, 81] on span ""x-ua-compatible"" at bounding box center [91, 81] width 50 height 5
click at [63, 42] on div "Персонализация" at bounding box center [48, 40] width 87 height 13
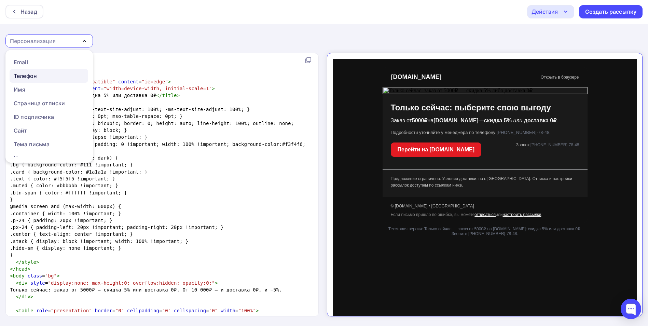
click at [40, 75] on div "Телефон" at bounding box center [49, 76] width 70 height 8
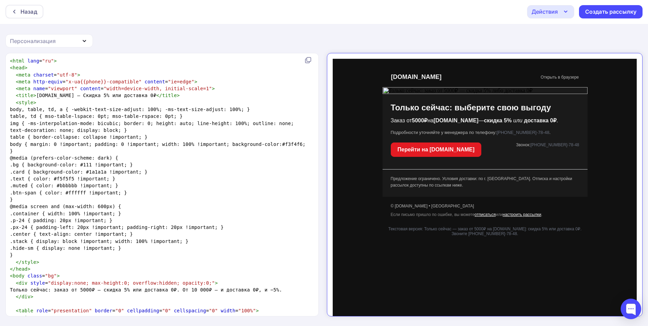
click at [66, 39] on div "Персонализация" at bounding box center [48, 40] width 87 height 13
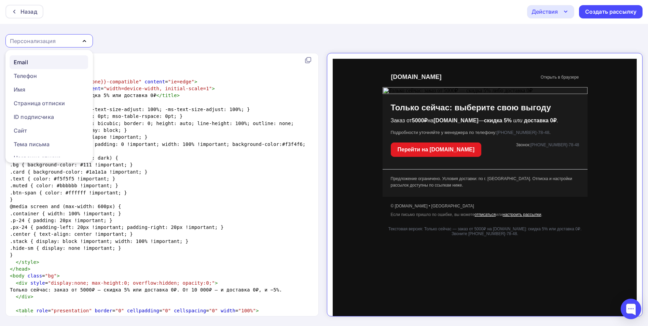
click at [47, 65] on div "Email" at bounding box center [49, 62] width 70 height 8
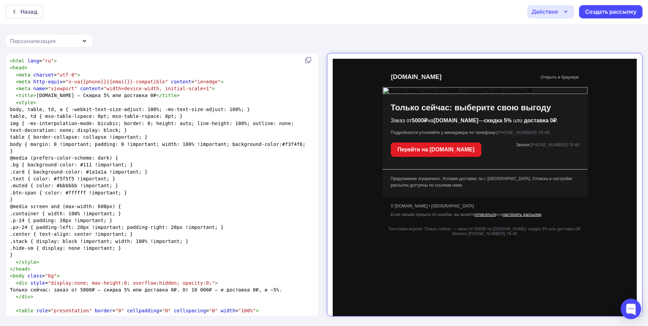
click at [65, 43] on div "Персонализация" at bounding box center [48, 40] width 87 height 13
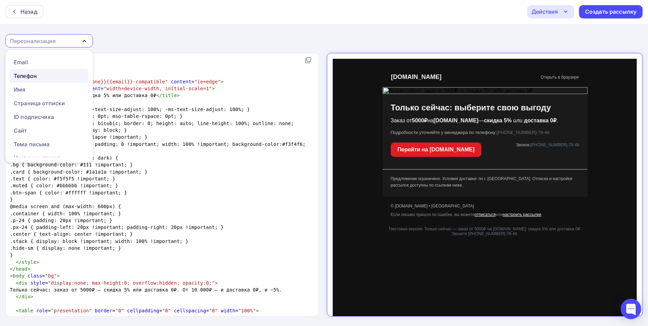
click at [40, 75] on div "Телефон" at bounding box center [49, 76] width 70 height 8
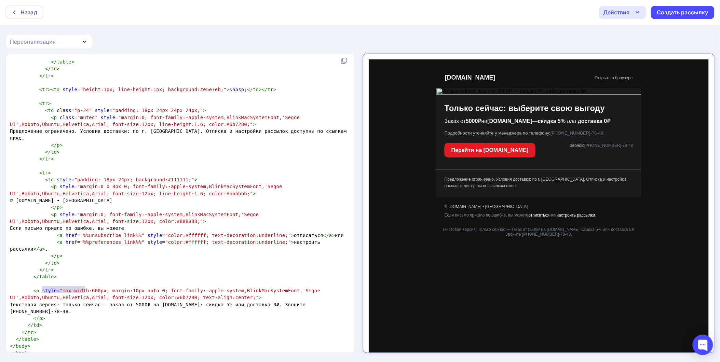
type textarea "Текстовая версия:"
drag, startPoint x: 83, startPoint y: 289, endPoint x: 36, endPoint y: 290, distance: 47.8
click at [36, 302] on span "Текстовая версия: Только сейчас — заказ от 5000₽ на Detal-no.ru: скидка 5% или …" at bounding box center [159, 308] width 299 height 12
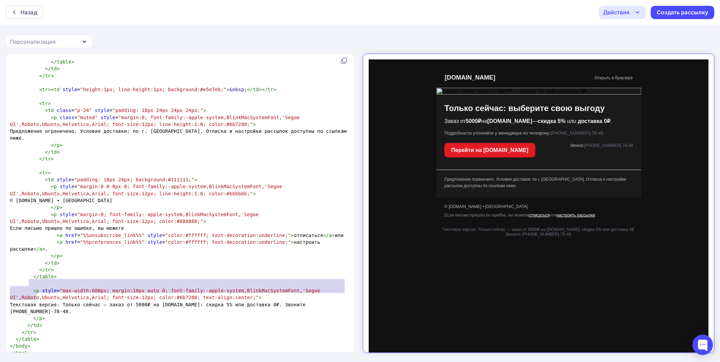
type textarea "<p style="max-width:600px; margin:10px auto 0; font-family:-apple-system,BlinkM…"
drag, startPoint x: 38, startPoint y: 297, endPoint x: 27, endPoint y: 274, distance: 25.1
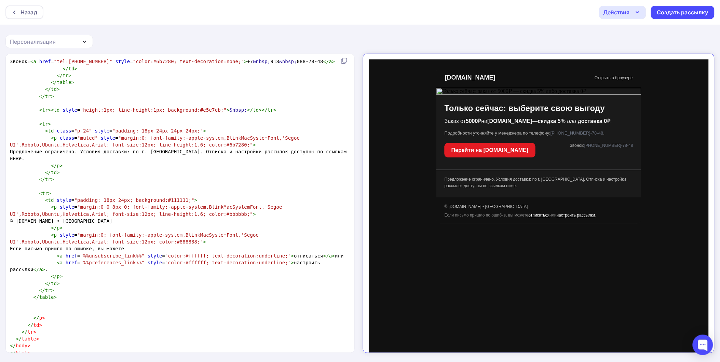
scroll to position [776, 0]
type textarea "</p>"
drag, startPoint x: 49, startPoint y: 303, endPoint x: 30, endPoint y: 301, distance: 18.9
click at [30, 315] on pre "</ p >" at bounding box center [179, 318] width 340 height 7
